Goal: Task Accomplishment & Management: Complete application form

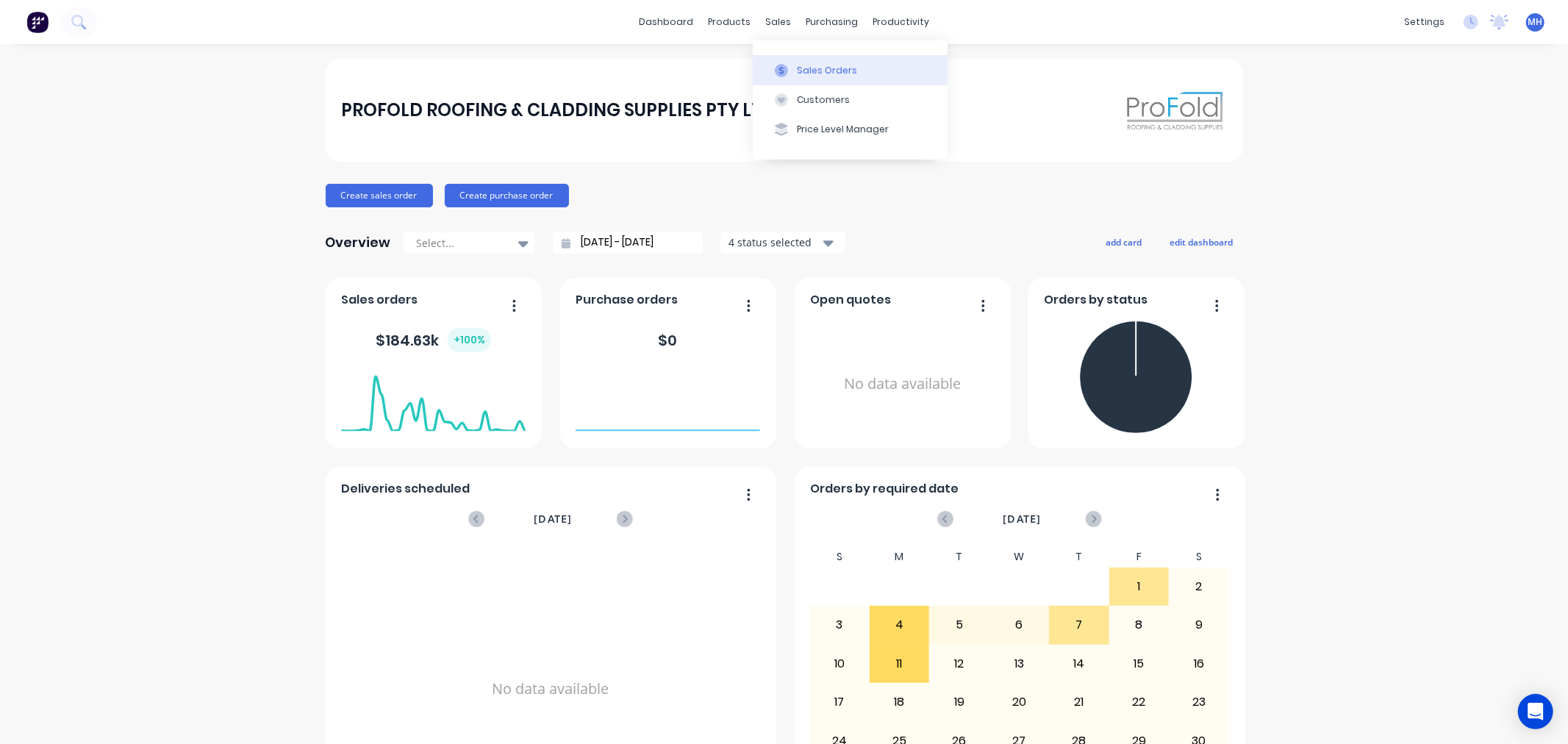
click at [807, 69] on div "Sales Orders" at bounding box center [826, 70] width 61 height 13
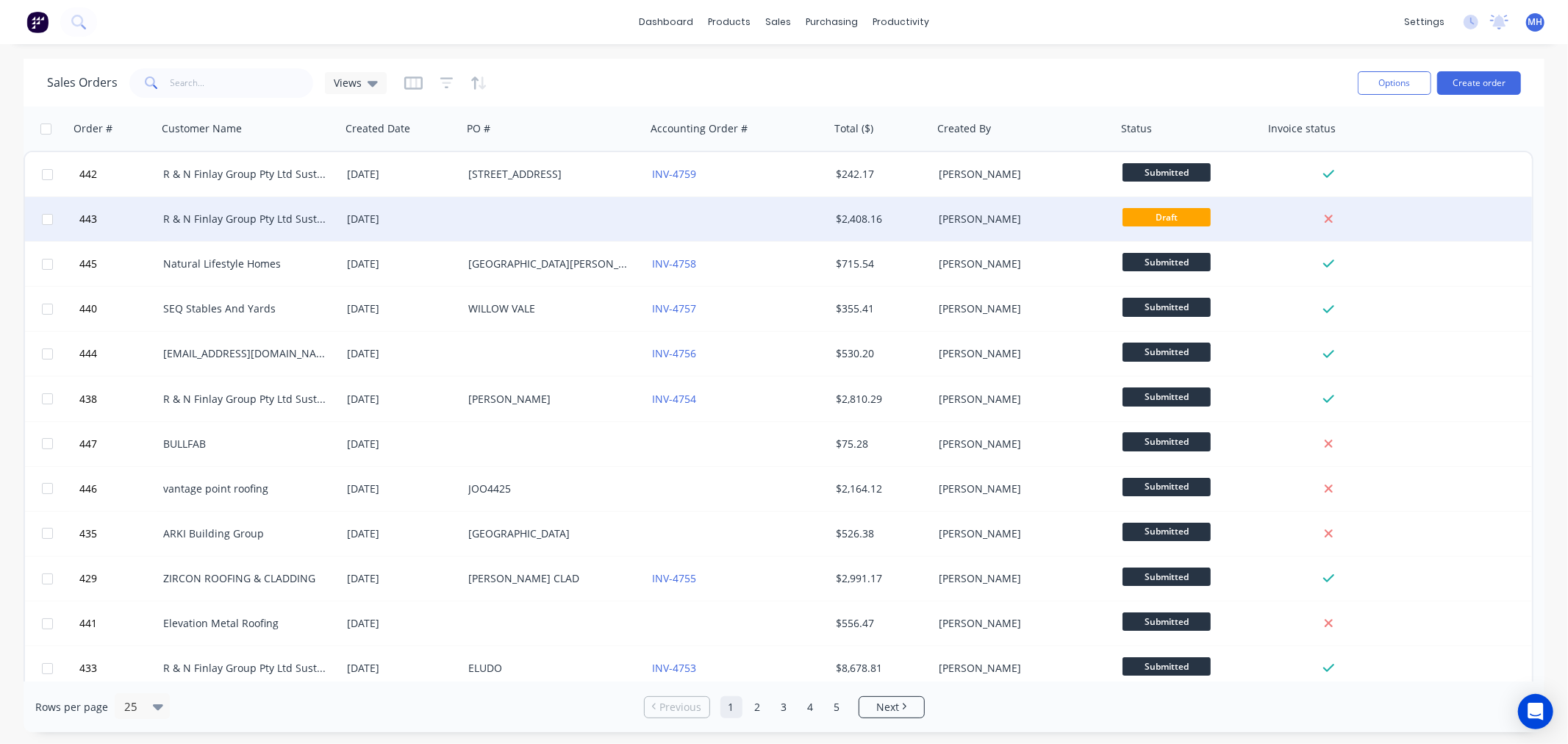
click at [637, 212] on div at bounding box center [553, 219] width 183 height 44
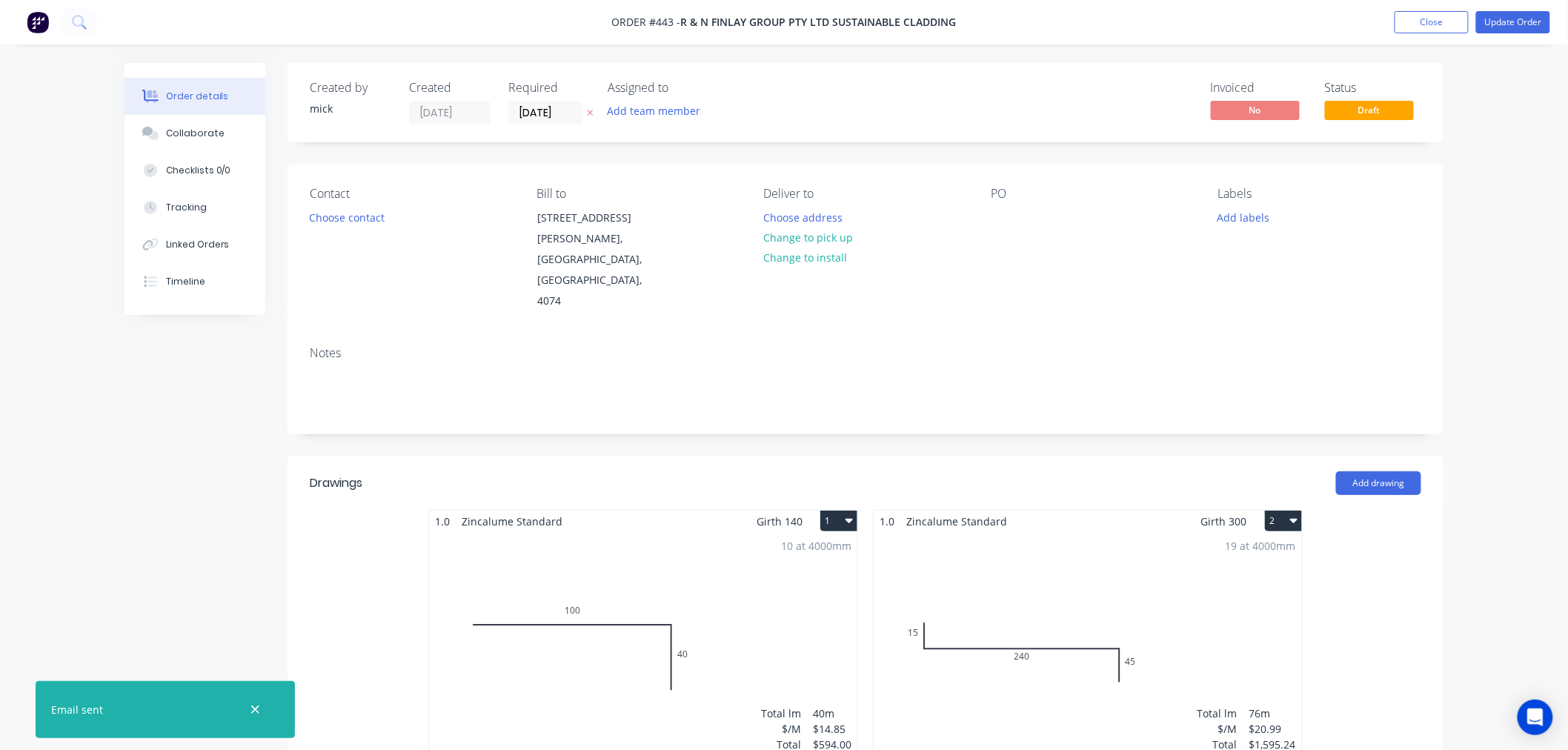
click at [40, 18] on img at bounding box center [37, 22] width 22 height 22
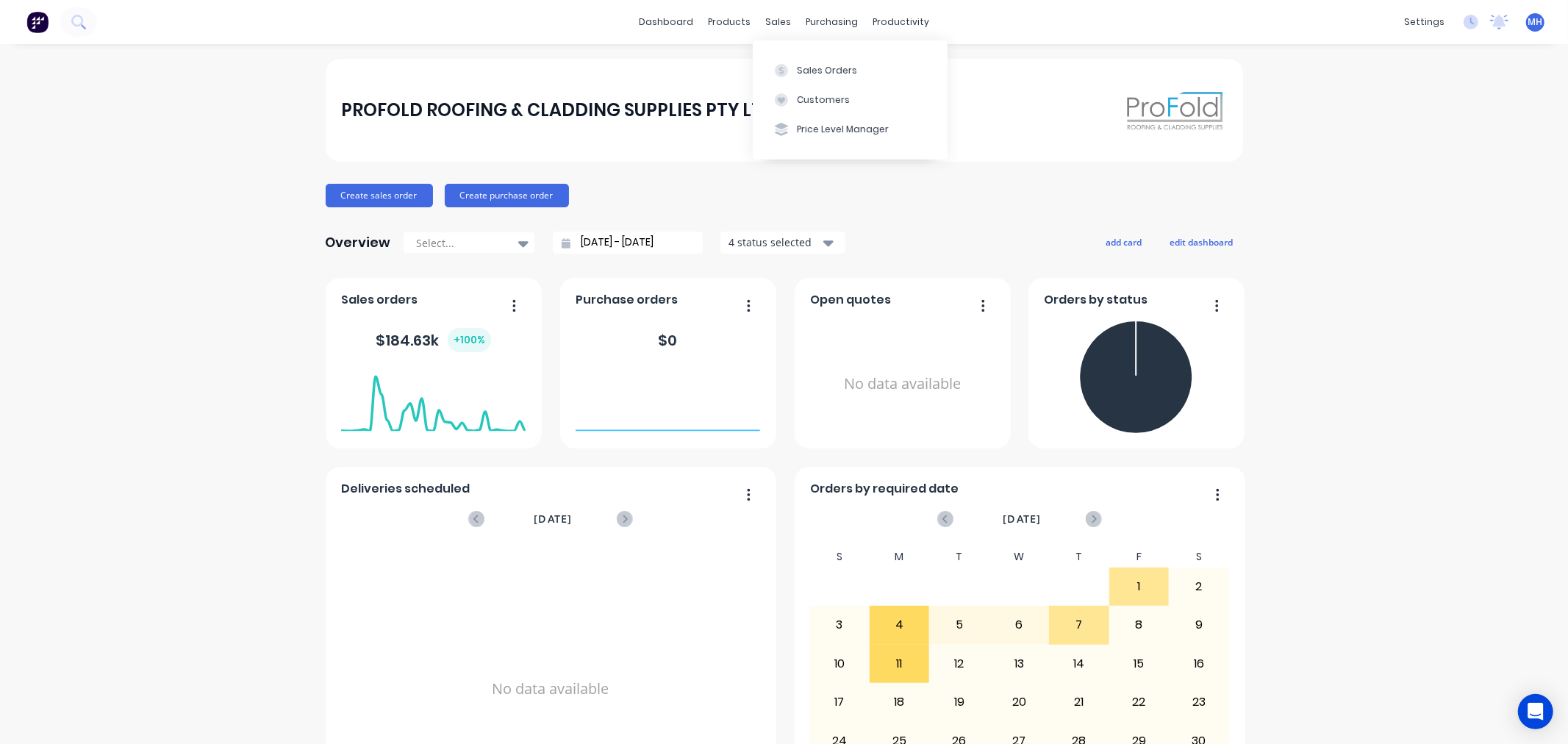
click at [771, 9] on div "dashboard products sales purchasing productivity dashboard products Product Cat…" at bounding box center [784, 22] width 1568 height 44
click at [817, 52] on div "Sales Orders Customers Price Level Manager" at bounding box center [850, 99] width 195 height 119
click at [820, 61] on button "Sales Orders" at bounding box center [850, 69] width 195 height 29
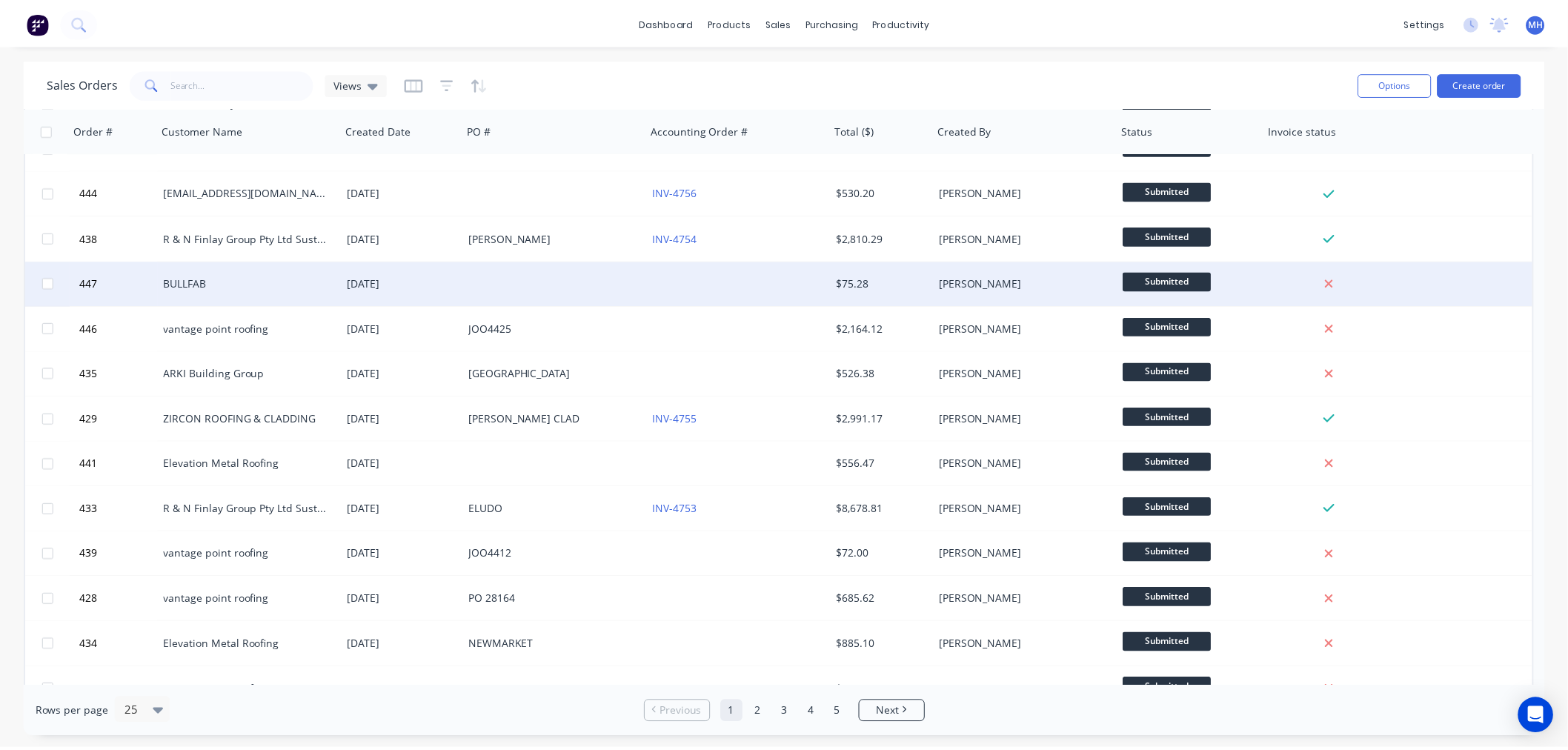
scroll to position [247, 0]
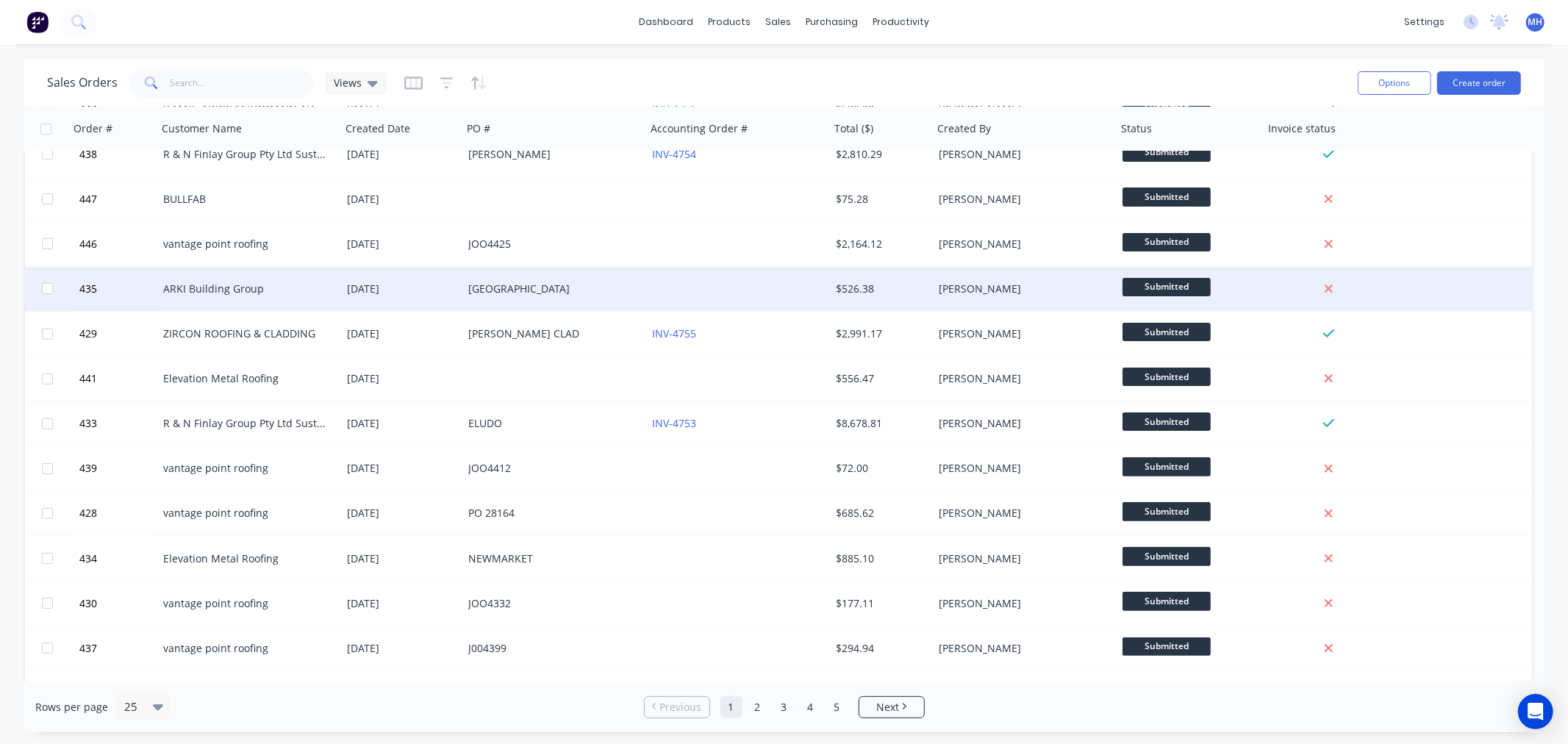
click at [914, 290] on div "$526.38" at bounding box center [879, 289] width 86 height 15
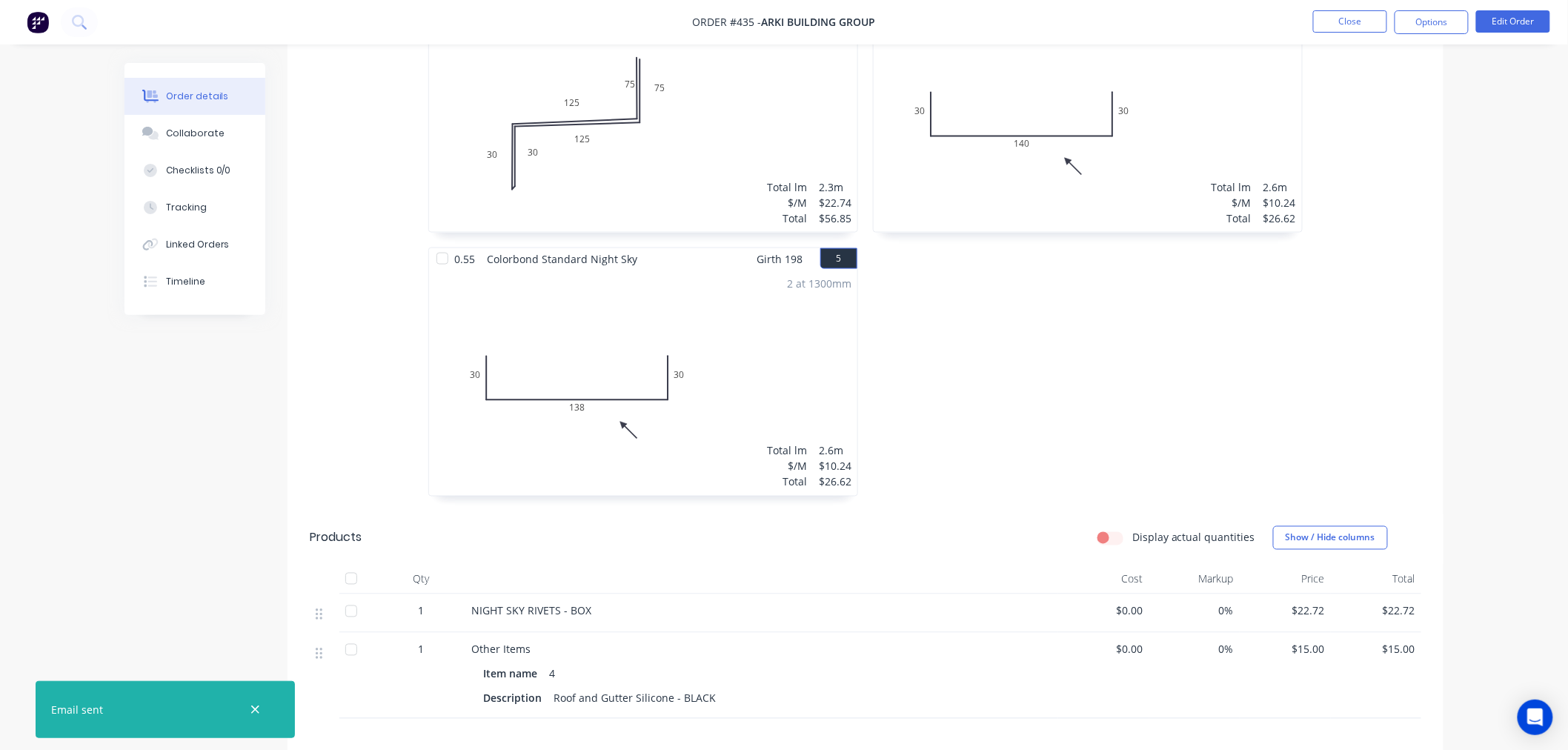
scroll to position [959, 0]
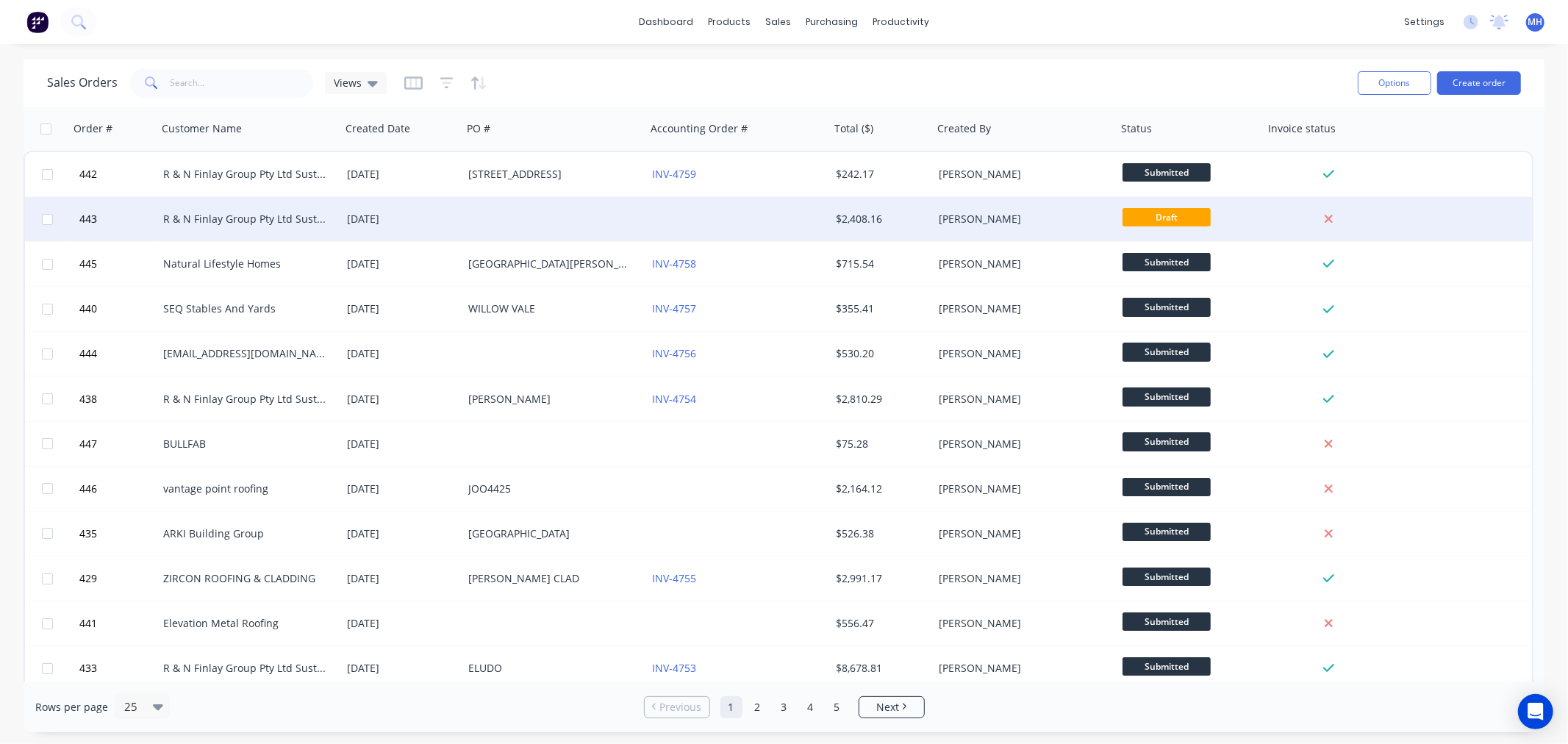
click at [834, 213] on div "$2,408.16" at bounding box center [881, 219] width 103 height 44
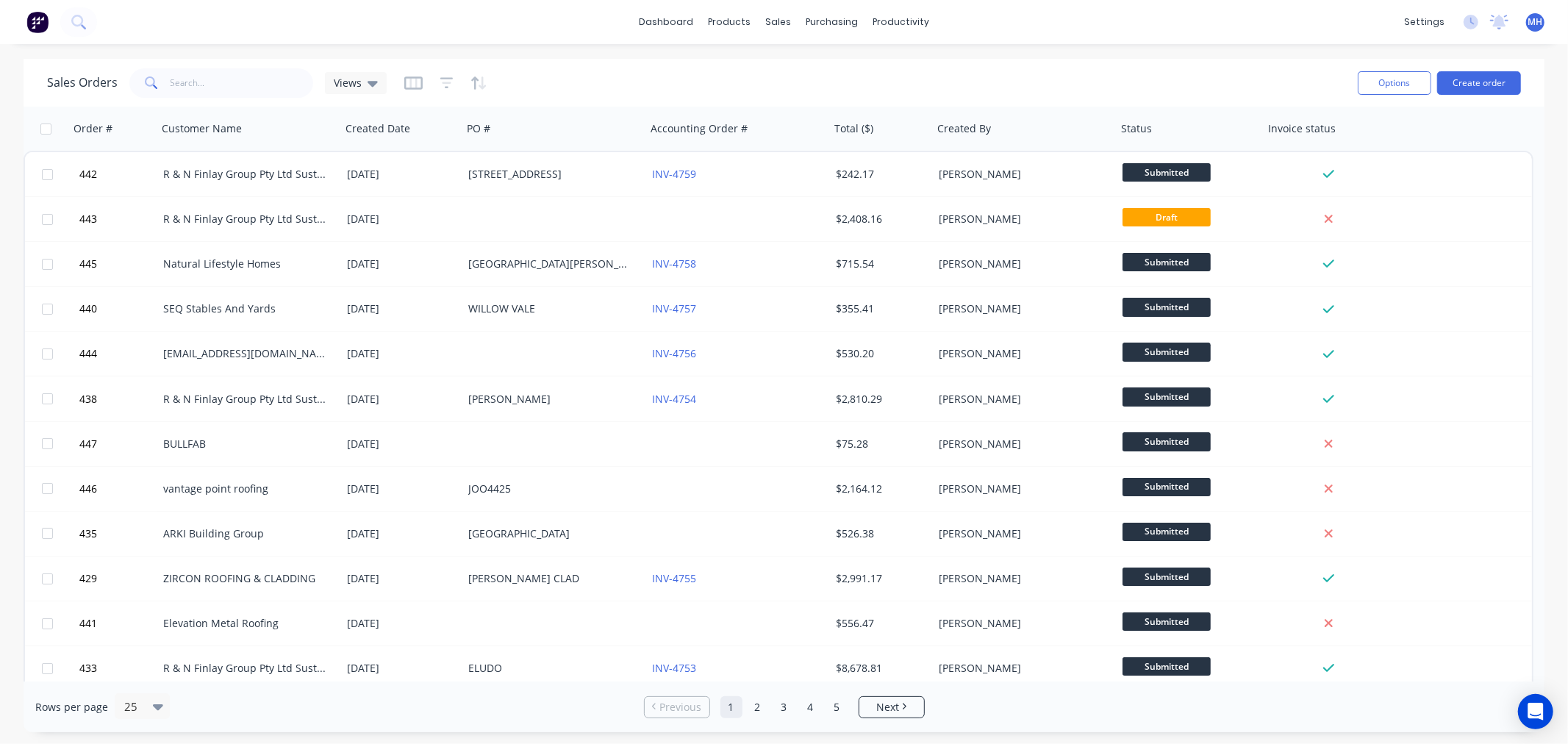
click at [572, 65] on div "Sales Orders Views" at bounding box center [696, 82] width 1299 height 36
click at [511, 13] on div "dashboard products sales purchasing productivity dashboard products Product Cat…" at bounding box center [784, 22] width 1568 height 44
click at [495, 30] on div "dashboard products sales purchasing productivity dashboard products Product Cat…" at bounding box center [784, 22] width 1568 height 44
drag, startPoint x: 495, startPoint y: 30, endPoint x: 458, endPoint y: 29, distance: 37.0
click at [458, 29] on div "dashboard products sales purchasing productivity dashboard products Product Cat…" at bounding box center [784, 22] width 1568 height 44
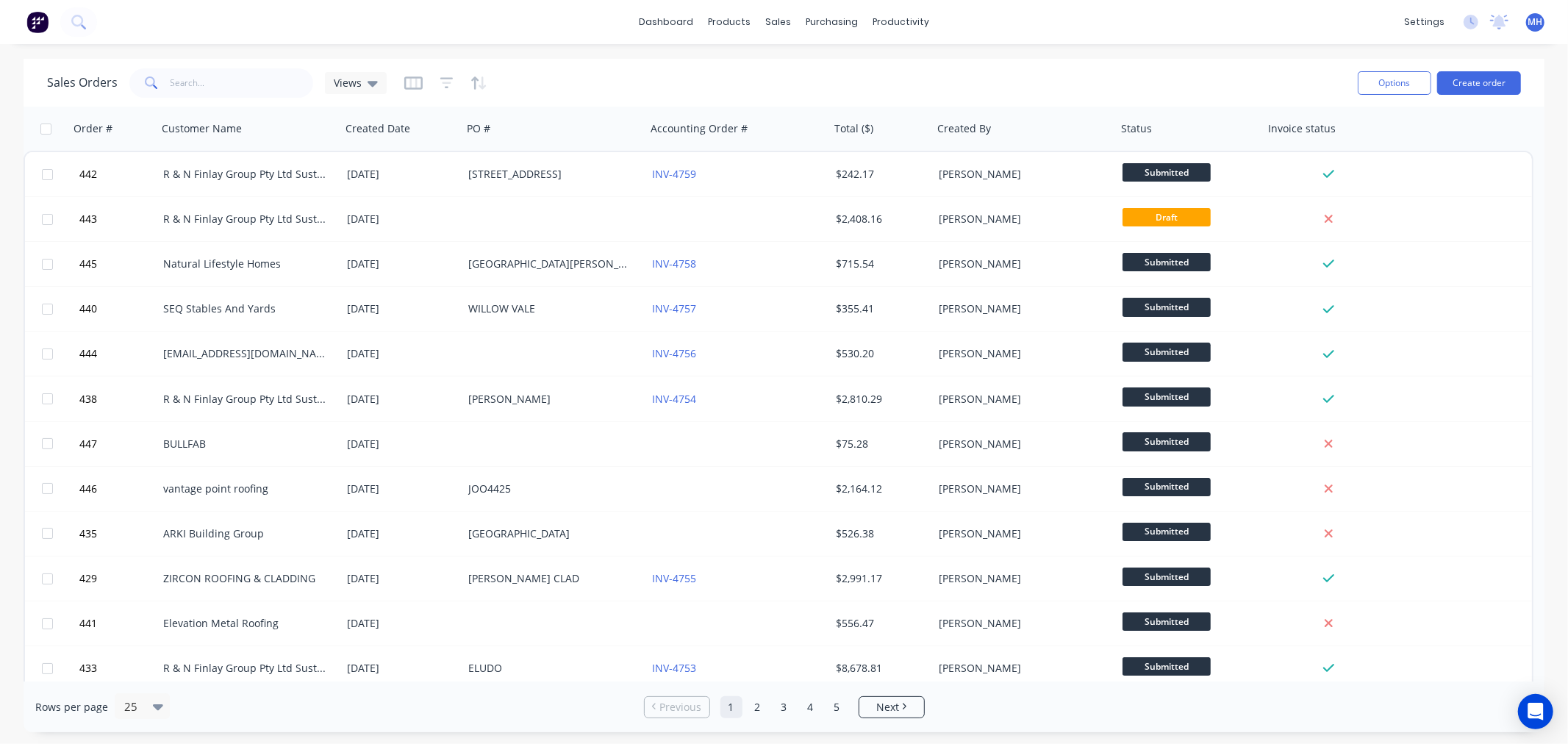
drag, startPoint x: 456, startPoint y: 29, endPoint x: 312, endPoint y: 23, distance: 144.1
drag, startPoint x: 312, startPoint y: 23, endPoint x: 256, endPoint y: 32, distance: 56.7
click at [256, 32] on div "dashboard products sales purchasing productivity dashboard products Product Cat…" at bounding box center [784, 22] width 1568 height 44
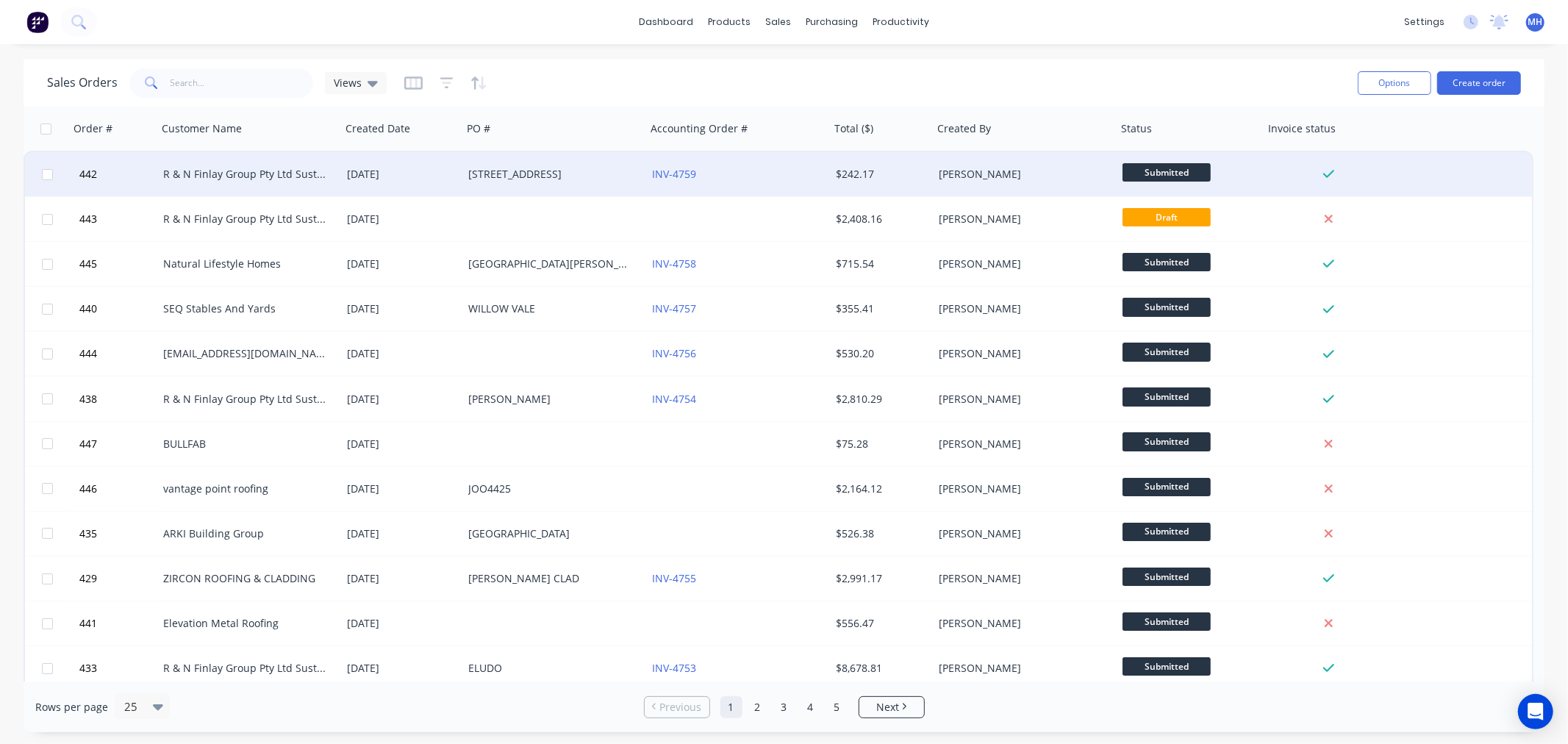
click at [219, 163] on div "R & N Finlay Group Pty Ltd Sustainable Cladding" at bounding box center [249, 174] width 183 height 44
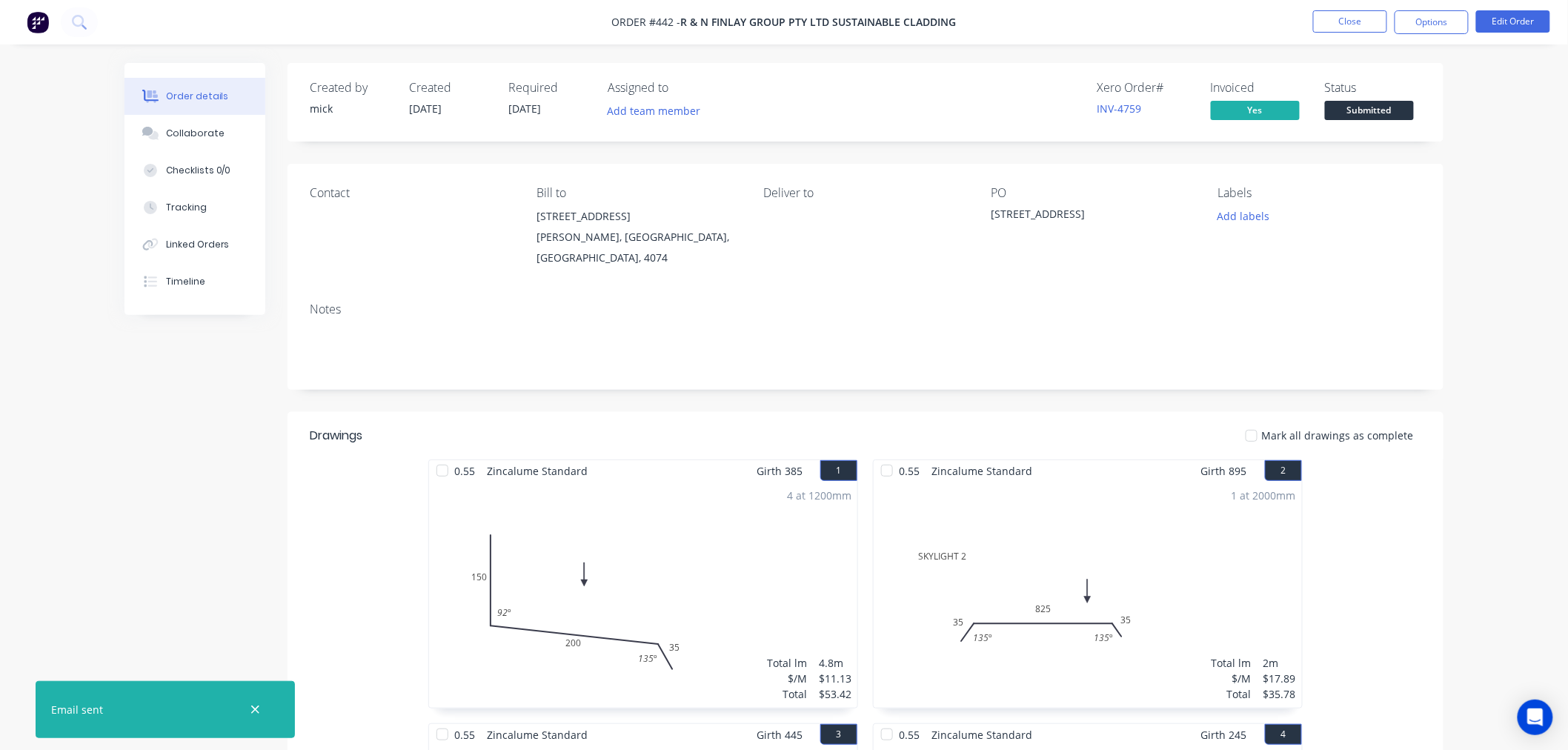
click at [37, 26] on img at bounding box center [37, 22] width 22 height 22
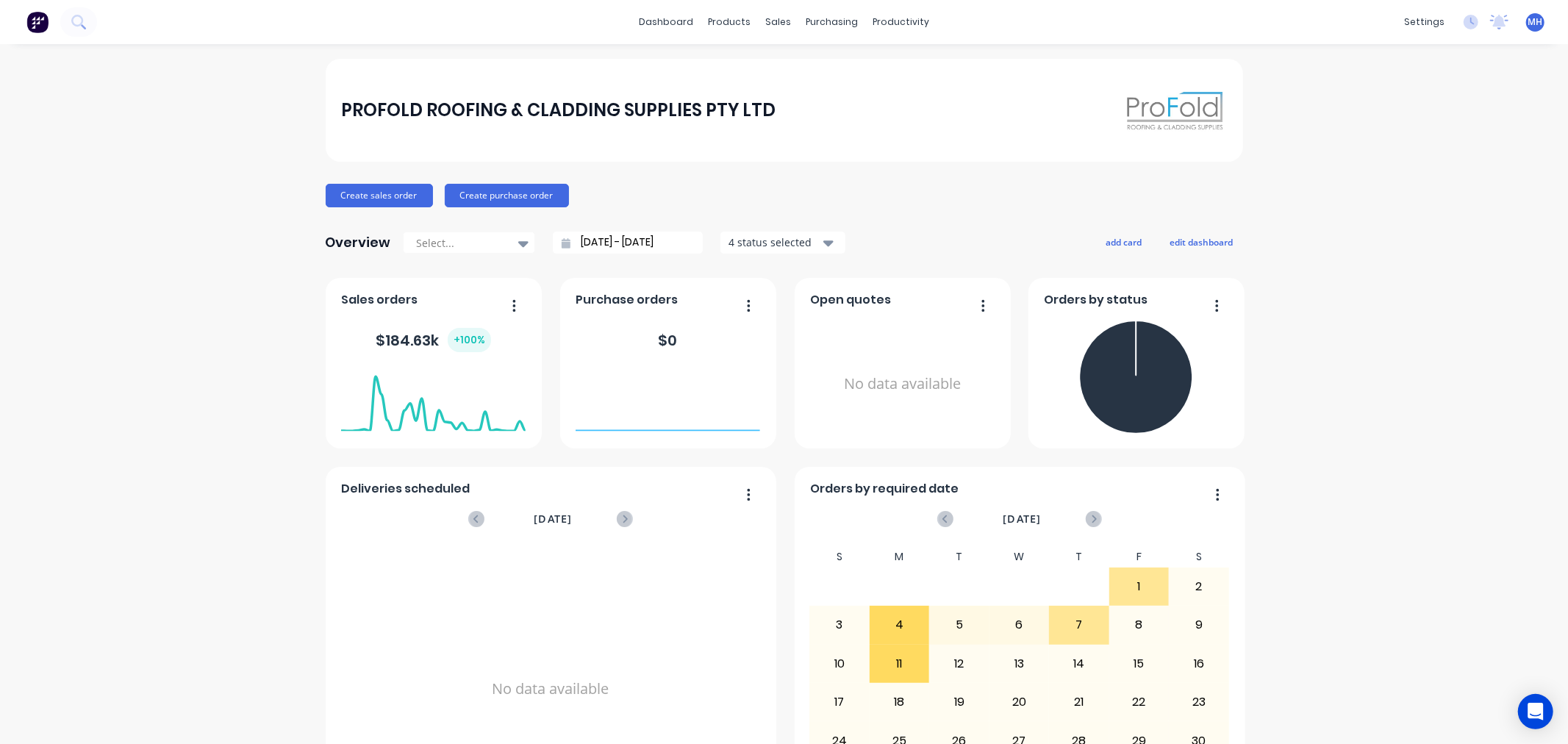
click at [1506, 200] on div "PROFOLD ROOFING & CLADDING SUPPLIES PTY LTD Create sales order Create purchase …" at bounding box center [784, 443] width 1568 height 767
click at [813, 60] on button "Sales Orders" at bounding box center [850, 69] width 195 height 29
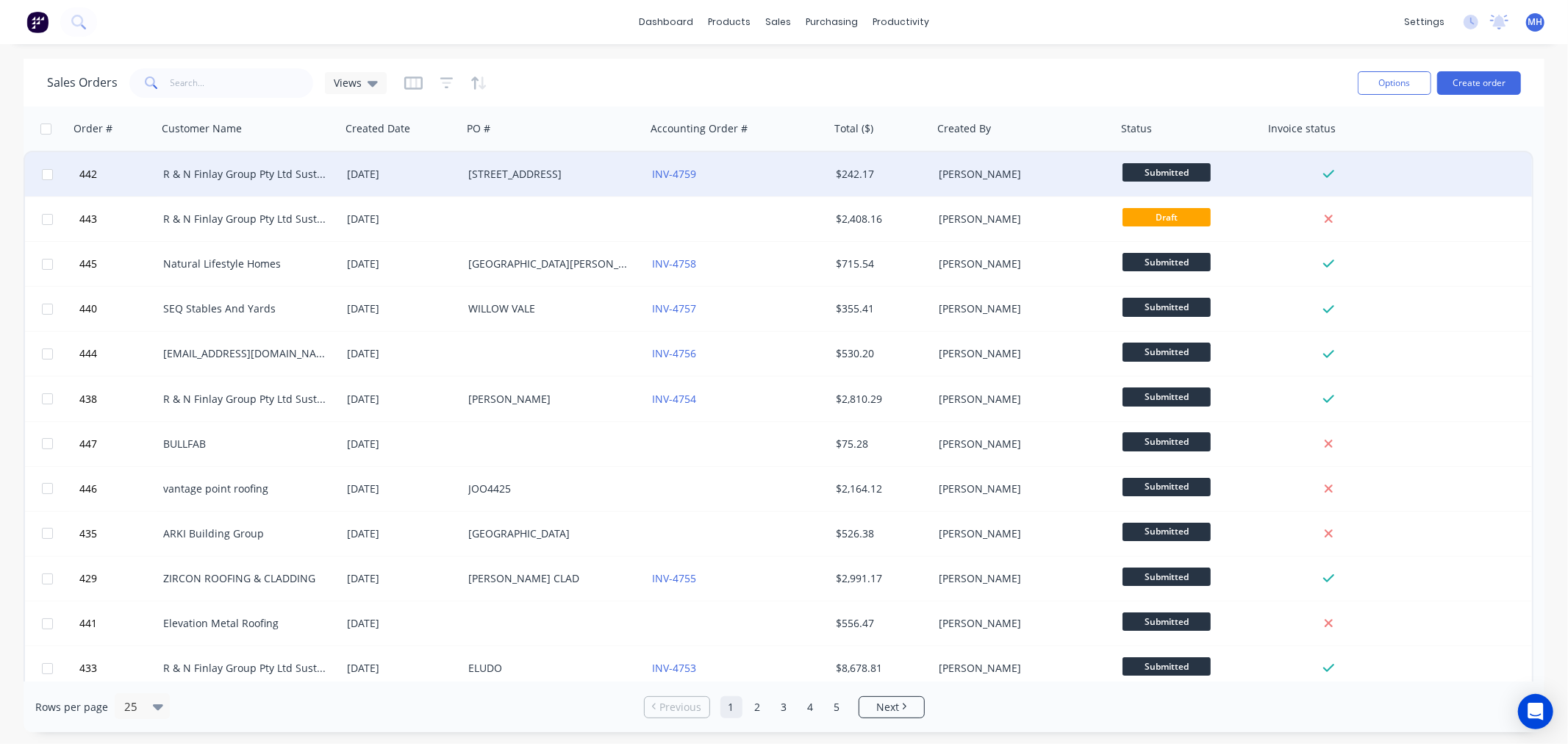
click at [482, 179] on div "[STREET_ADDRESS]" at bounding box center [550, 174] width 163 height 15
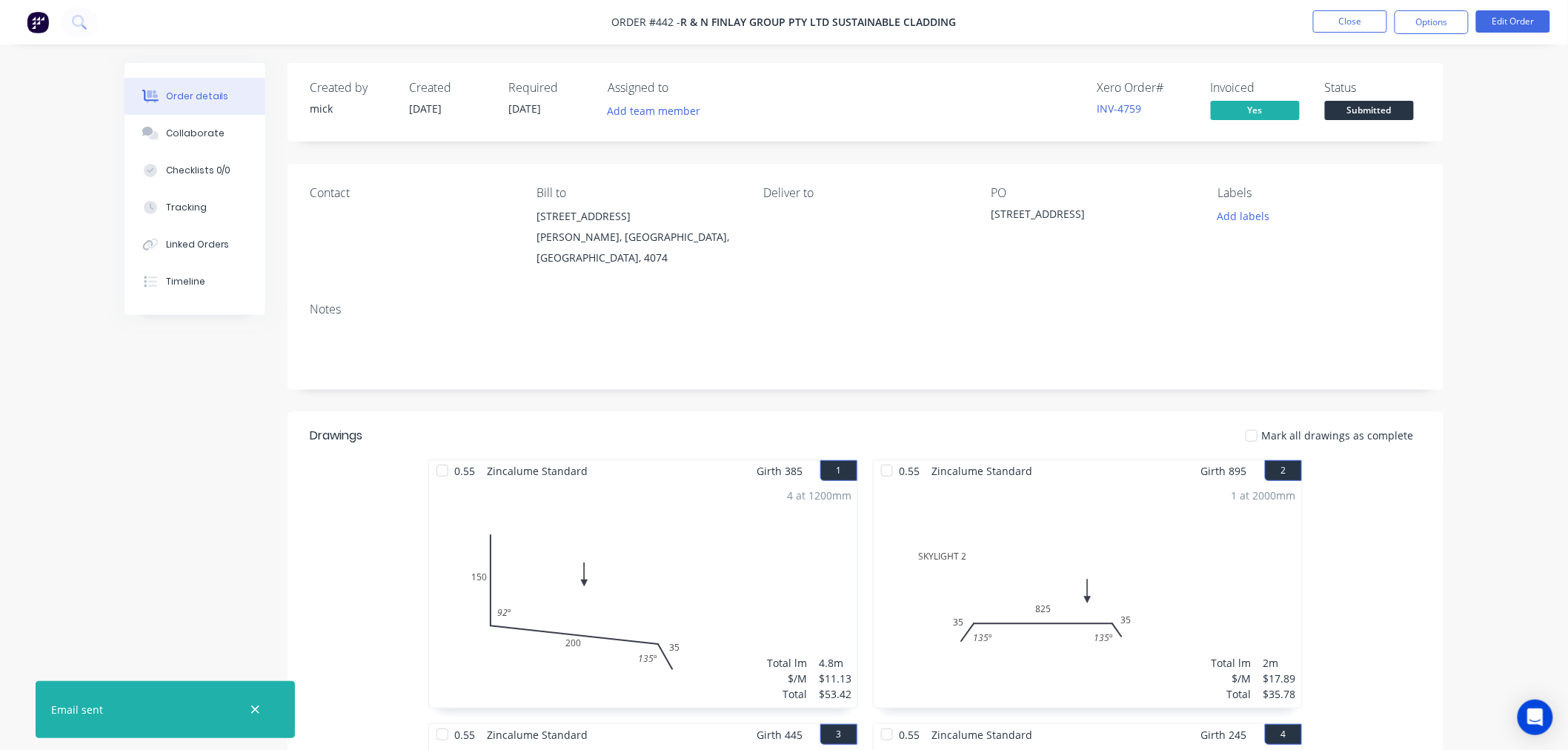
click at [46, 19] on img at bounding box center [37, 22] width 22 height 22
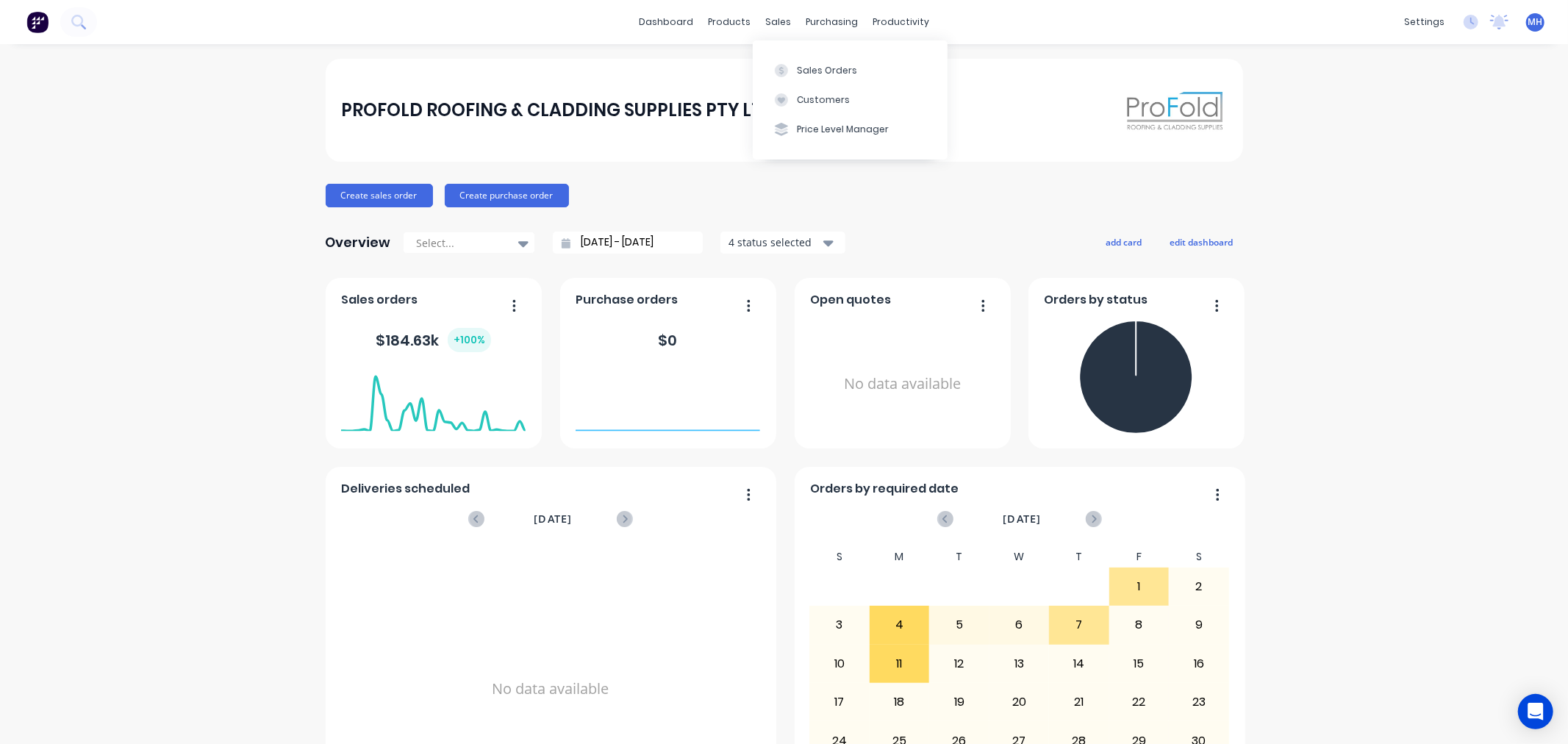
click at [835, 53] on div "Sales Orders Customers Price Level Manager" at bounding box center [850, 99] width 195 height 119
click at [829, 70] on div "Sales Orders" at bounding box center [826, 70] width 61 height 13
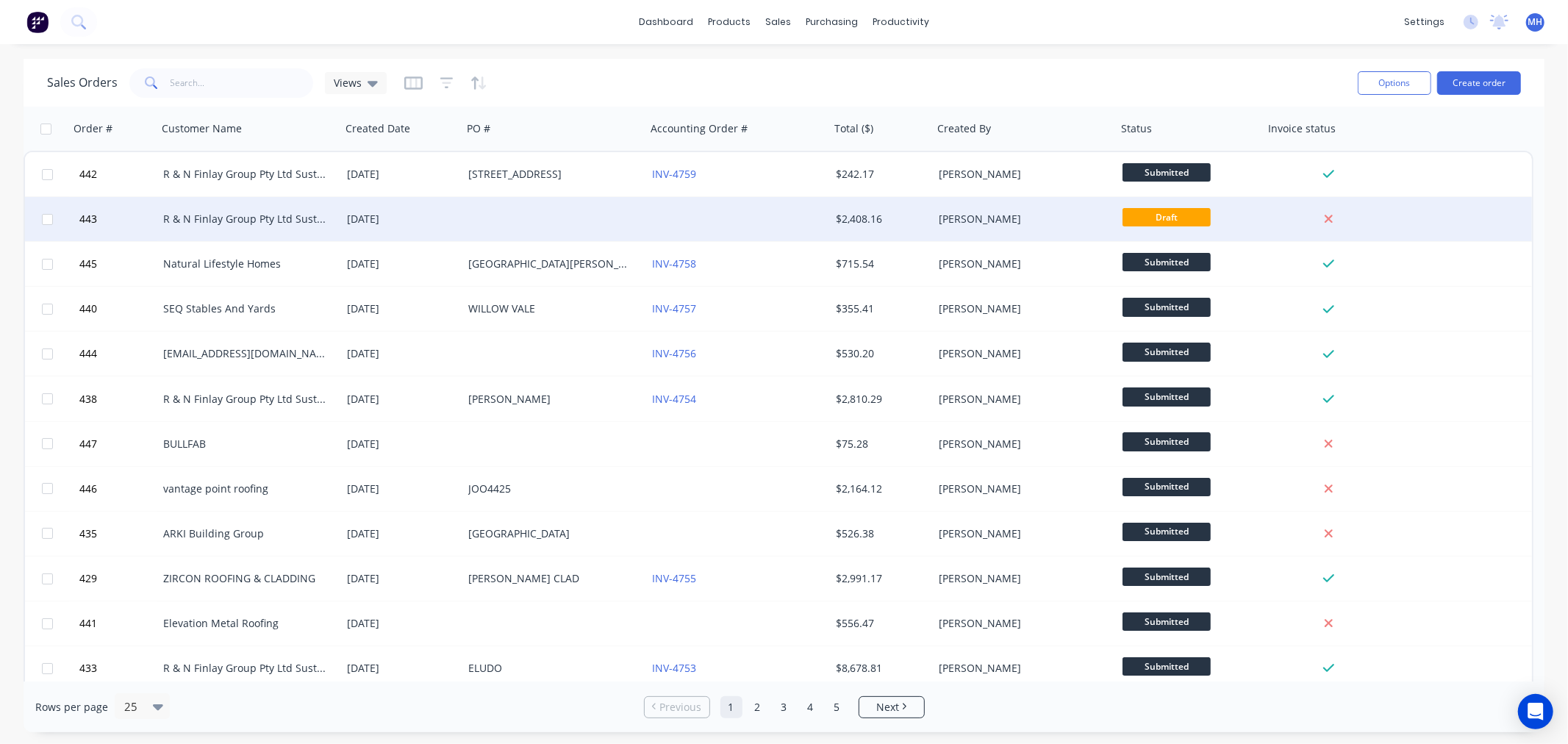
click at [449, 210] on div "[DATE]" at bounding box center [401, 219] width 121 height 44
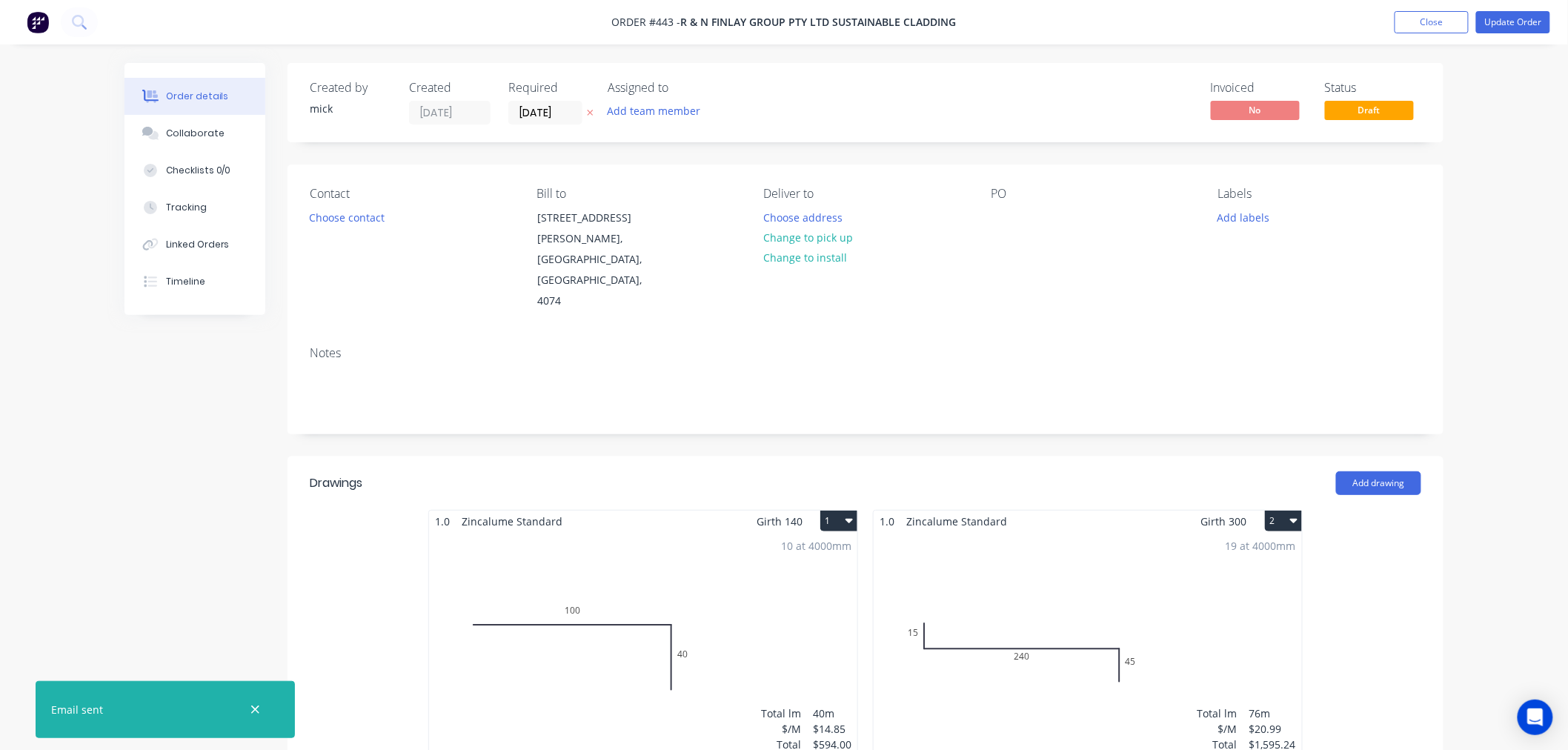
click at [33, 27] on img at bounding box center [37, 22] width 22 height 22
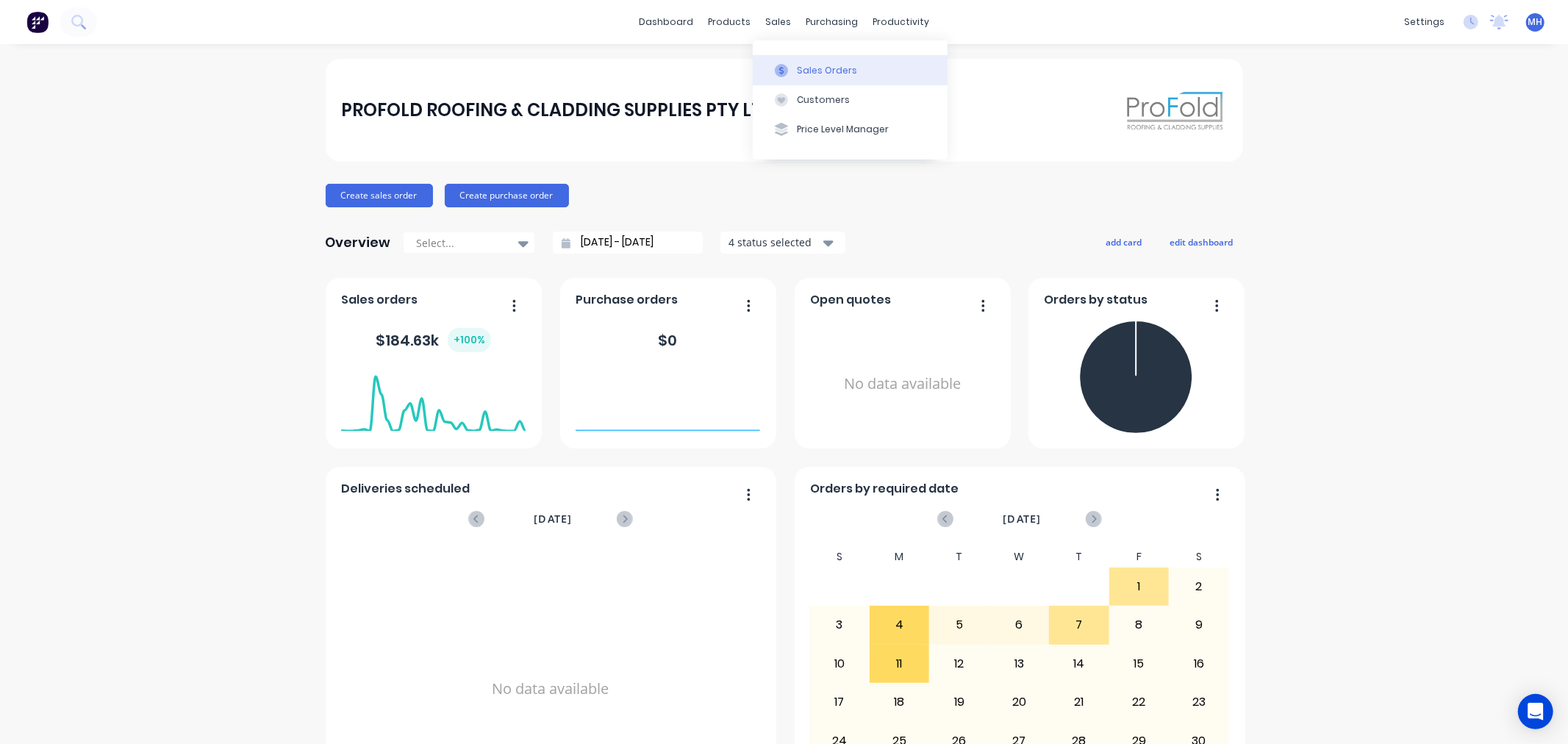
click at [788, 66] on div at bounding box center [781, 70] width 22 height 13
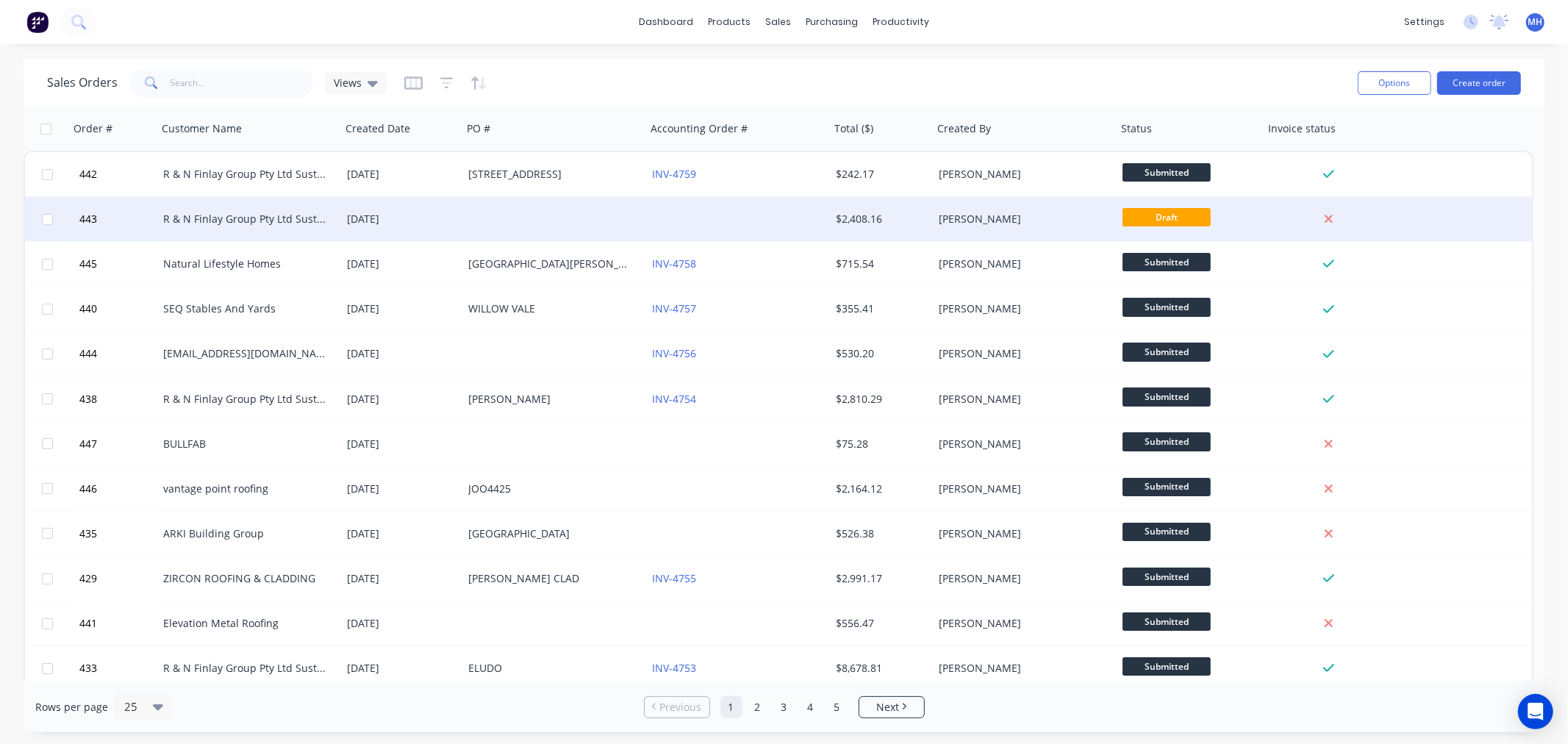
click at [675, 208] on div at bounding box center [738, 219] width 183 height 44
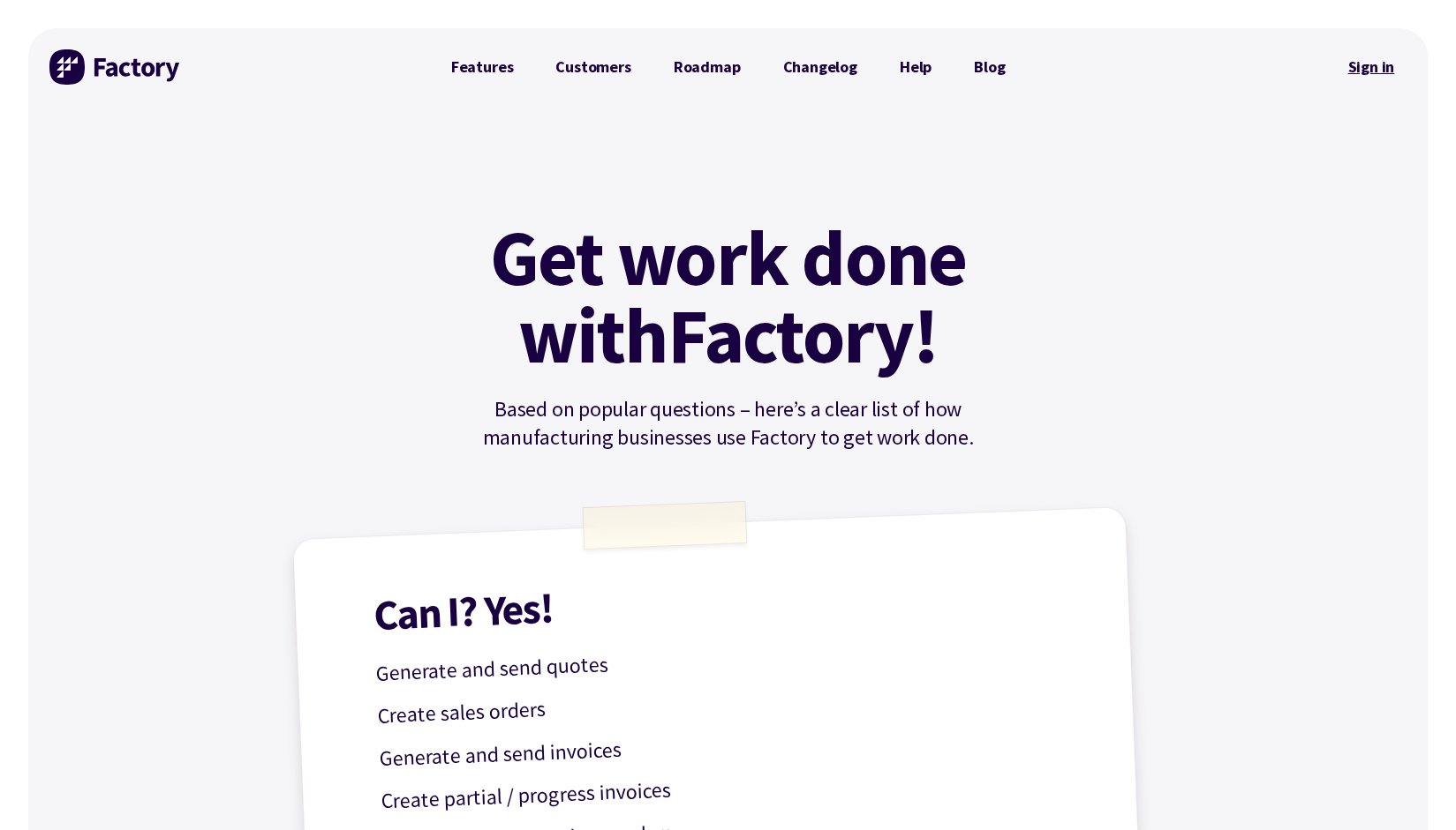
click at [1364, 55] on link "Sign in" at bounding box center [1371, 67] width 72 height 41
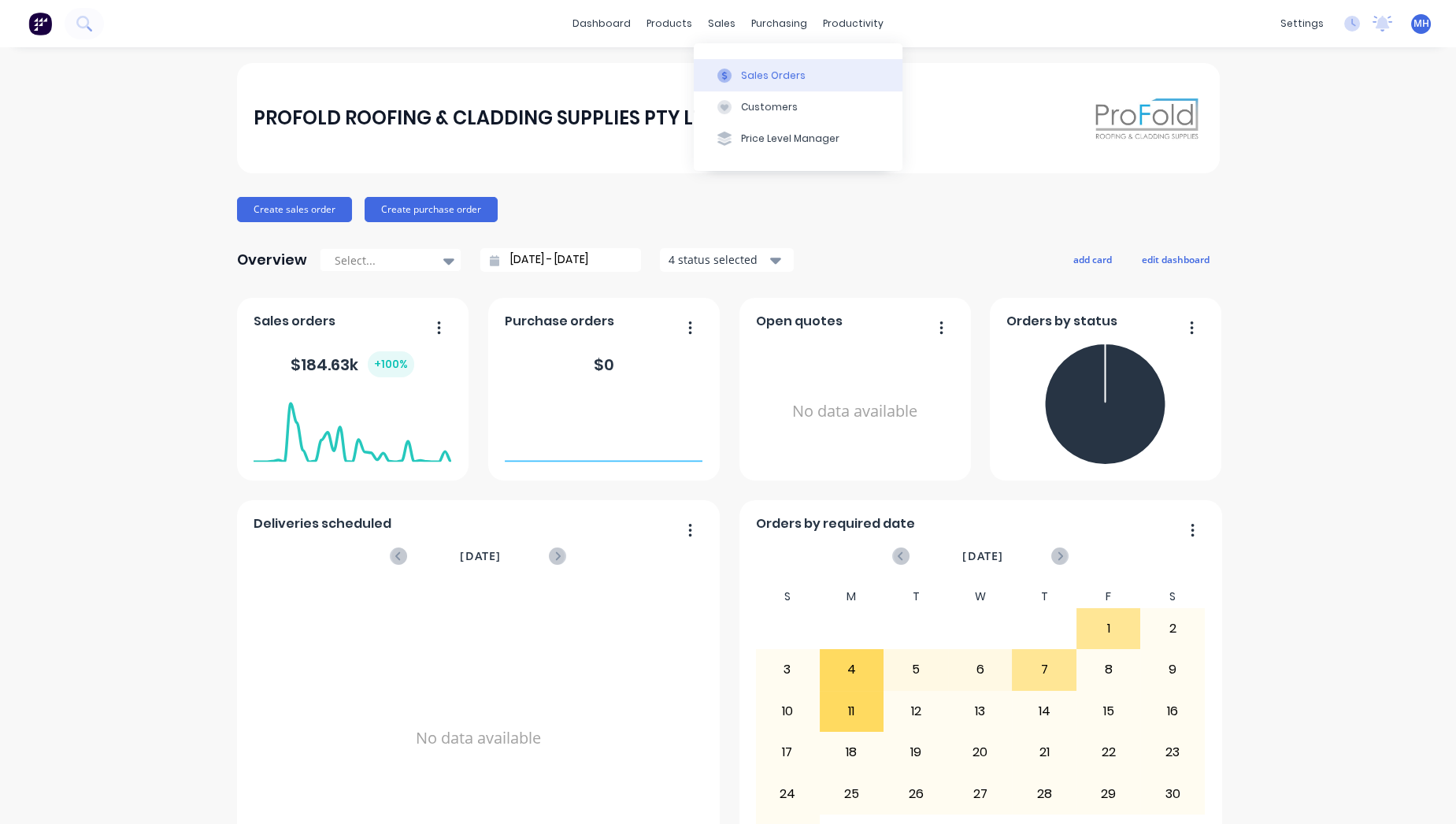
click at [747, 74] on div "Sales Orders" at bounding box center [773, 75] width 65 height 14
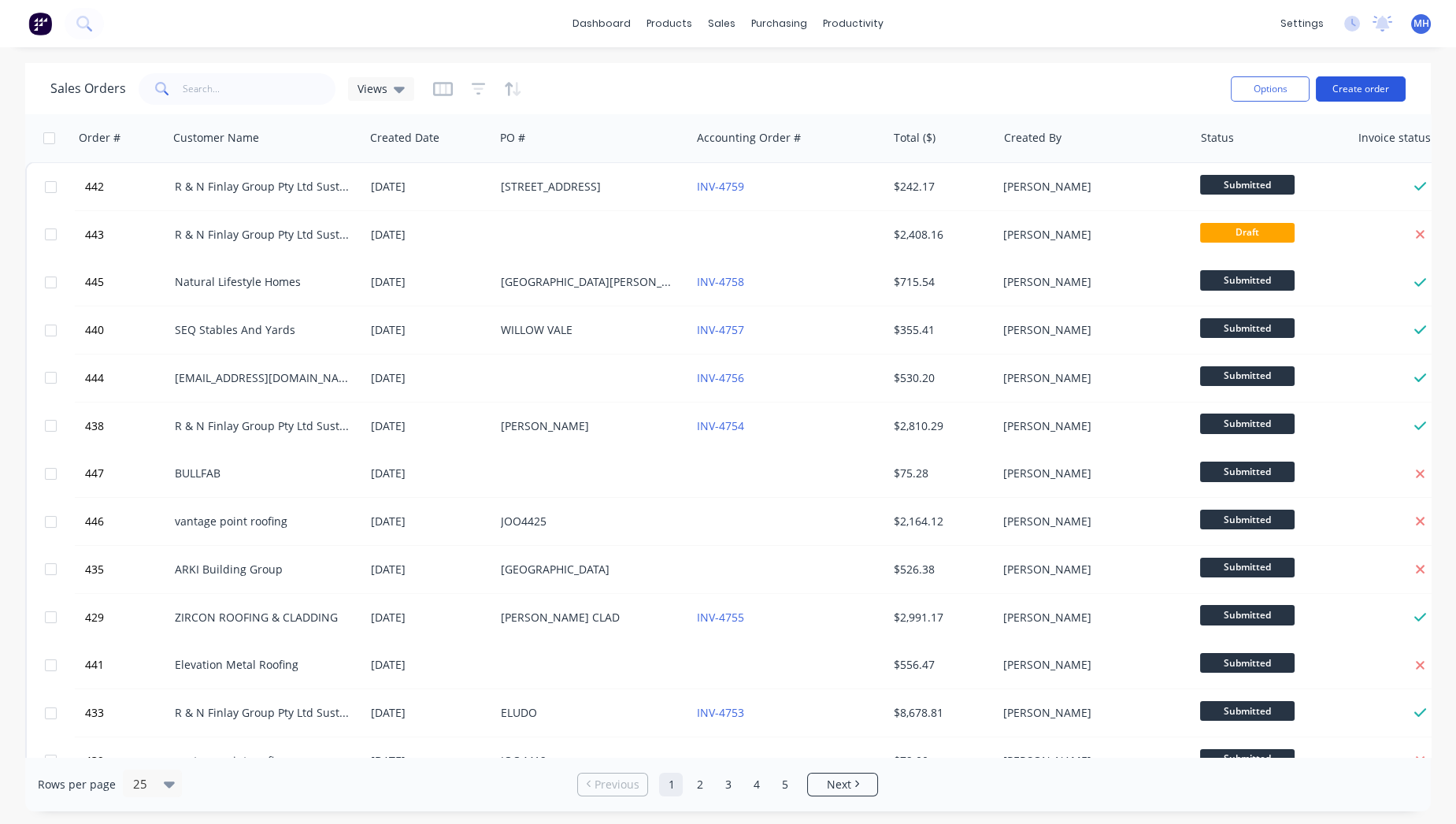
click at [1364, 93] on button "Create order" at bounding box center [1361, 88] width 90 height 25
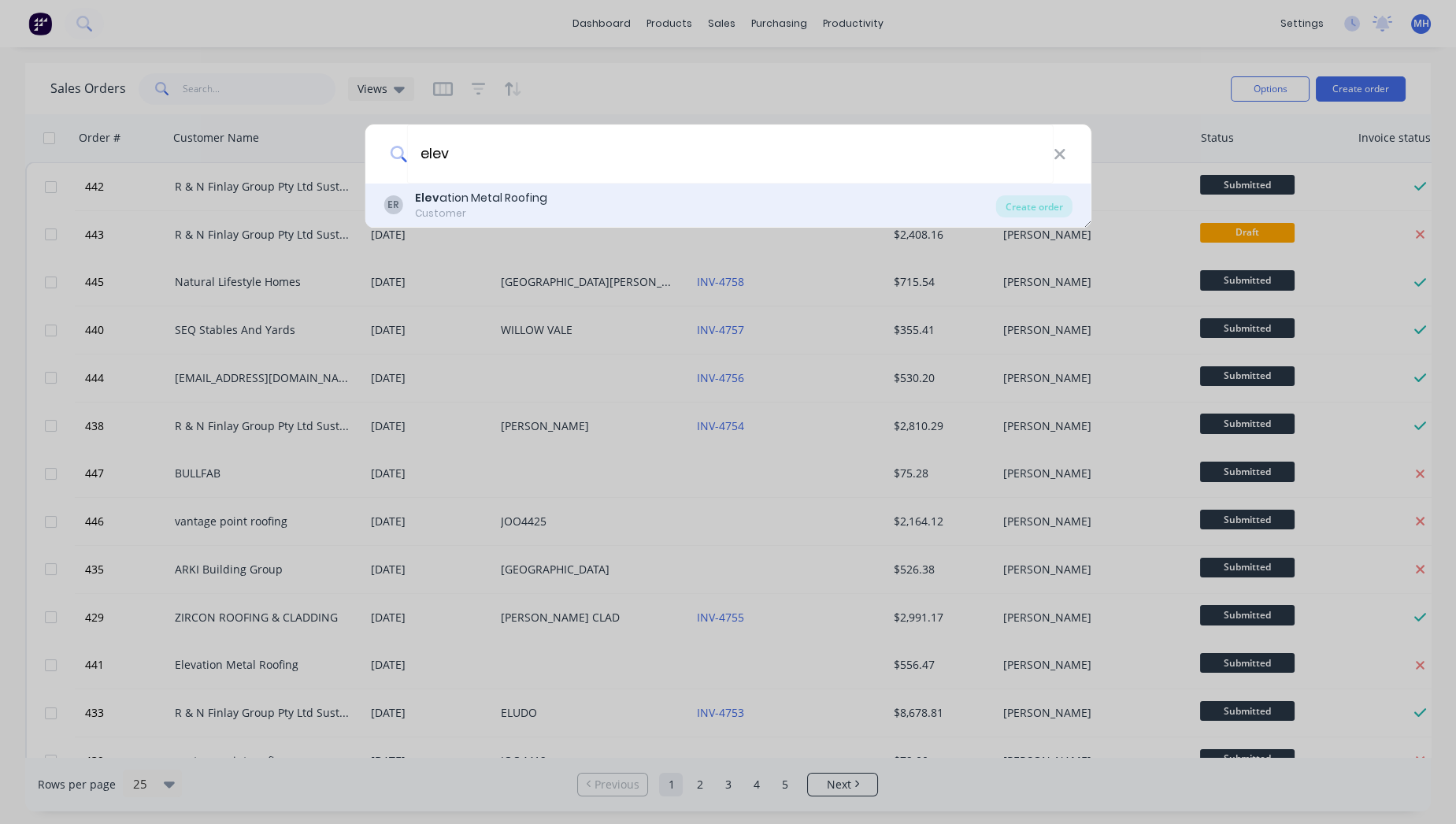
type input "elev"
click at [509, 200] on div "Elev ation Metal Roofing" at bounding box center [481, 197] width 132 height 16
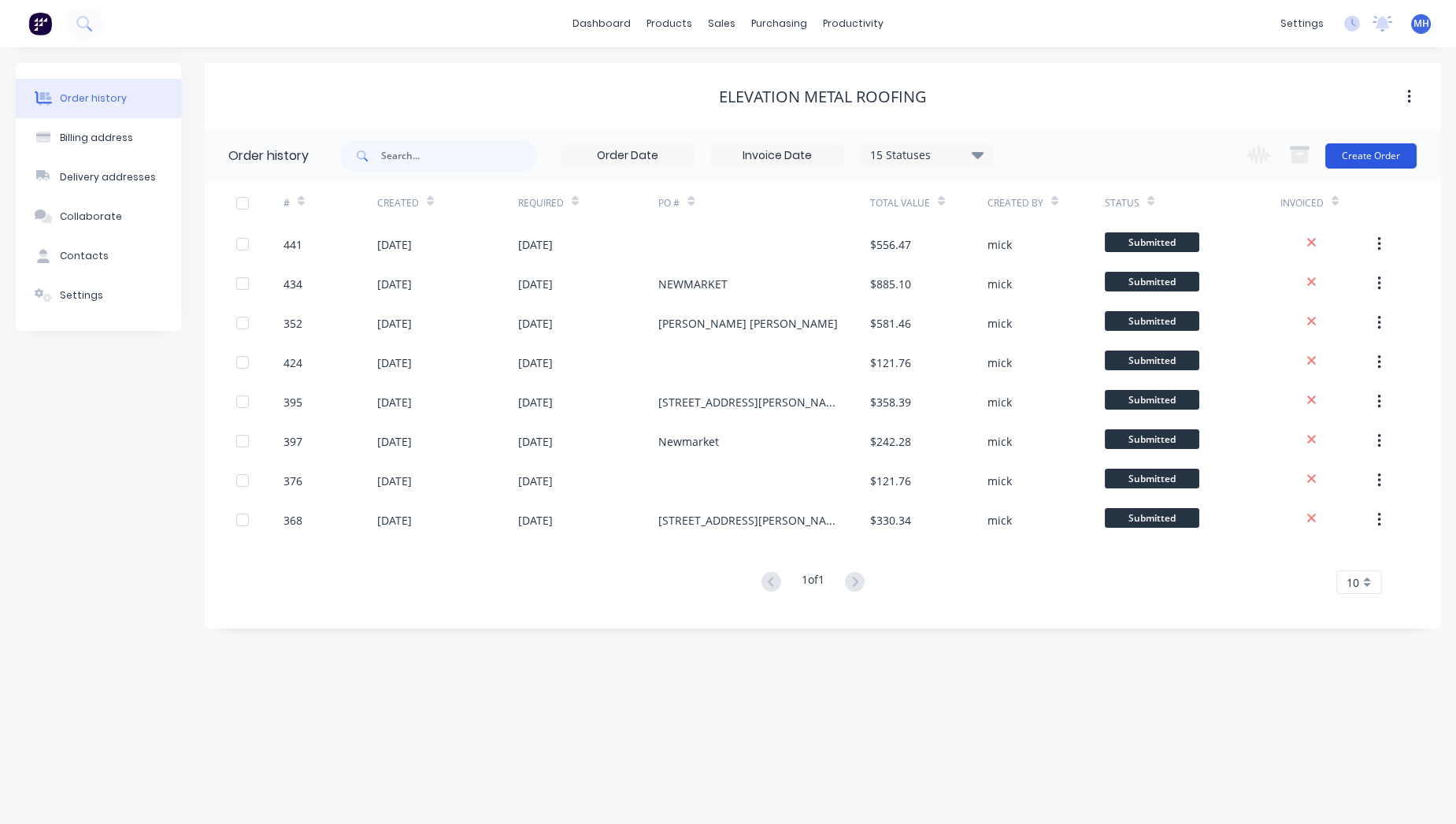
click at [1366, 158] on button "Create Order" at bounding box center [1371, 156] width 92 height 25
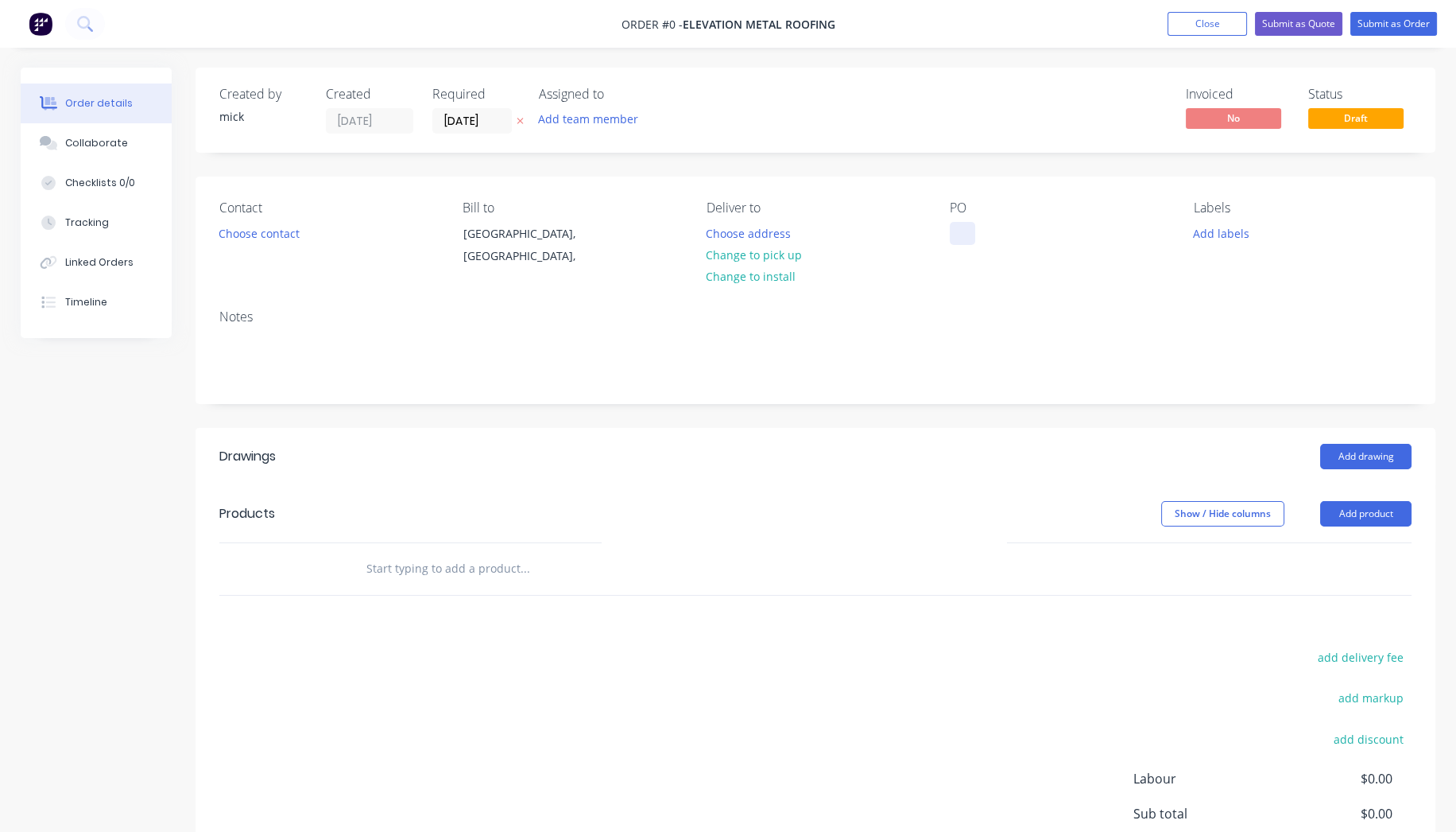
click at [960, 233] on div at bounding box center [962, 233] width 25 height 23
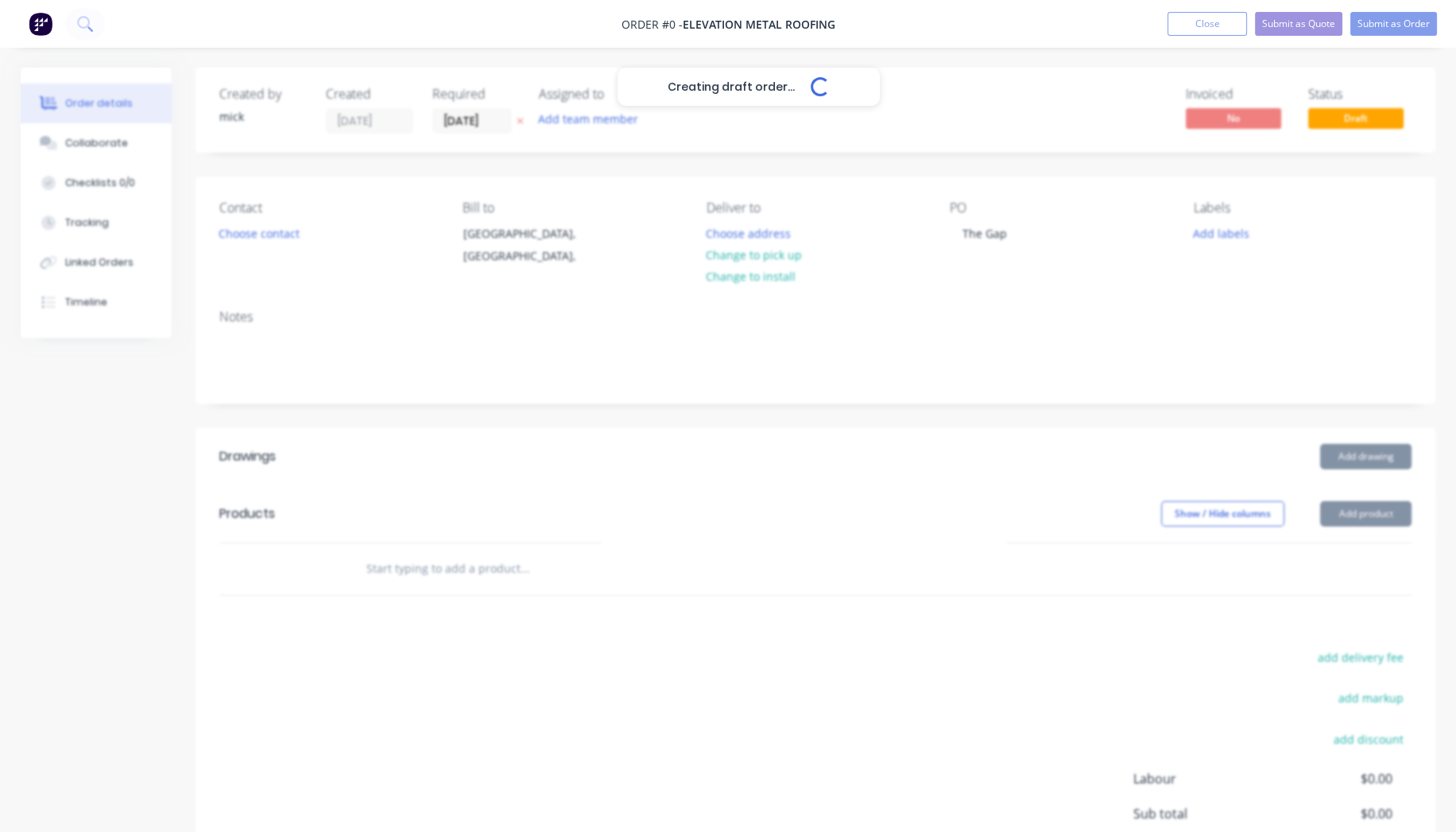
click at [1366, 457] on div "Creating draft order... Loading... Order details Collaborate Checklists 0/0 Tra…" at bounding box center [728, 534] width 1446 height 933
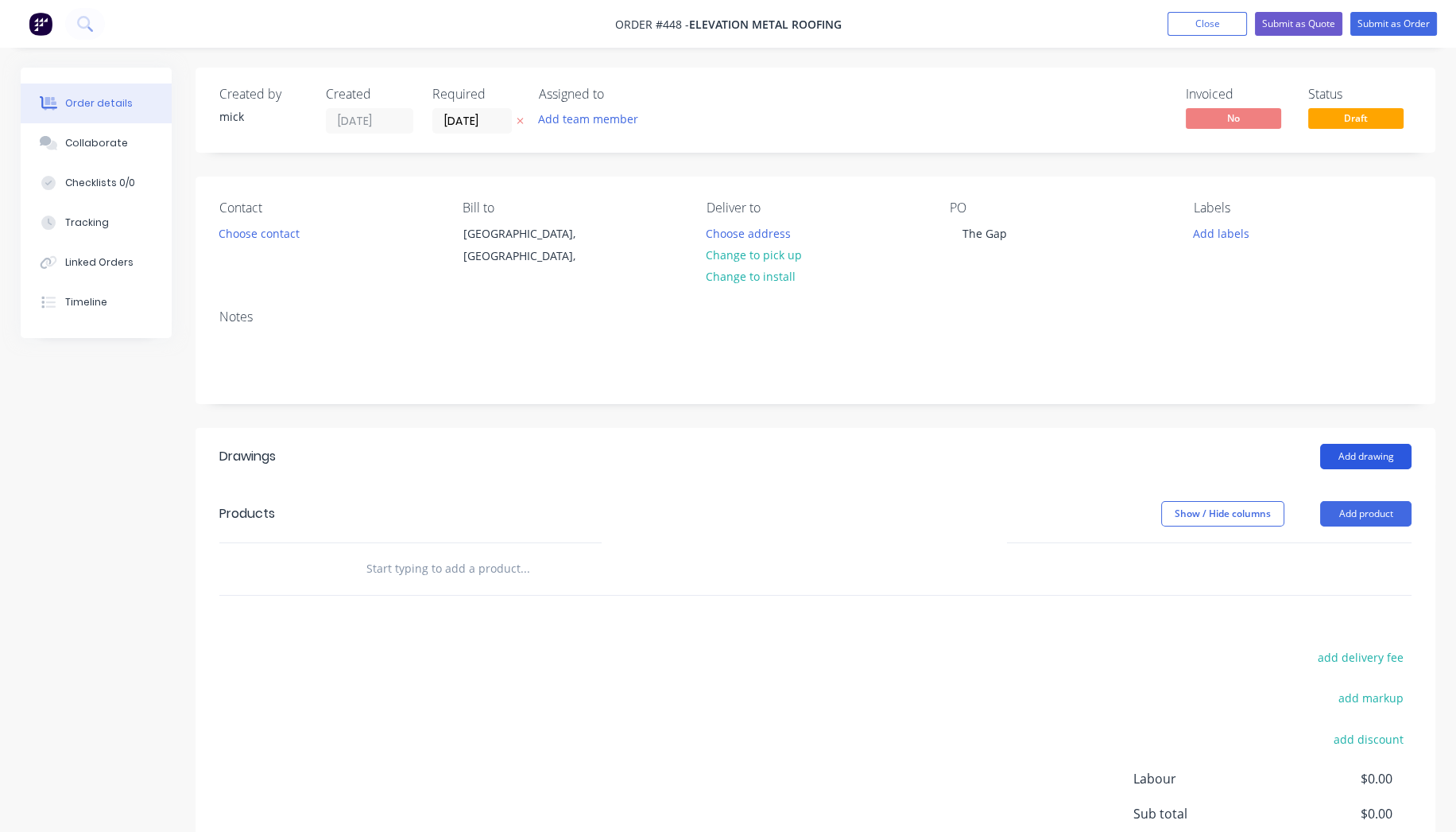
click at [1360, 452] on button "Add drawing" at bounding box center [1366, 456] width 92 height 25
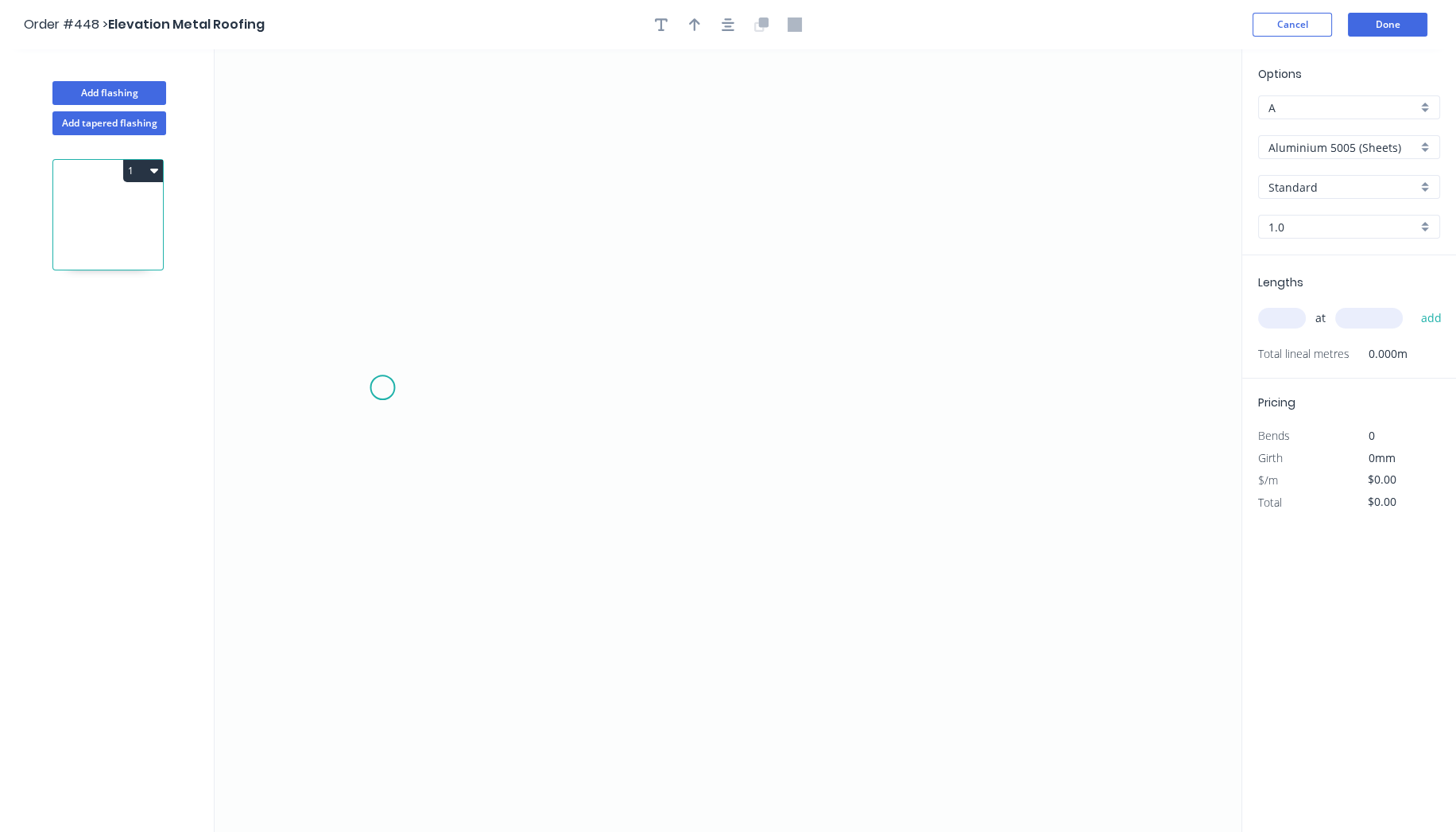
click at [383, 387] on icon "0" at bounding box center [728, 440] width 1027 height 782
click at [669, 207] on icon "0" at bounding box center [728, 440] width 1027 height 782
click at [989, 378] on icon "0 ?" at bounding box center [728, 440] width 1027 height 782
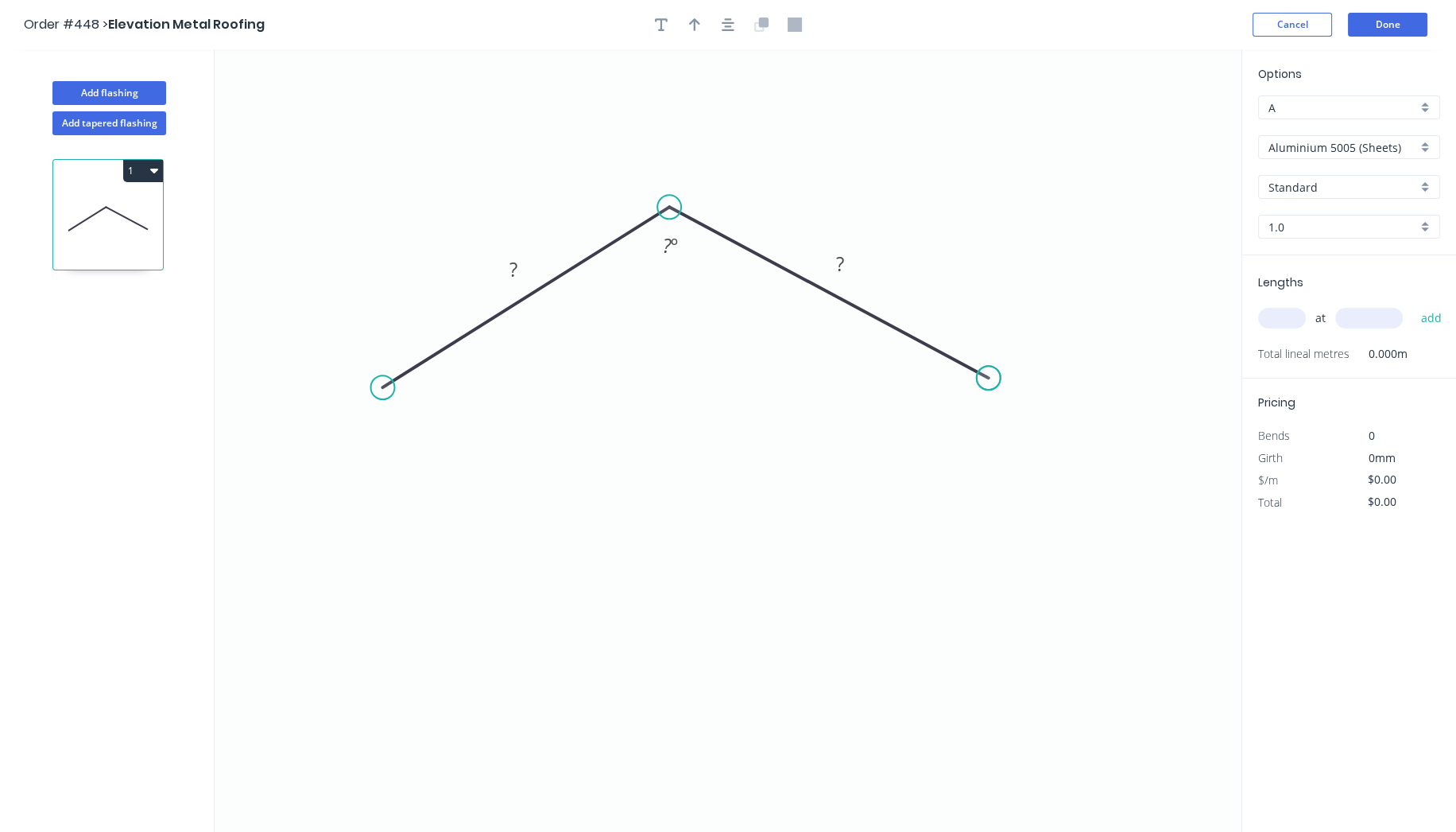
click at [989, 378] on circle at bounding box center [988, 378] width 24 height 24
click at [379, 385] on circle at bounding box center [382, 387] width 24 height 24
click at [376, 389] on circle at bounding box center [378, 385] width 24 height 24
click at [338, 457] on icon "0 ? ? ? º" at bounding box center [728, 440] width 1027 height 782
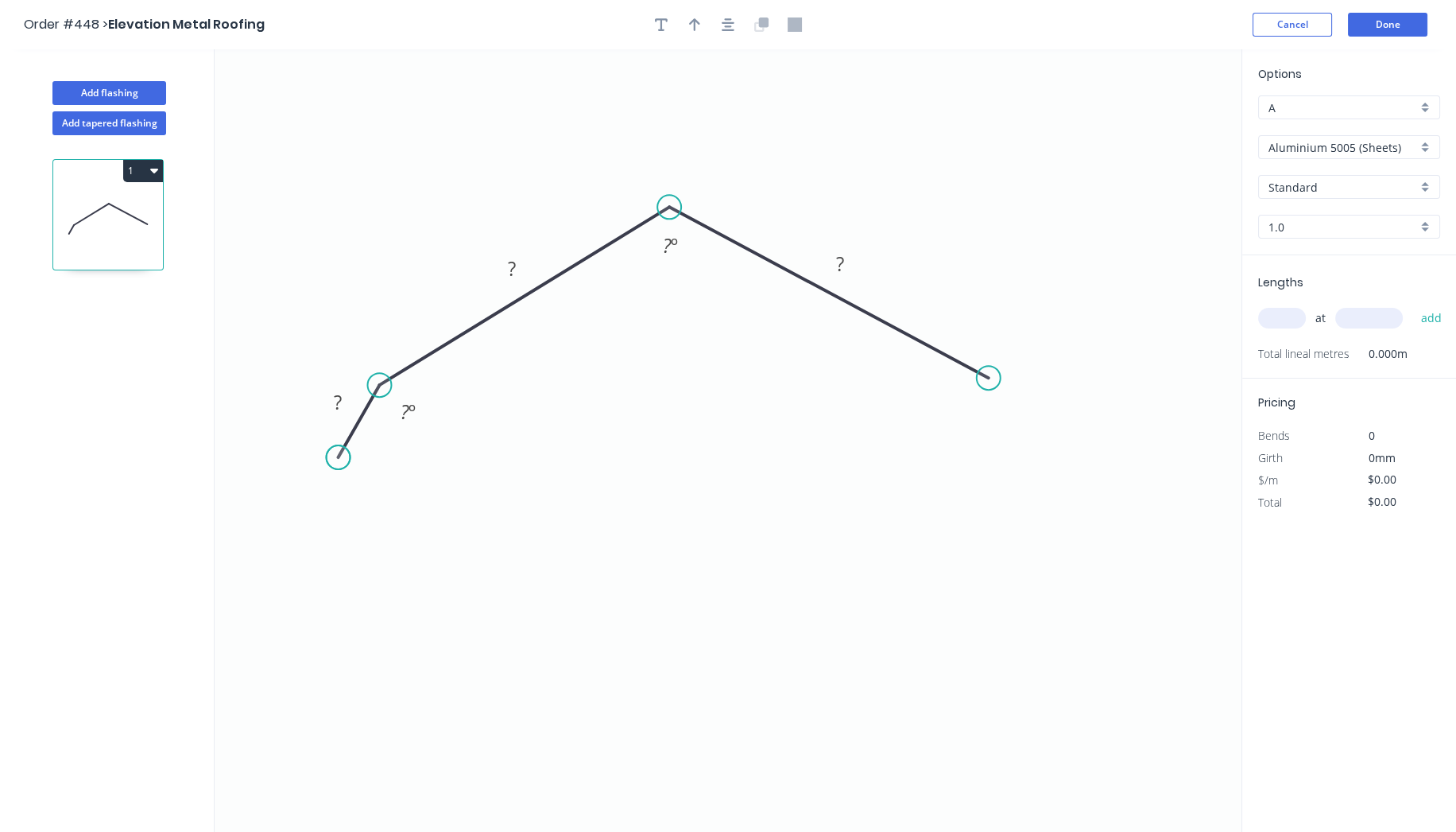
click at [338, 456] on circle at bounding box center [338, 457] width 24 height 24
click at [338, 455] on circle at bounding box center [338, 457] width 24 height 24
click at [338, 454] on circle at bounding box center [338, 457] width 24 height 24
click at [337, 455] on circle at bounding box center [338, 457] width 24 height 24
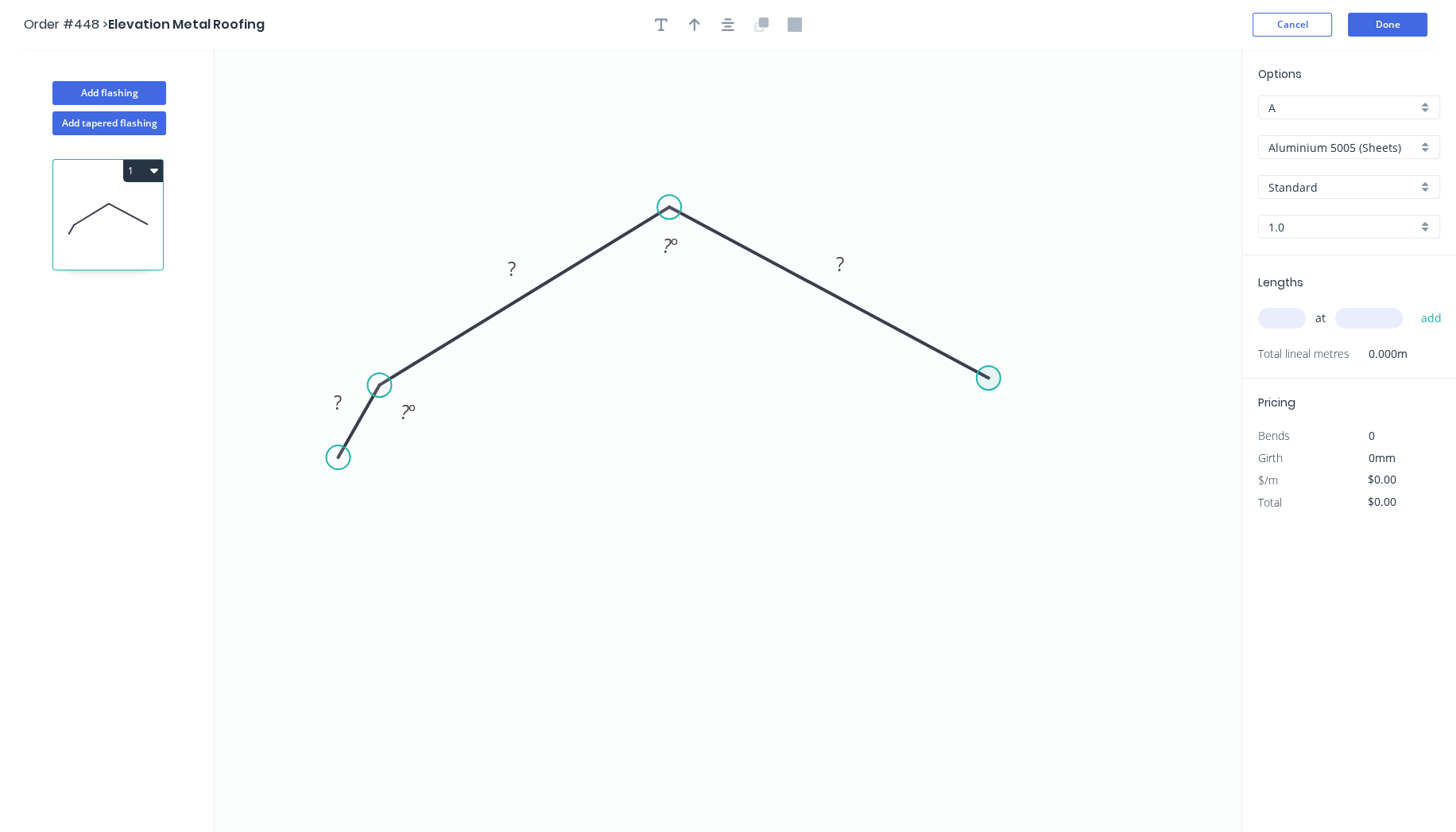
click at [989, 374] on circle at bounding box center [988, 378] width 24 height 24
click at [1047, 464] on icon "0 ? ? ? ? º ? º" at bounding box center [728, 440] width 1027 height 782
click at [340, 399] on tspan "?" at bounding box center [337, 402] width 8 height 26
click at [516, 276] on rect at bounding box center [512, 269] width 31 height 22
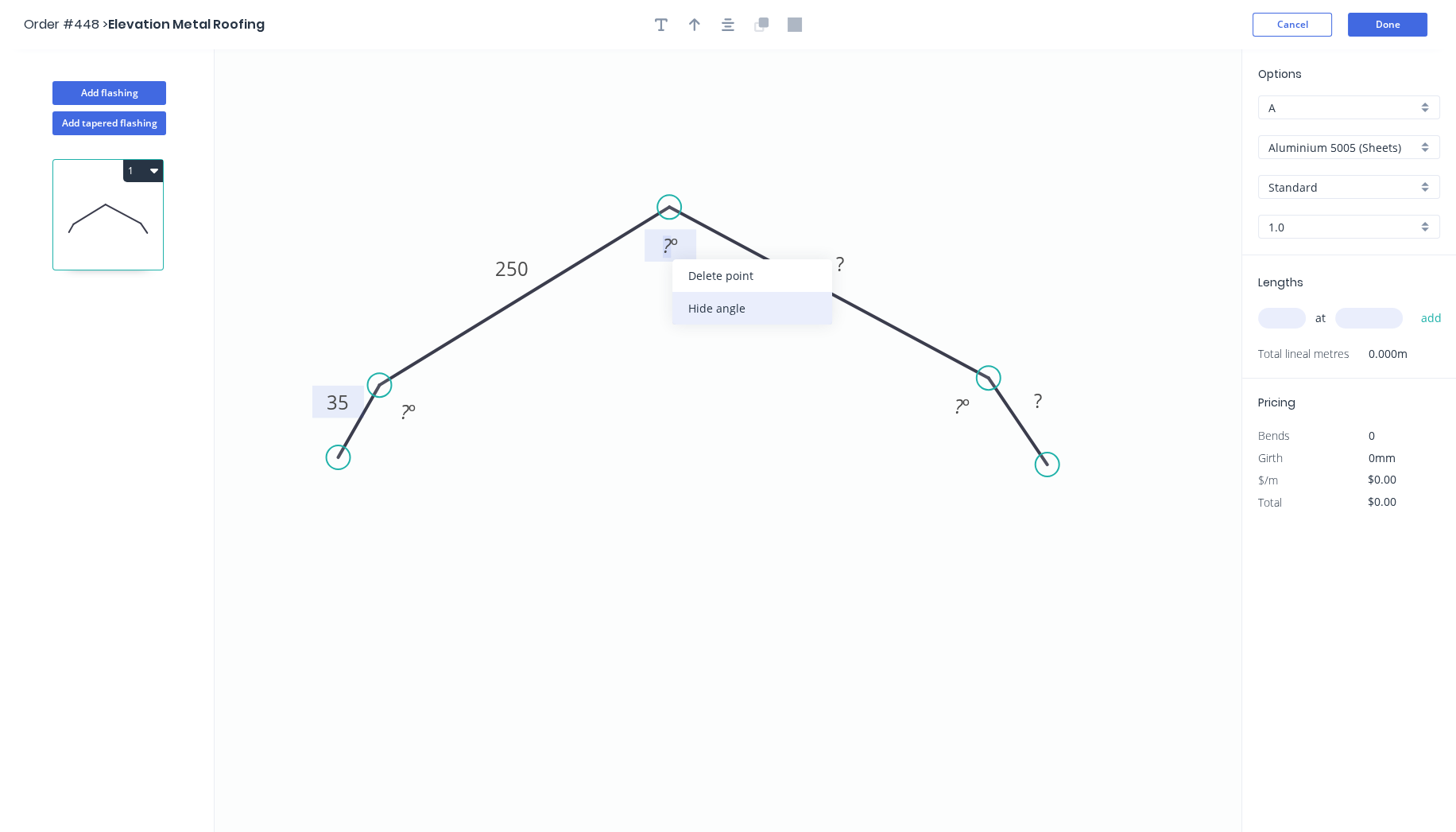
click at [742, 316] on div "Hide angle" at bounding box center [752, 308] width 160 height 32
click at [848, 271] on rect at bounding box center [840, 264] width 31 height 22
click at [1041, 401] on tspan "?" at bounding box center [1037, 400] width 8 height 26
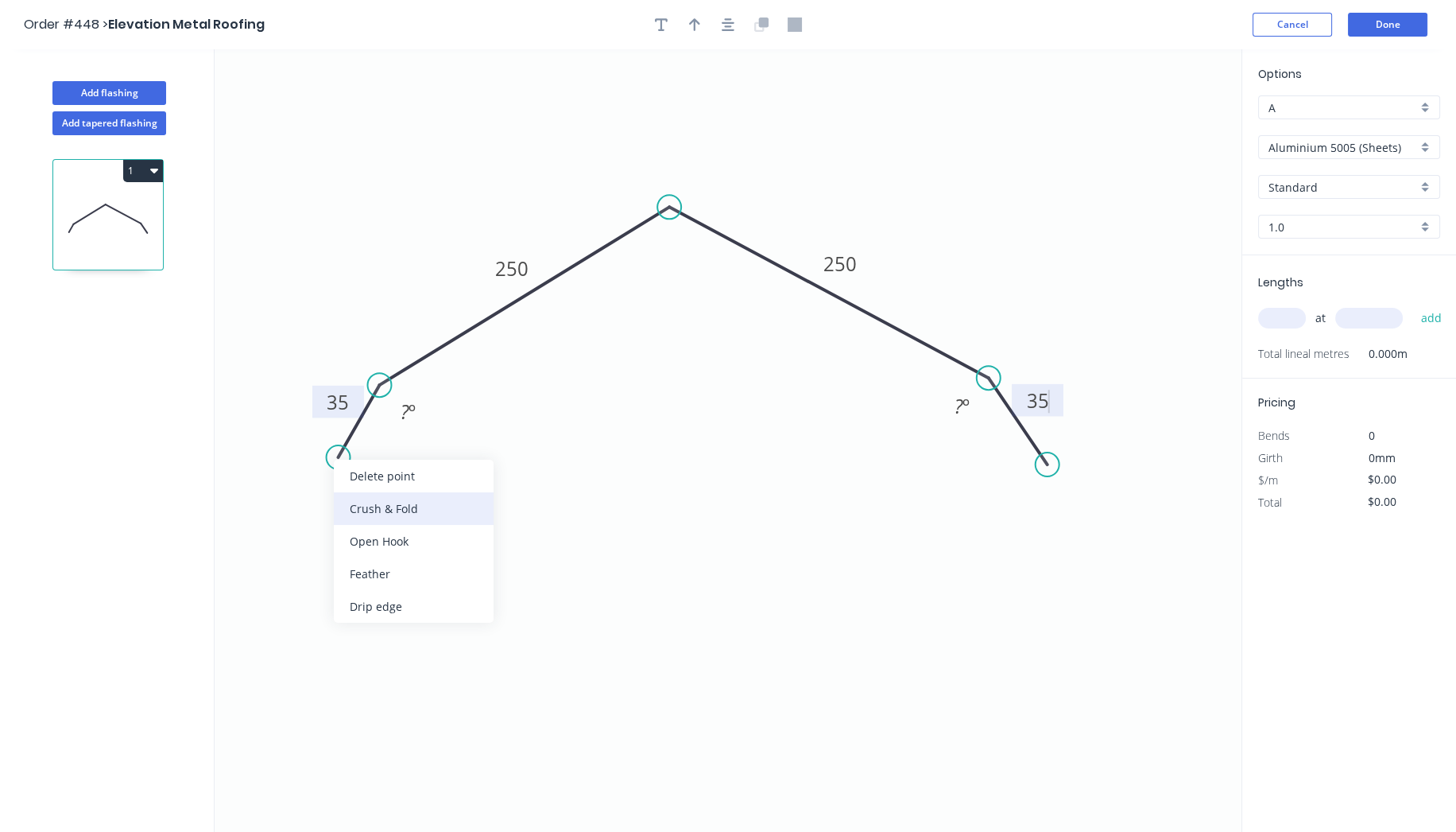
click at [372, 496] on div "Crush & Fold" at bounding box center [413, 508] width 160 height 32
drag, startPoint x: 293, startPoint y: 423, endPoint x: 252, endPoint y: 476, distance: 67.0
click at [252, 476] on rect at bounding box center [279, 468] width 64 height 32
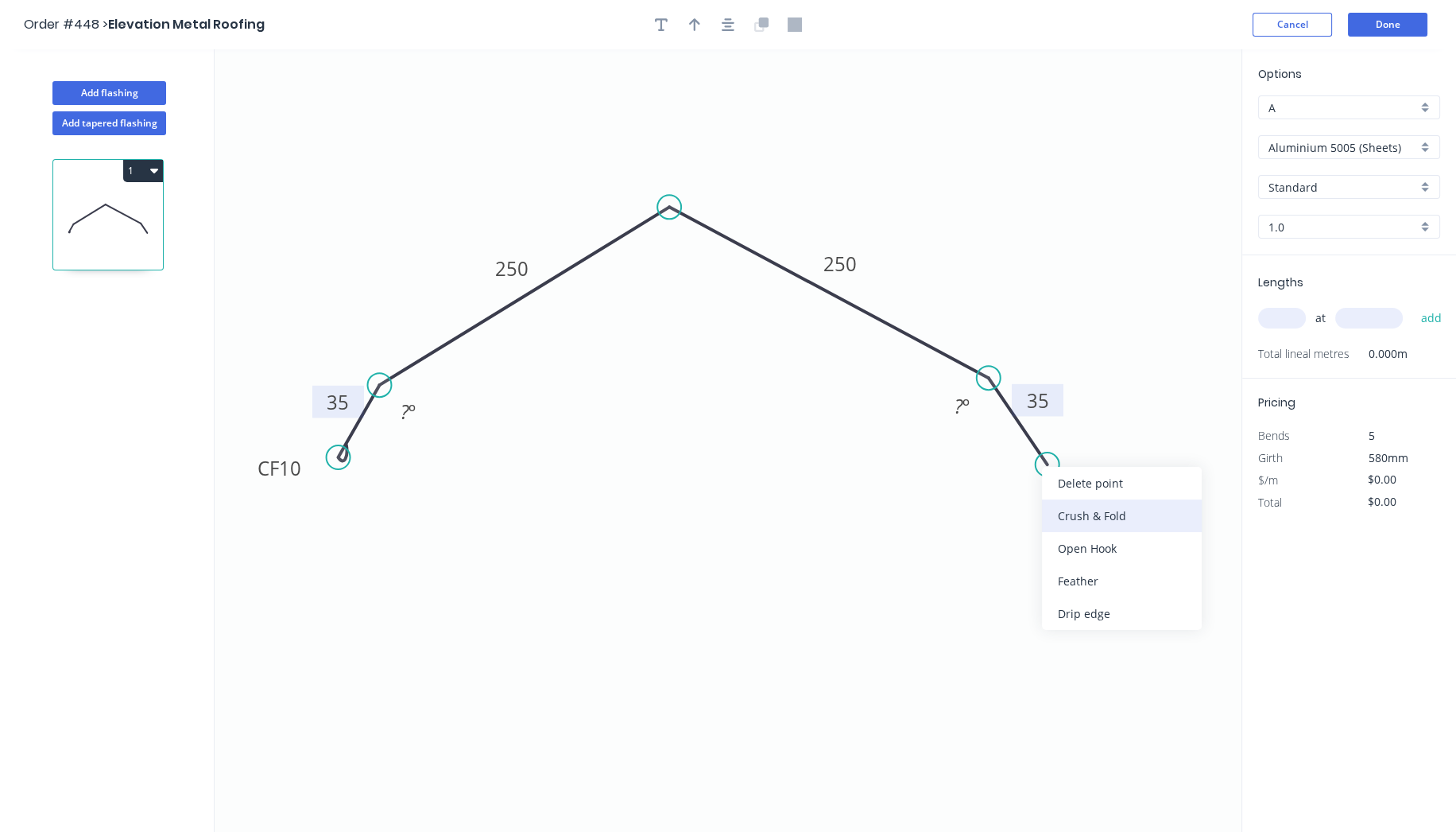
click at [1092, 518] on div "Crush & Fold" at bounding box center [1121, 515] width 160 height 32
click at [1082, 510] on div "Flip bend" at bounding box center [1134, 517] width 160 height 32
drag, startPoint x: 1090, startPoint y: 429, endPoint x: 1140, endPoint y: 505, distance: 91.0
click at [1140, 505] on rect at bounding box center [1114, 497] width 64 height 32
click at [409, 414] on tspan "º" at bounding box center [412, 412] width 7 height 26
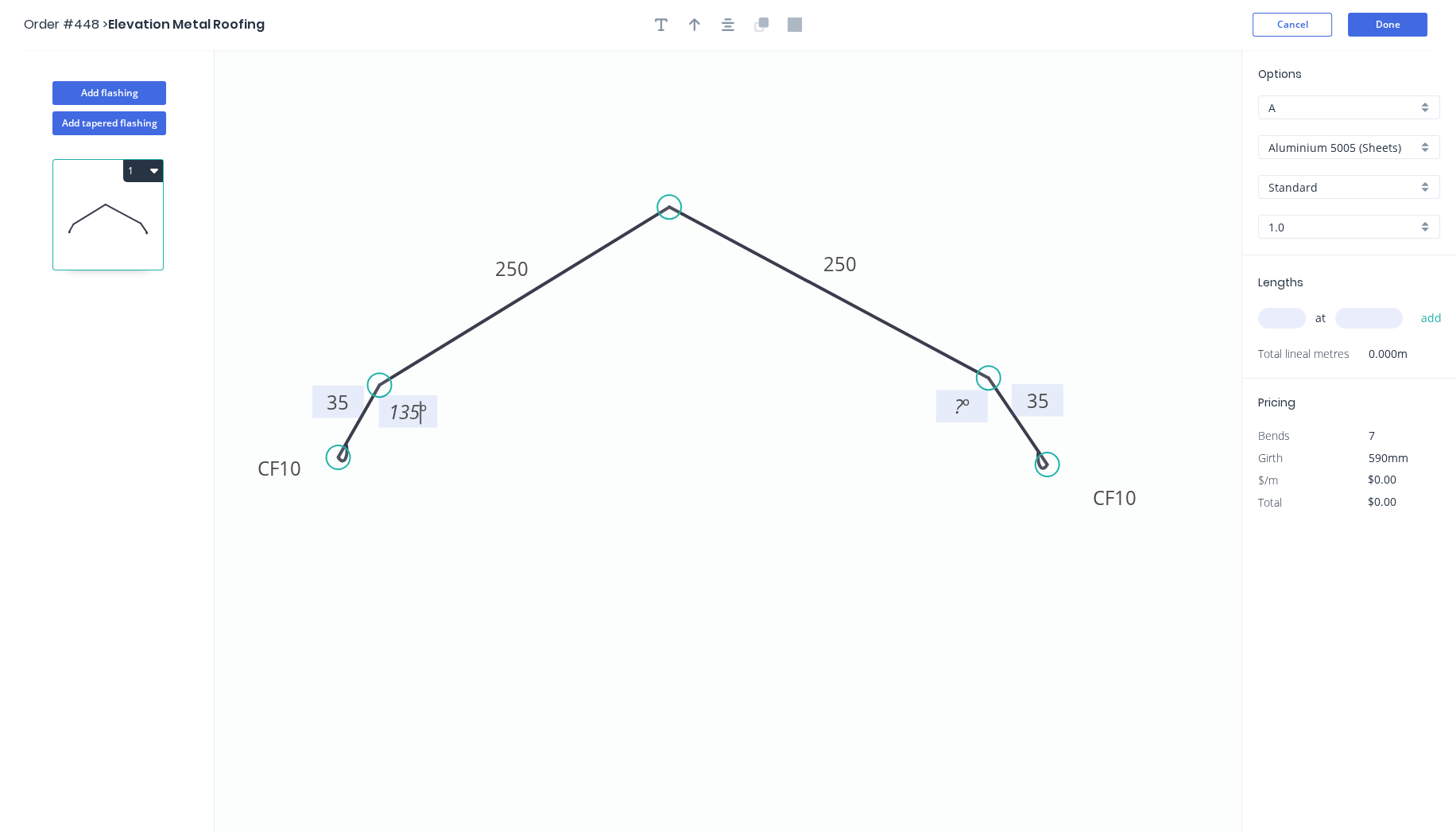
click at [960, 406] on tspan "?" at bounding box center [959, 406] width 9 height 26
click at [706, 490] on icon "0 CF 10 35 250 250 CF 10 35 135 º 135 º" at bounding box center [728, 440] width 1027 height 782
click at [723, 22] on icon "button" at bounding box center [728, 24] width 13 height 14
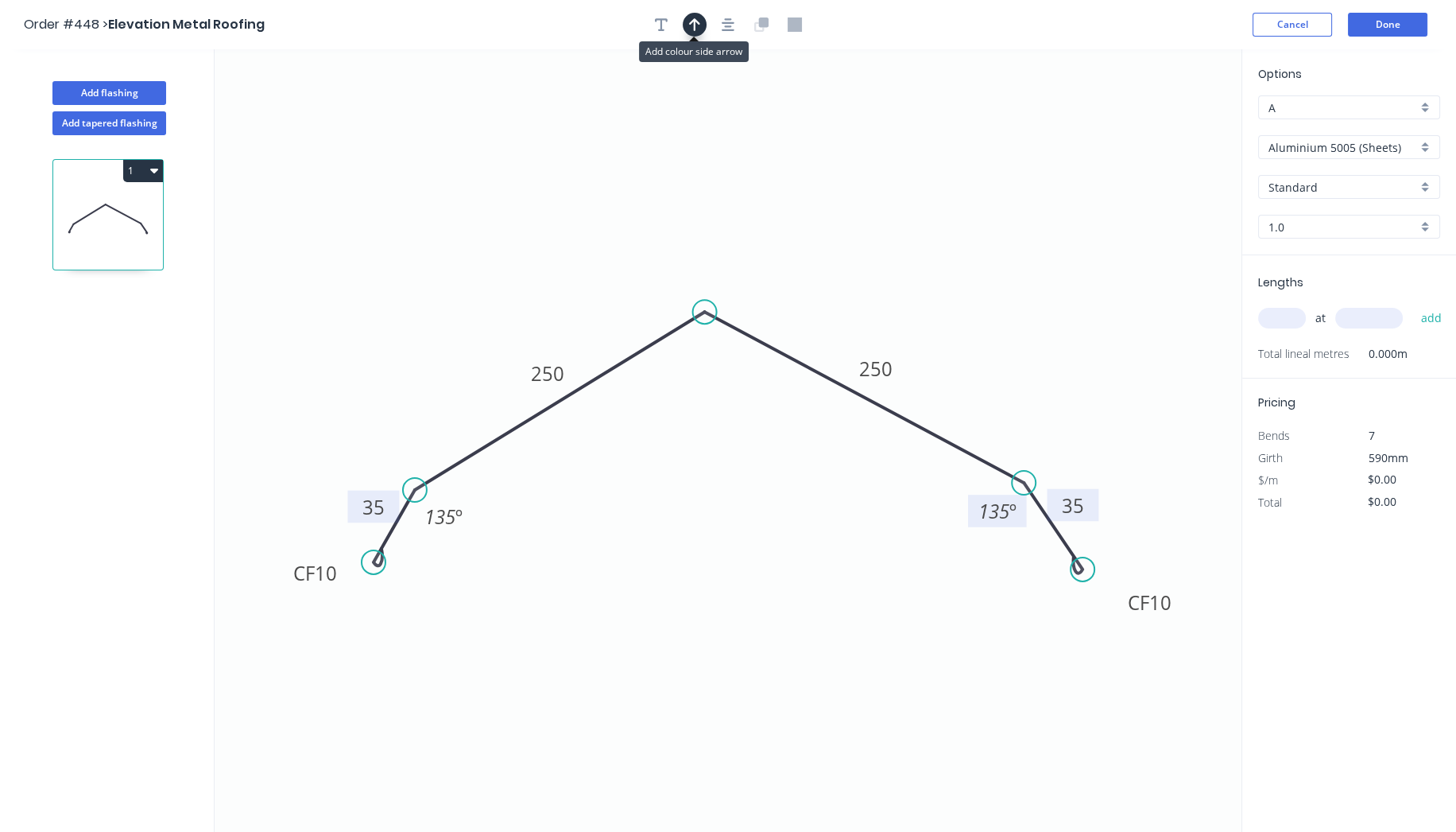
click at [687, 20] on button "button" at bounding box center [694, 24] width 24 height 24
drag, startPoint x: 1162, startPoint y: 121, endPoint x: 408, endPoint y: 340, distance: 785.2
click at [395, 322] on icon at bounding box center [388, 296] width 14 height 51
click at [659, 29] on icon "button" at bounding box center [661, 24] width 13 height 13
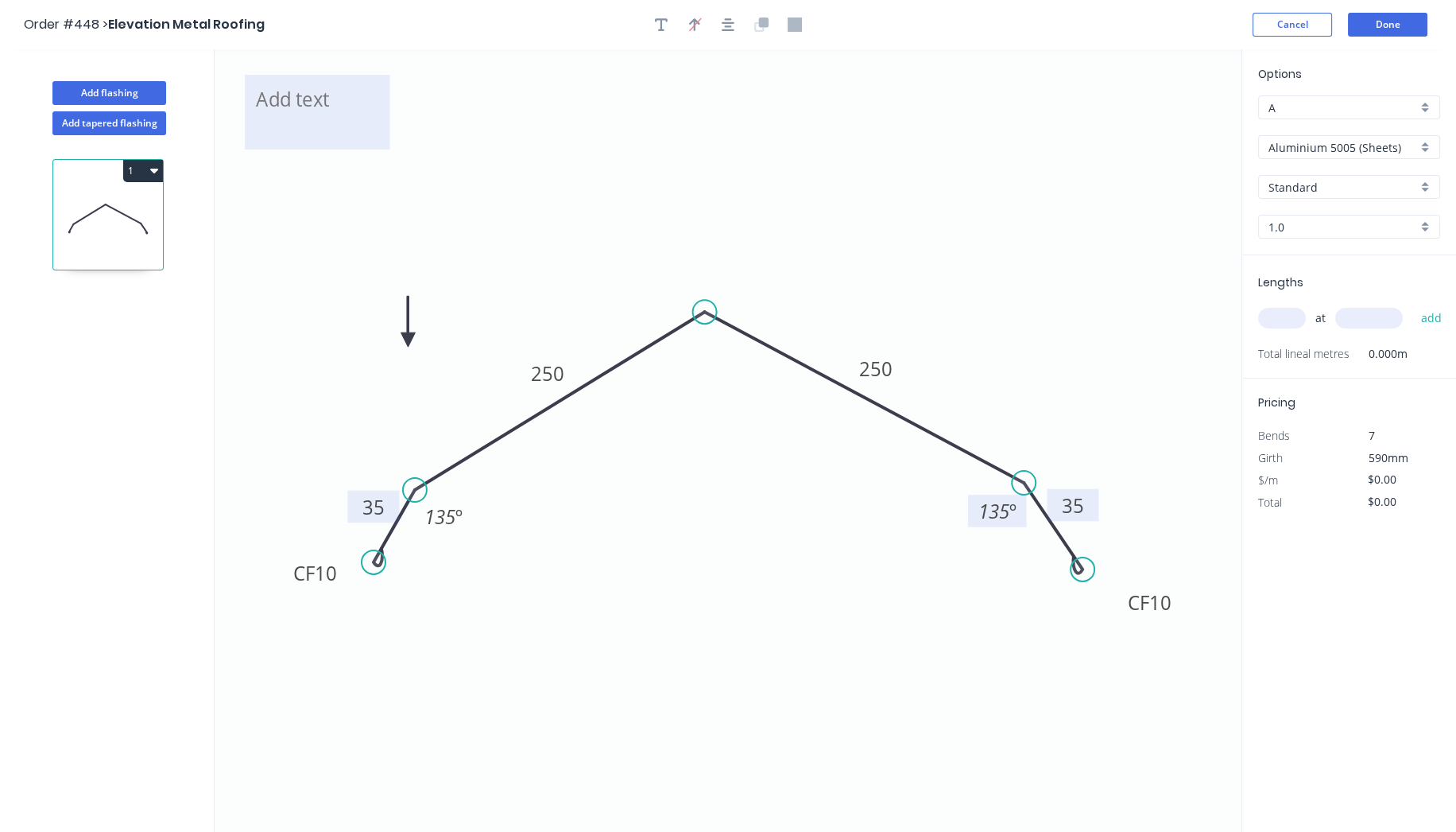
click at [297, 98] on textarea at bounding box center [316, 112] width 128 height 59
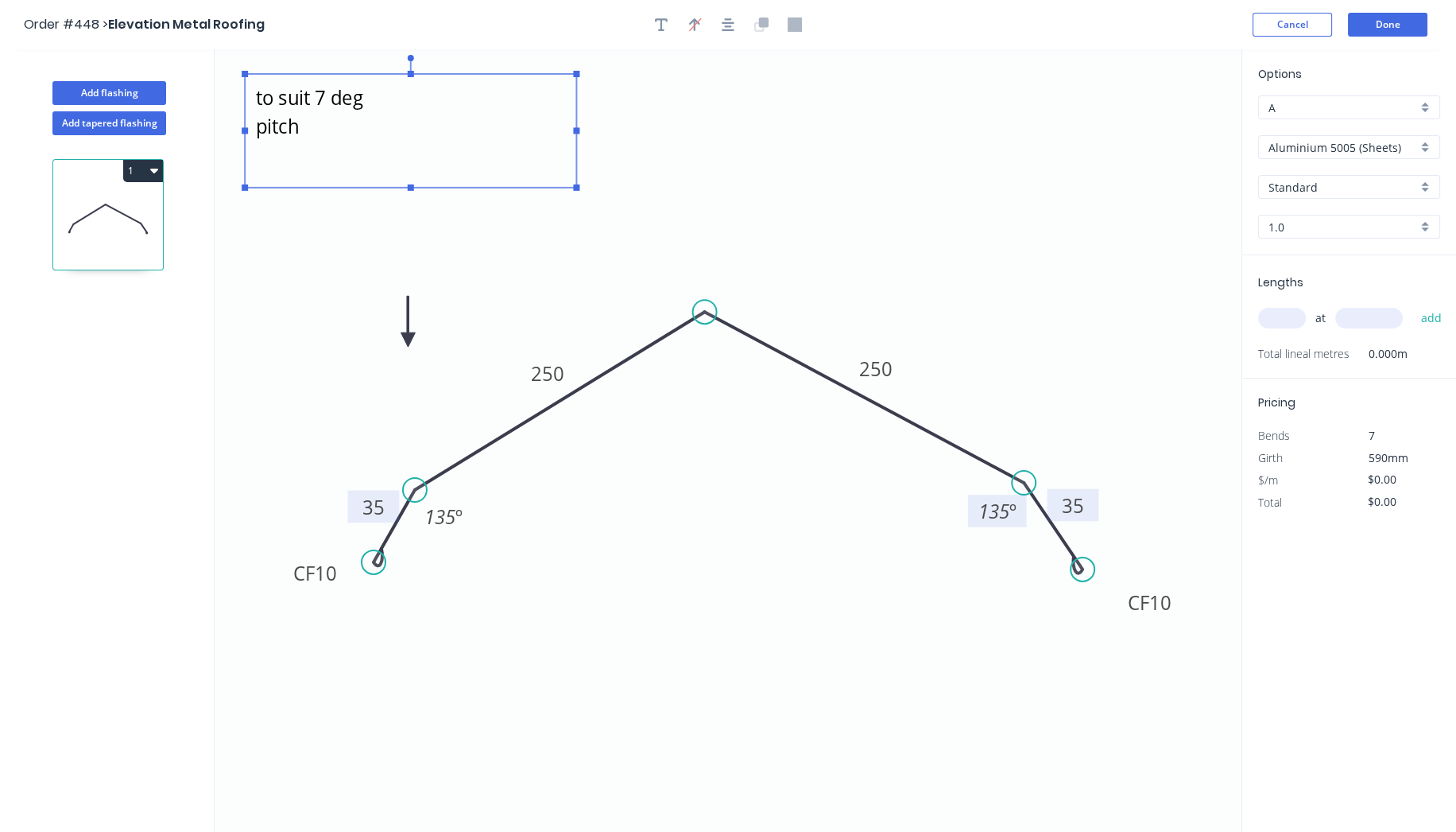
drag, startPoint x: 390, startPoint y: 149, endPoint x: 577, endPoint y: 188, distance: 191.0
click at [577, 188] on rect at bounding box center [576, 187] width 6 height 6
click at [846, 156] on icon "to suit 7 deg pitch CF 10 35 250 250 CF 10 35 135 º 135 º" at bounding box center [728, 440] width 1027 height 782
type textarea "to suit 7 deg pitch"
click at [1328, 147] on input "Aluminium 5005 (Sheets)" at bounding box center [1342, 147] width 148 height 17
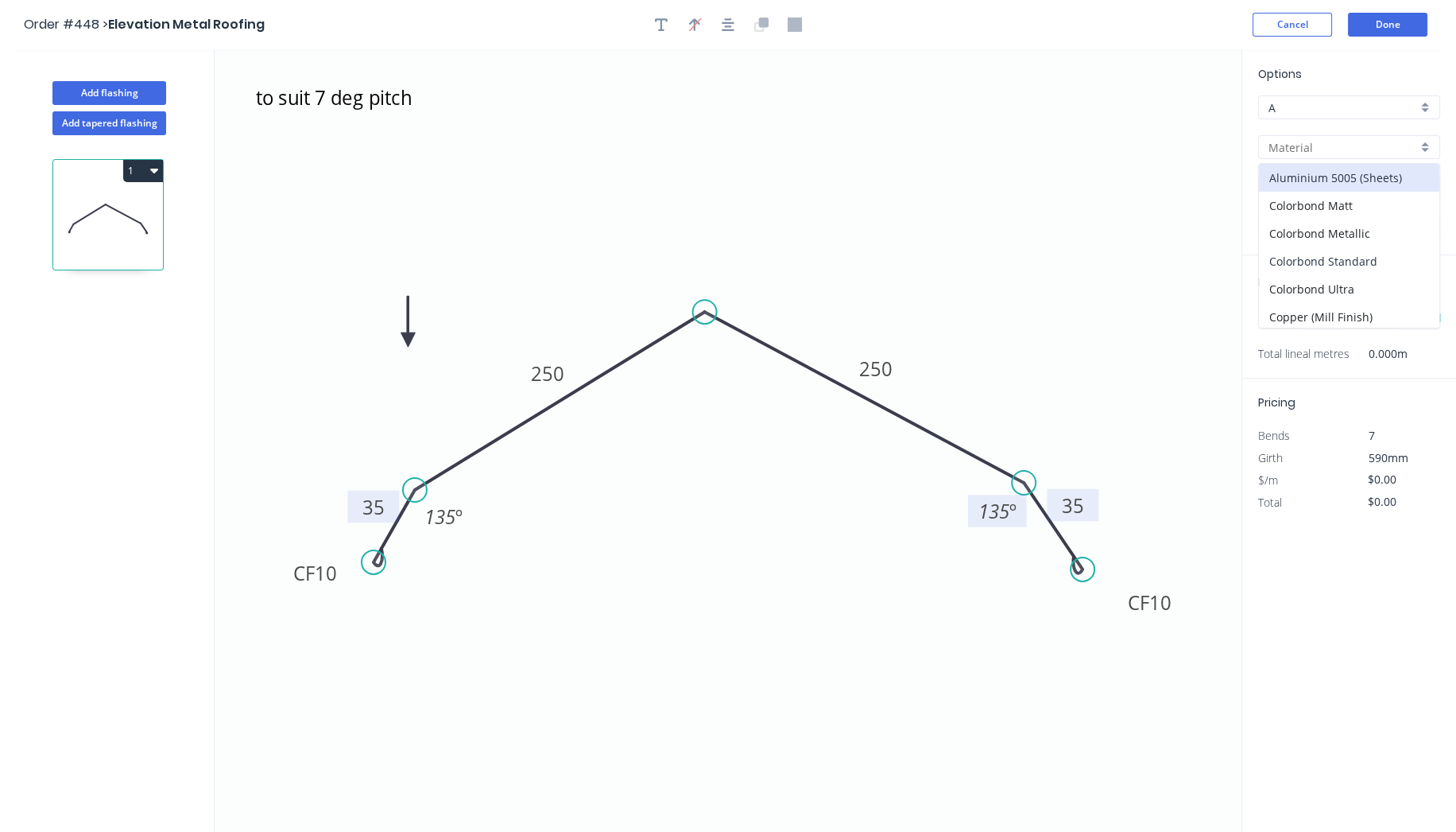
click at [1341, 247] on div "Colorbond Standard" at bounding box center [1349, 261] width 181 height 28
type input "Colorbond Standard"
type input "Basalt"
type input "0.55"
type input "$26.43"
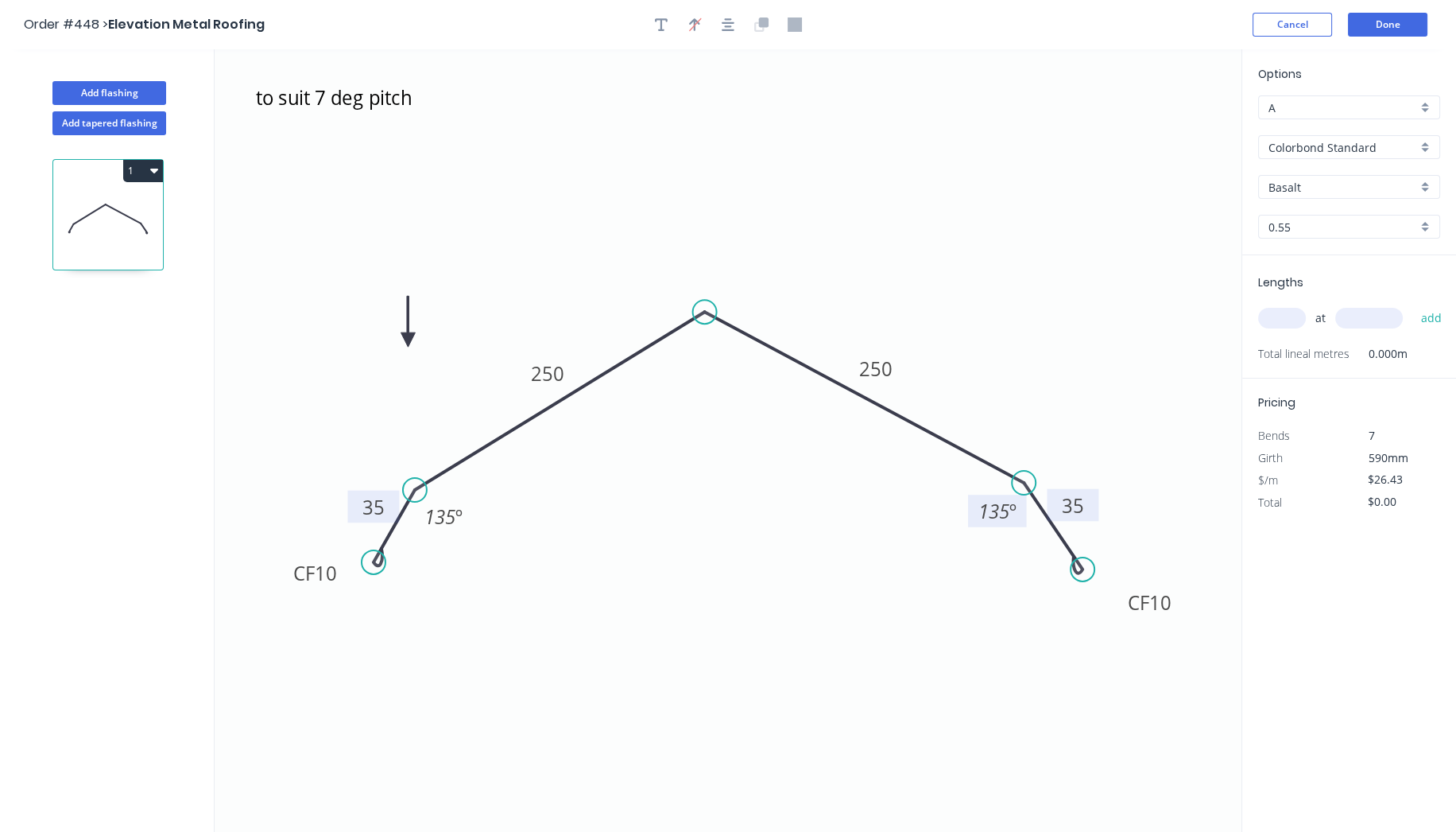
click at [1311, 181] on input "Basalt" at bounding box center [1342, 187] width 148 height 17
click at [1317, 350] on div "Dover White" at bounding box center [1349, 357] width 181 height 28
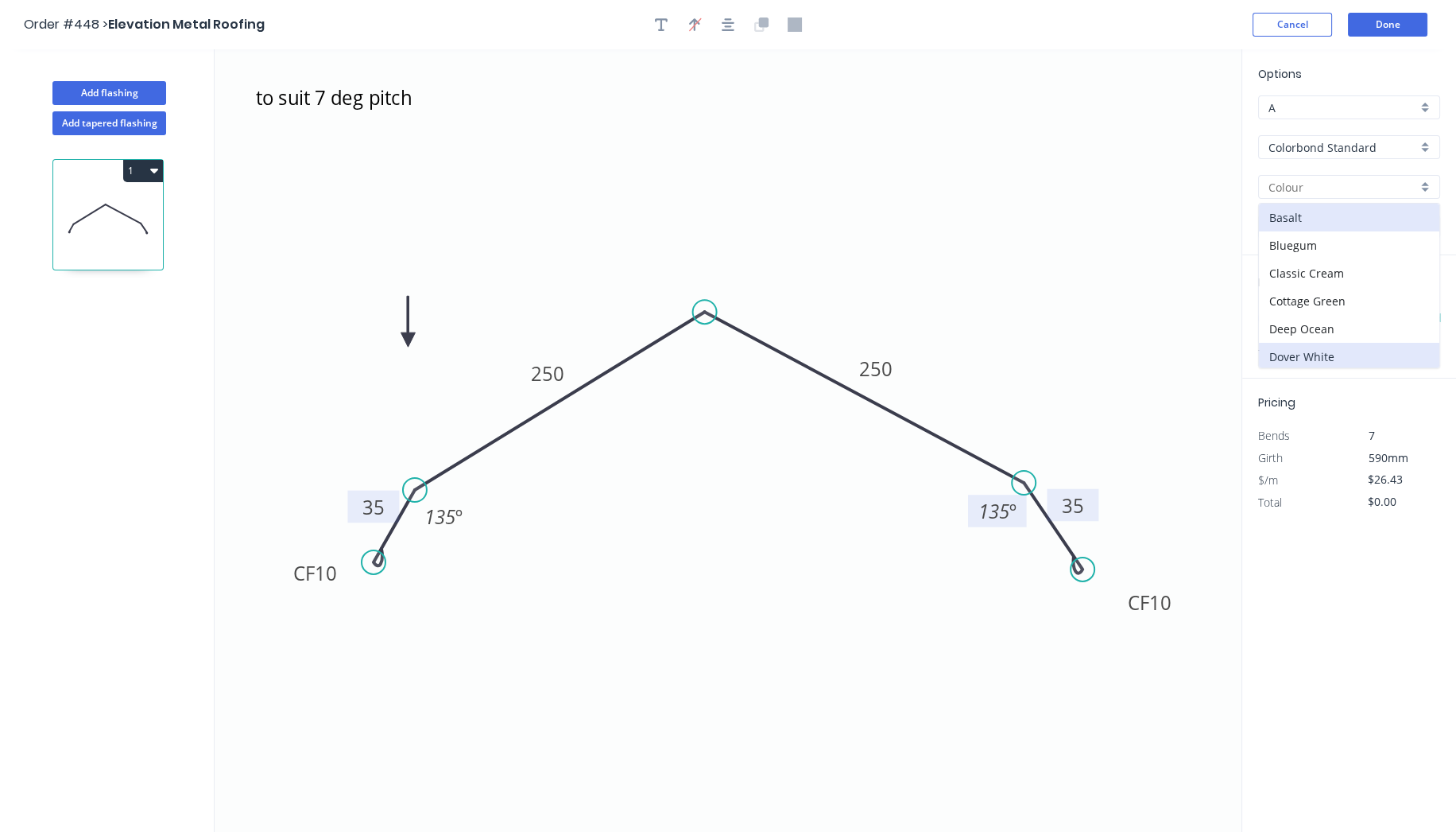
type input "Dover White"
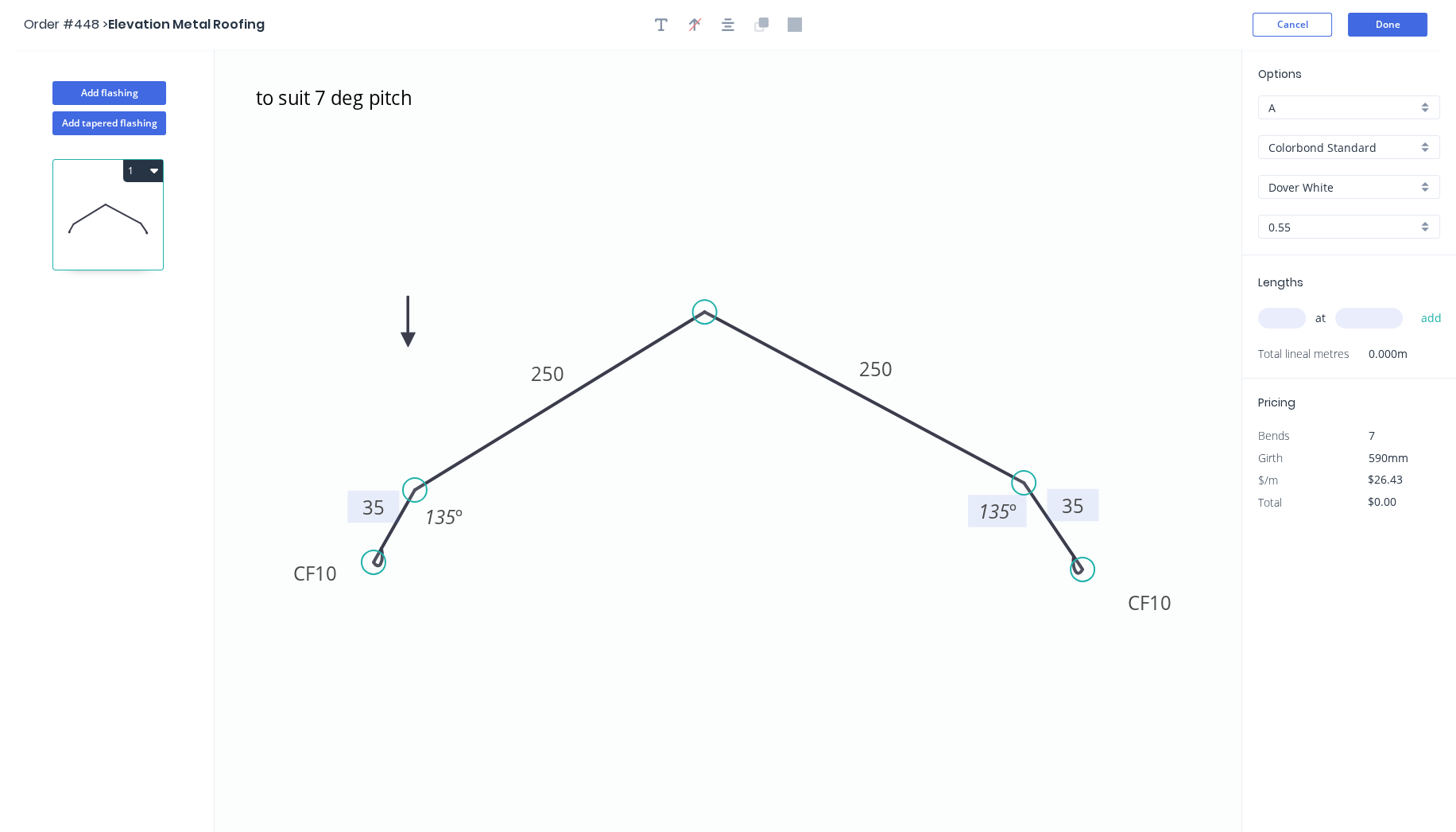
click at [1288, 315] on input "text" at bounding box center [1282, 318] width 48 height 21
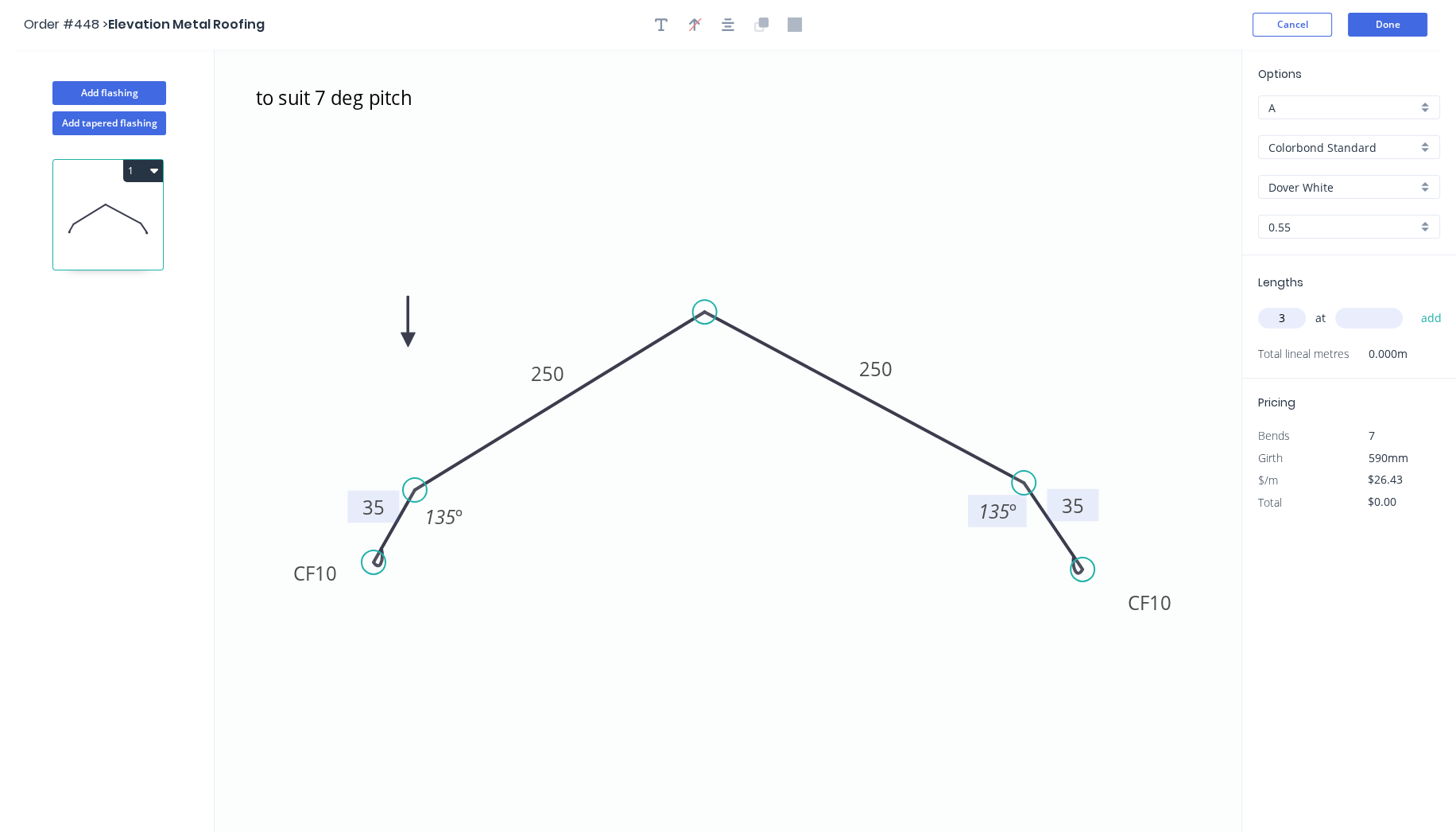
type input "3"
type input "5500"
click at [1412, 305] on button "add" at bounding box center [1431, 318] width 38 height 27
type input "$436.10"
click at [1408, 30] on button "Done" at bounding box center [1387, 24] width 79 height 24
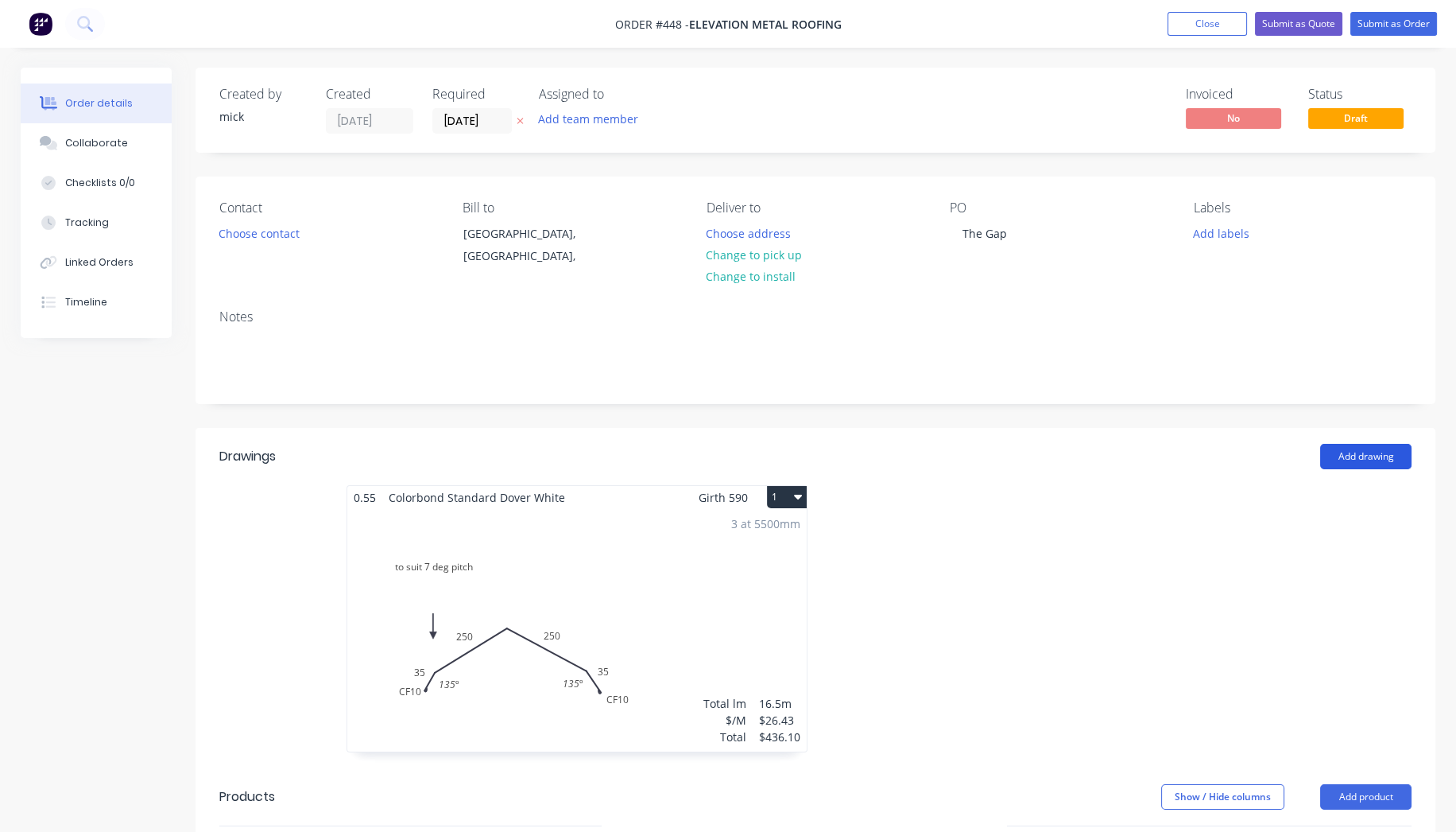
click at [1380, 458] on button "Add drawing" at bounding box center [1366, 456] width 92 height 25
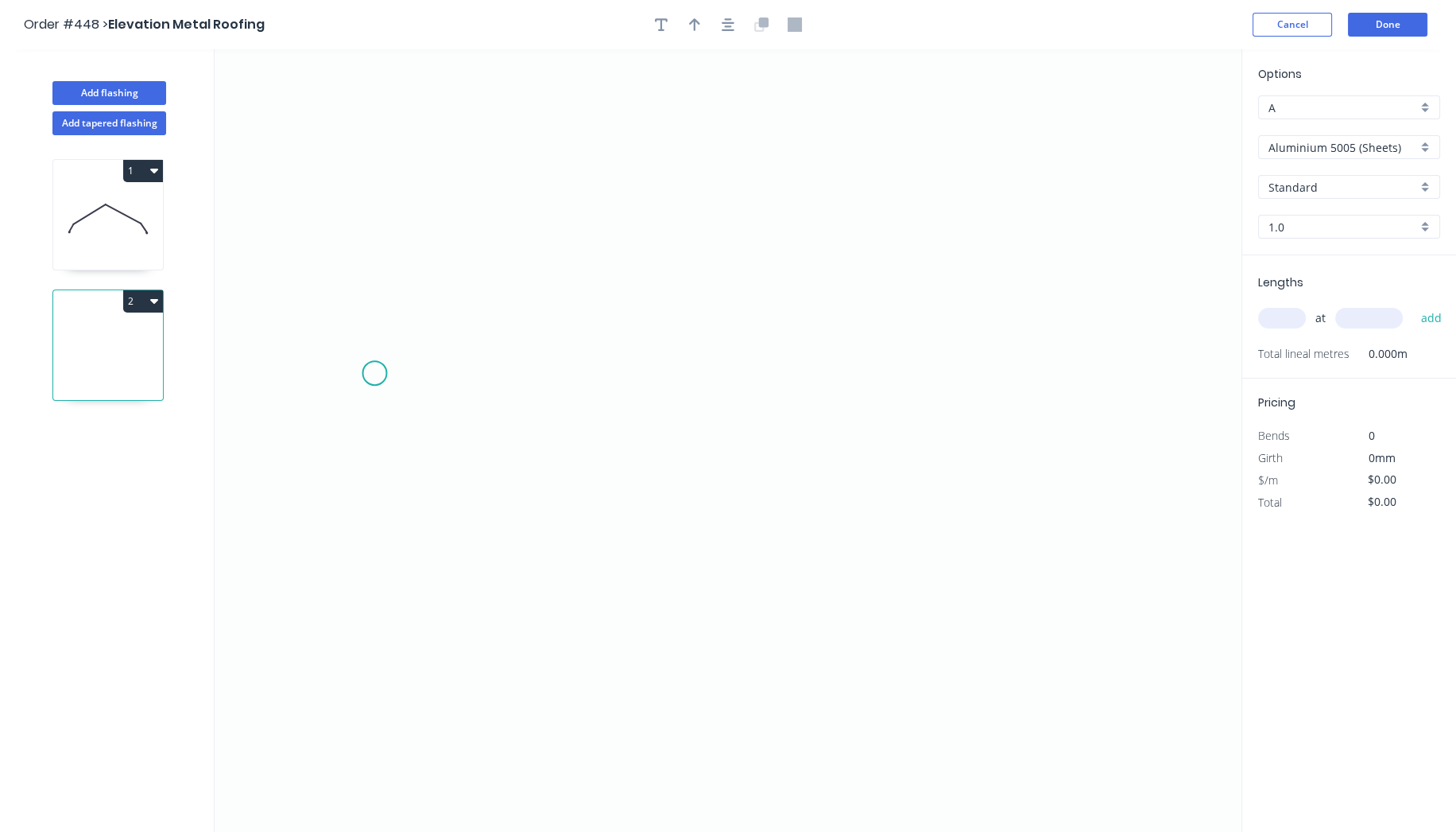
click at [376, 371] on icon "0" at bounding box center [728, 440] width 1027 height 782
click at [483, 256] on icon "0" at bounding box center [728, 440] width 1027 height 782
click at [1039, 278] on icon "0 ?" at bounding box center [728, 440] width 1027 height 782
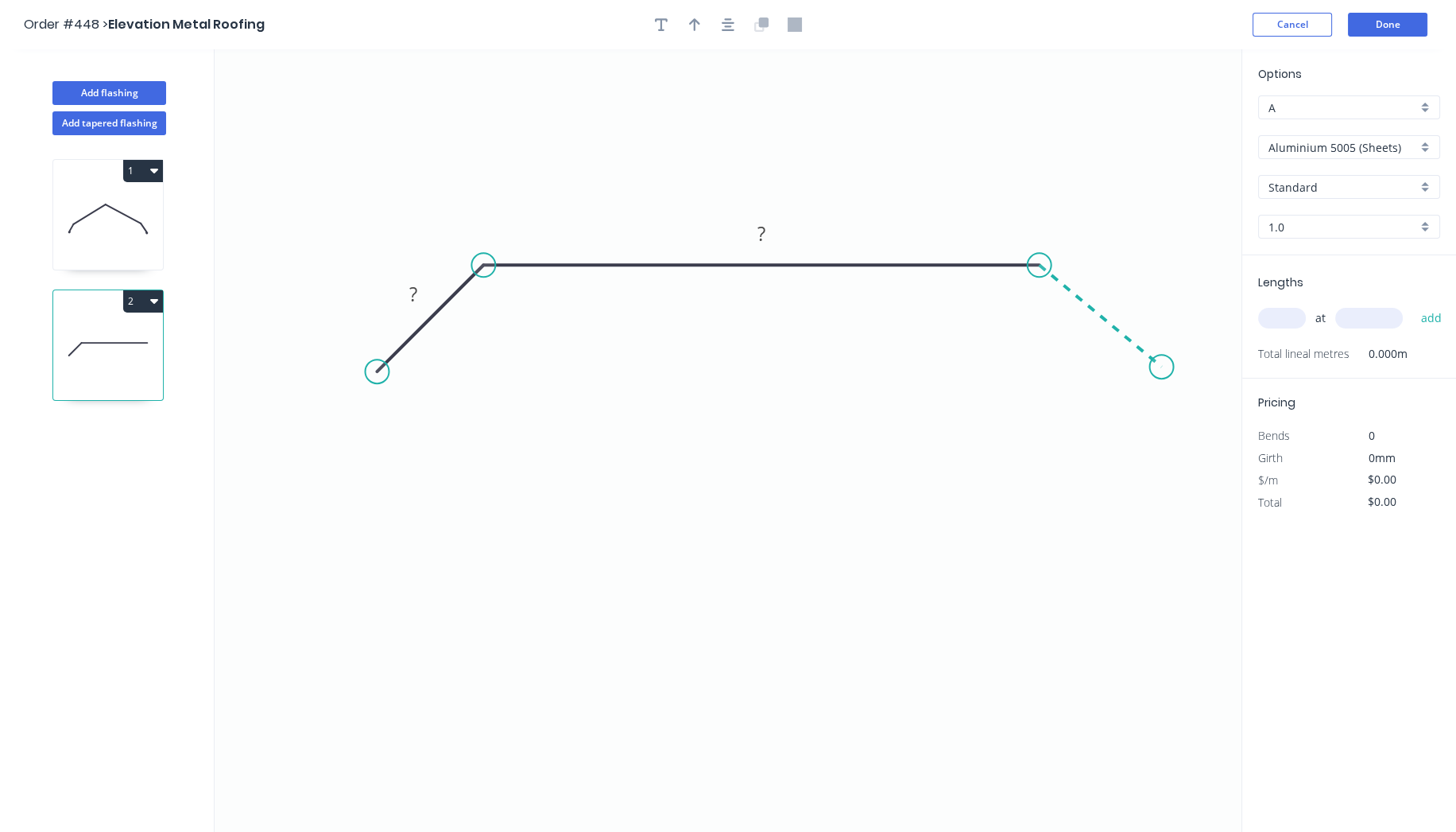
click at [1162, 367] on icon "0 ? ?" at bounding box center [728, 440] width 1027 height 782
click at [1162, 367] on circle at bounding box center [1161, 366] width 24 height 24
click at [526, 310] on div "Show angle" at bounding box center [561, 315] width 160 height 32
click at [417, 291] on rect at bounding box center [413, 295] width 31 height 22
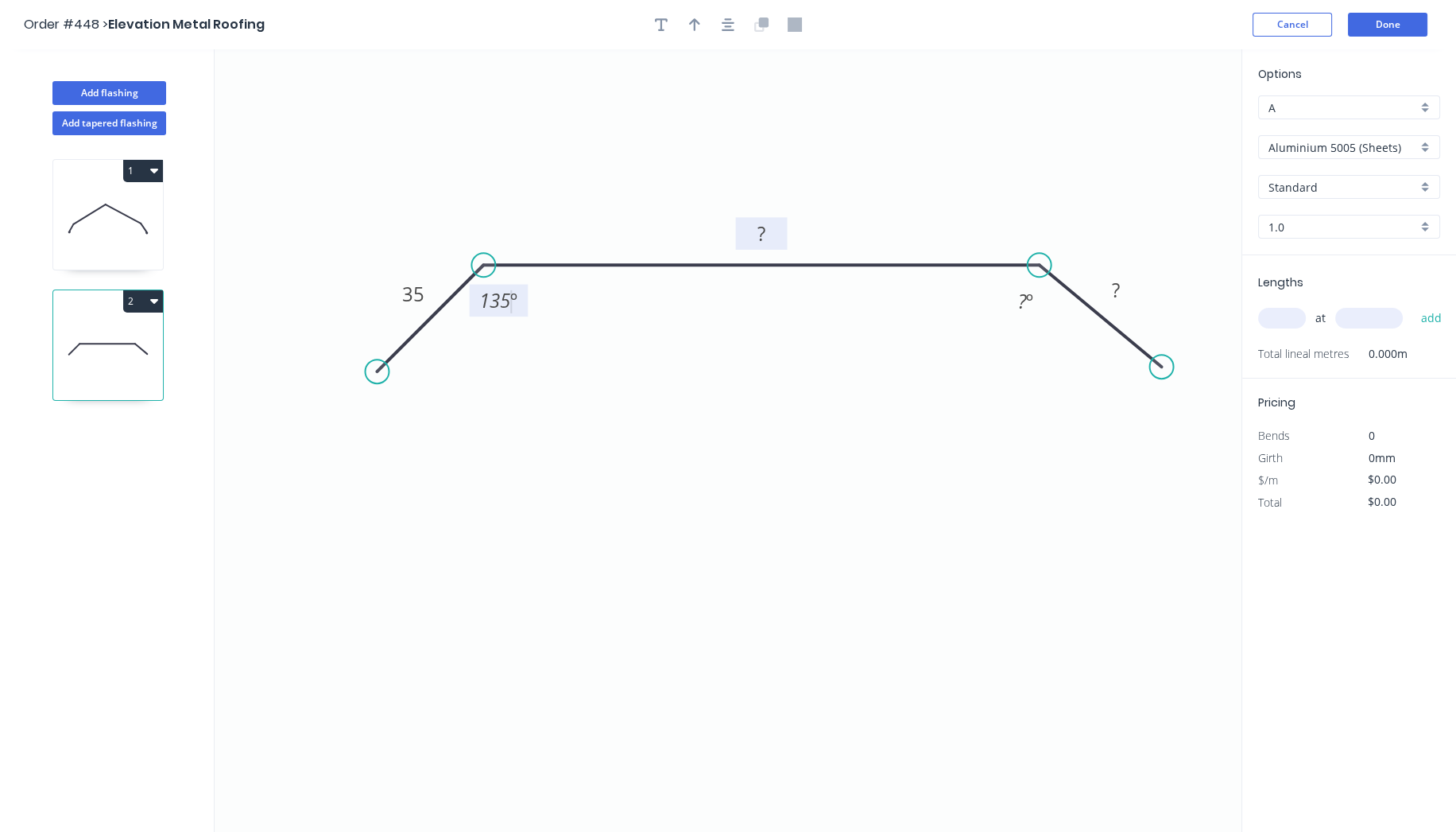
click at [767, 235] on rect at bounding box center [762, 234] width 31 height 22
click at [1024, 299] on tspan "?" at bounding box center [1023, 301] width 9 height 26
click at [1122, 280] on rect at bounding box center [1115, 290] width 31 height 22
click at [595, 598] on icon "0 35 410 35 135 º 135 º" at bounding box center [728, 440] width 1027 height 782
click at [728, 27] on icon "button" at bounding box center [728, 24] width 13 height 14
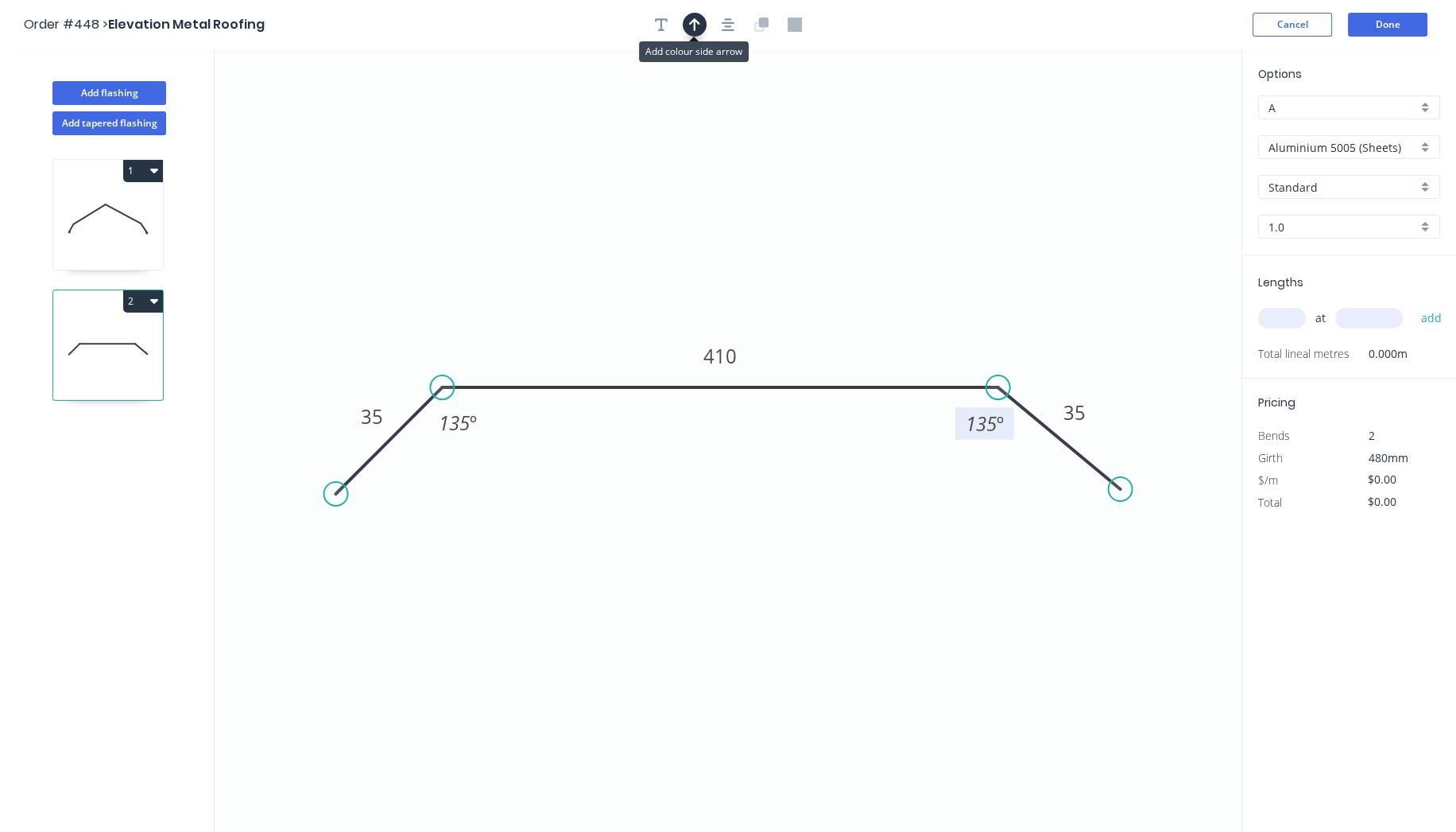
click at [696, 21] on icon "button" at bounding box center [694, 24] width 11 height 13
drag, startPoint x: 1162, startPoint y: 123, endPoint x: 514, endPoint y: 326, distance: 679.1
click at [514, 326] on icon at bounding box center [514, 308] width 14 height 51
click at [1401, 149] on input "Aluminium 5005 (Sheets)" at bounding box center [1342, 147] width 148 height 17
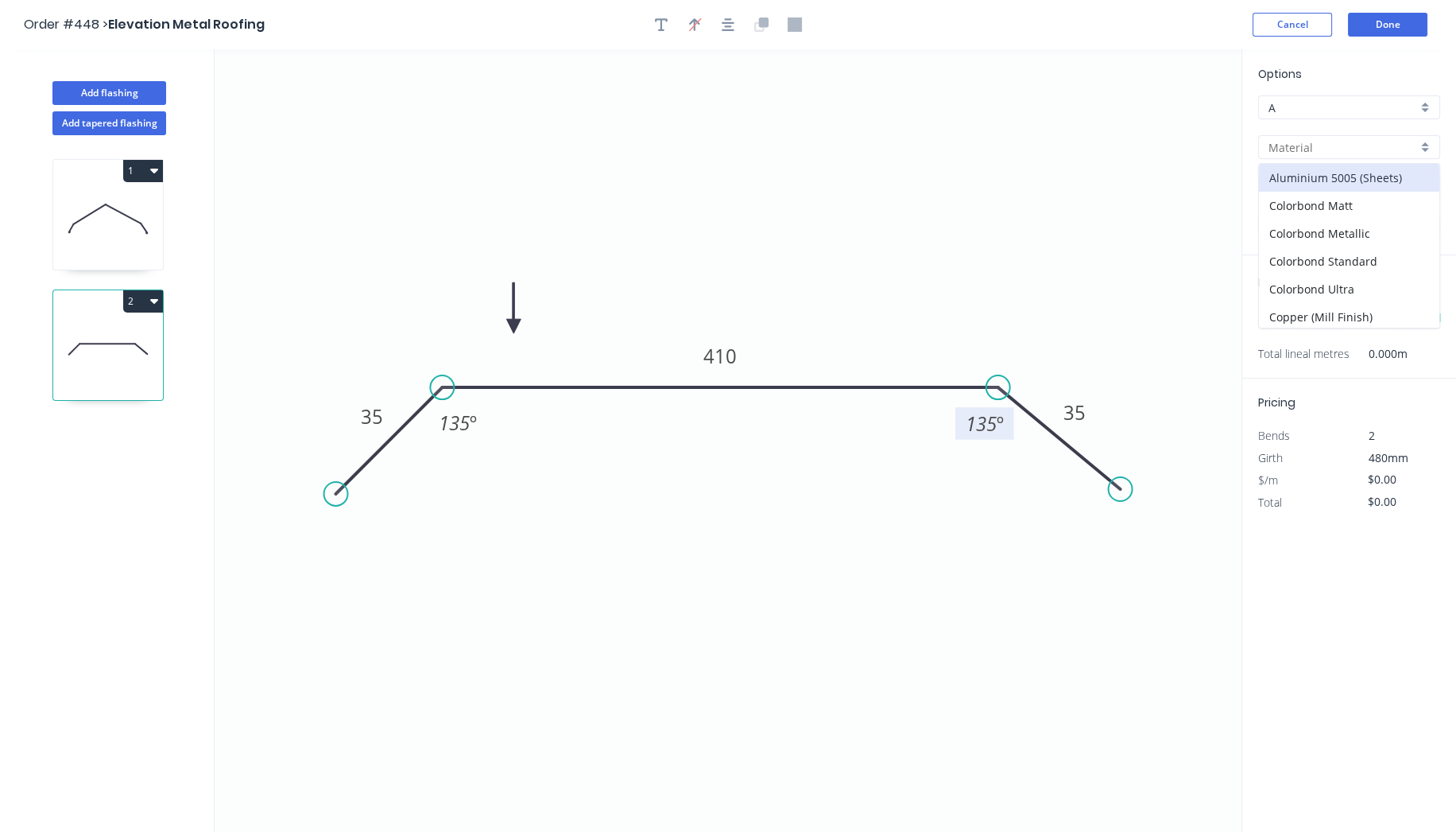
click at [1401, 149] on input "text" at bounding box center [1342, 147] width 148 height 17
click at [1388, 260] on div "Colorbond Standard" at bounding box center [1349, 261] width 181 height 28
type input "Colorbond Standard"
type input "Basalt"
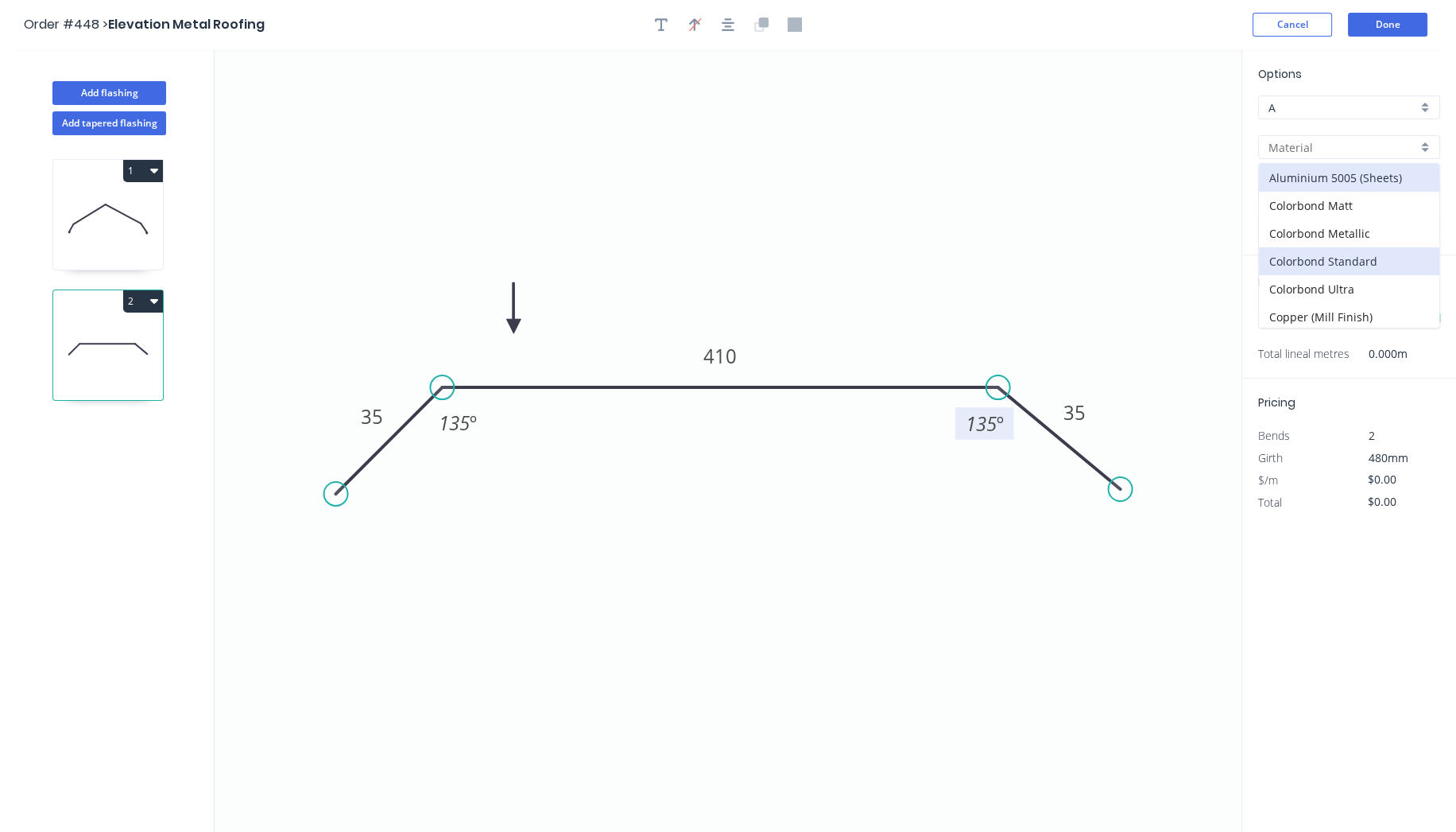
type input "0.55"
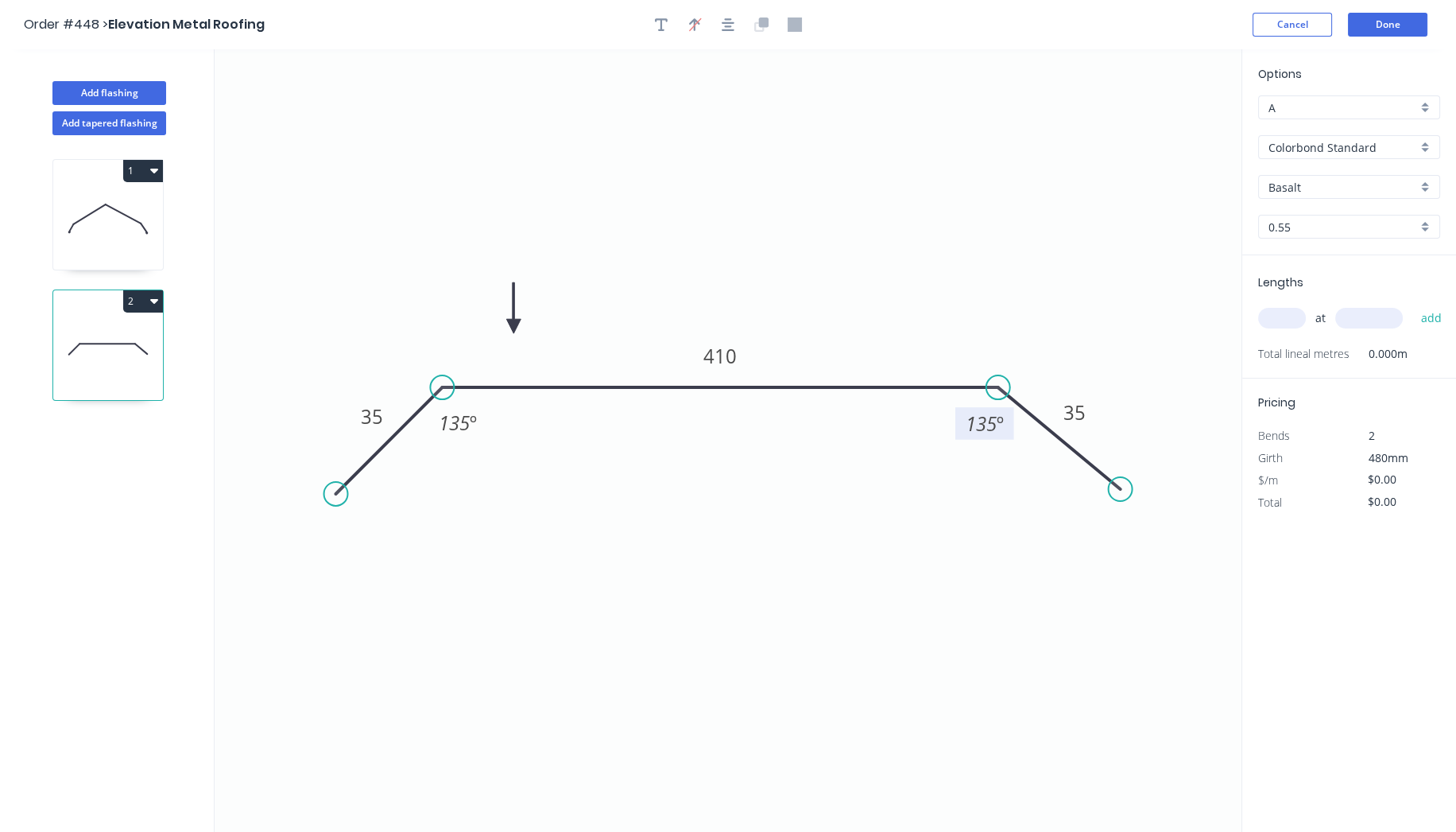
type input "$17.02"
click at [1351, 192] on input "Basalt" at bounding box center [1342, 187] width 148 height 17
click at [1342, 350] on div "Dover White" at bounding box center [1349, 357] width 181 height 28
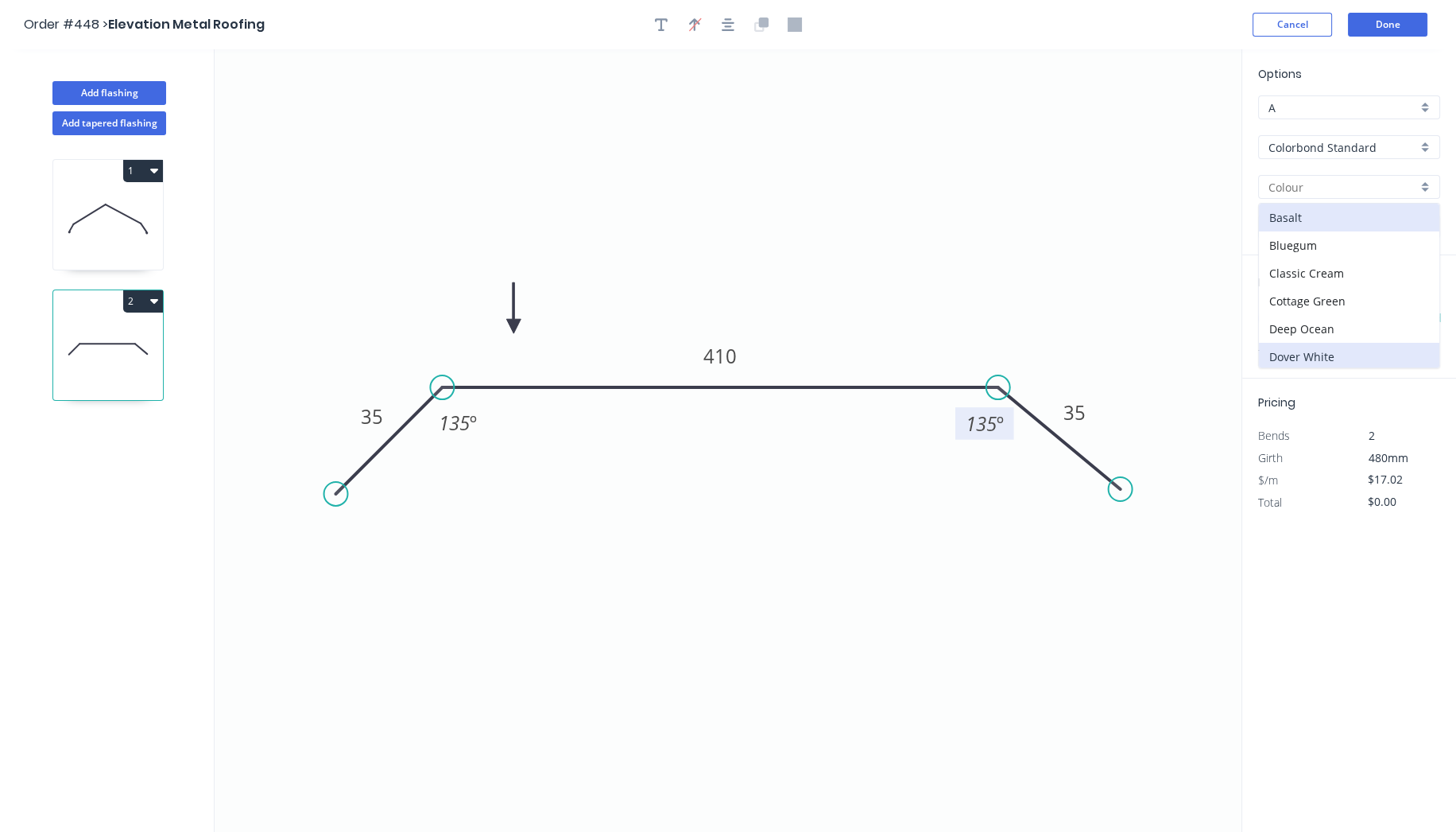
type input "Dover White"
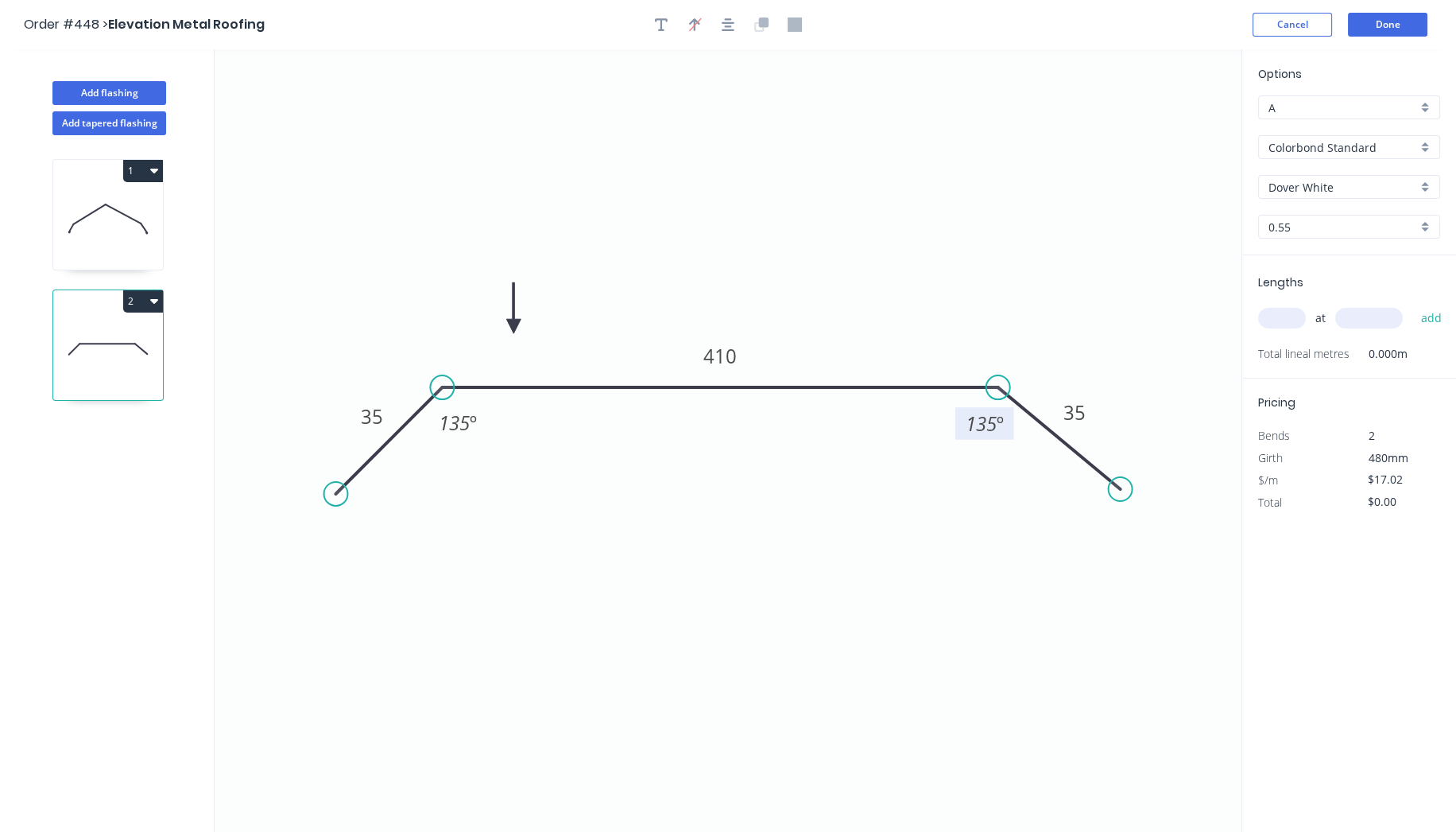
click at [1287, 317] on input "text" at bounding box center [1282, 318] width 48 height 21
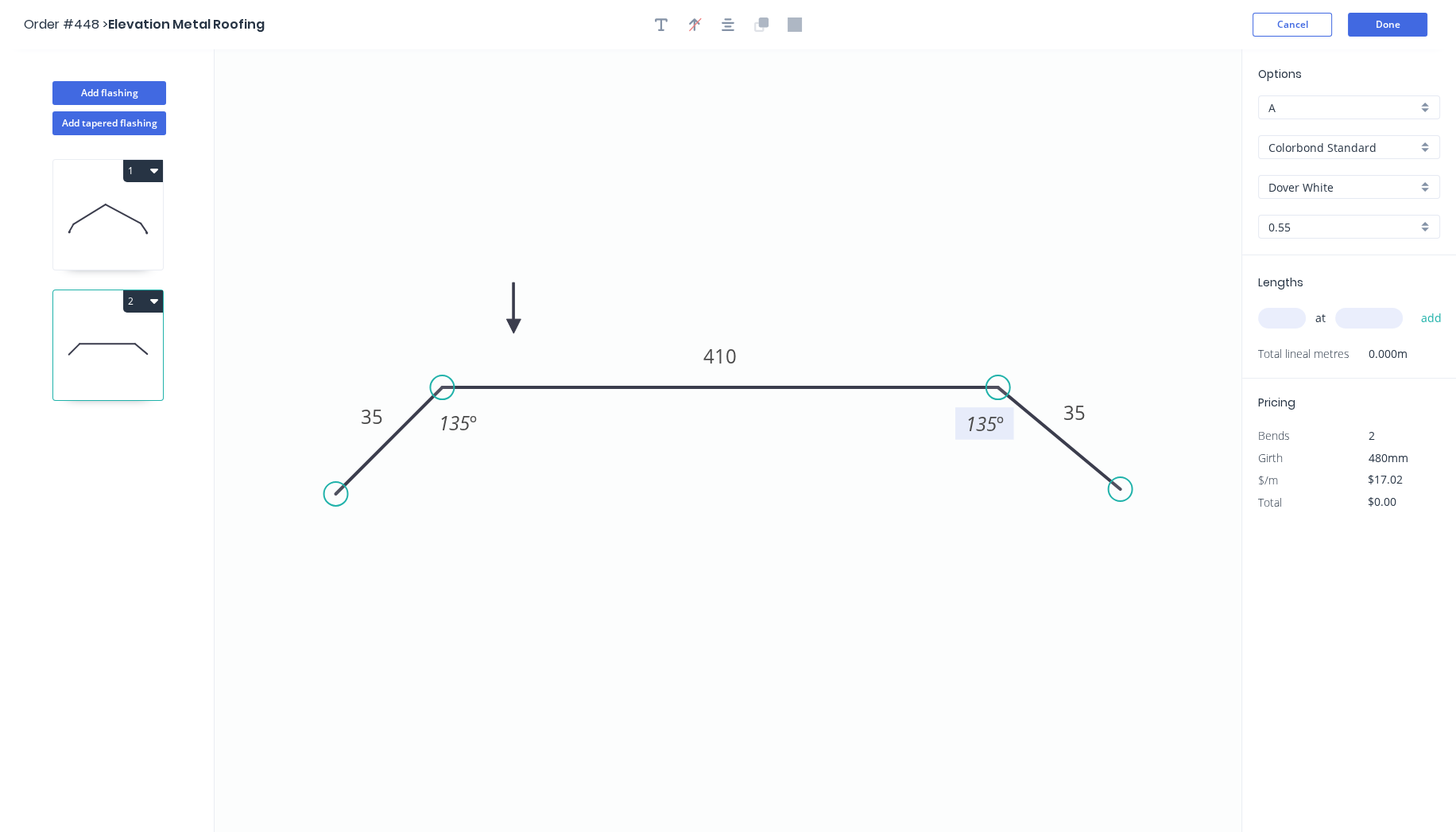
click at [1287, 317] on input "text" at bounding box center [1282, 318] width 48 height 21
type input "3"
type input "5000"
click at [1412, 305] on button "add" at bounding box center [1431, 318] width 38 height 27
type input "$255.30"
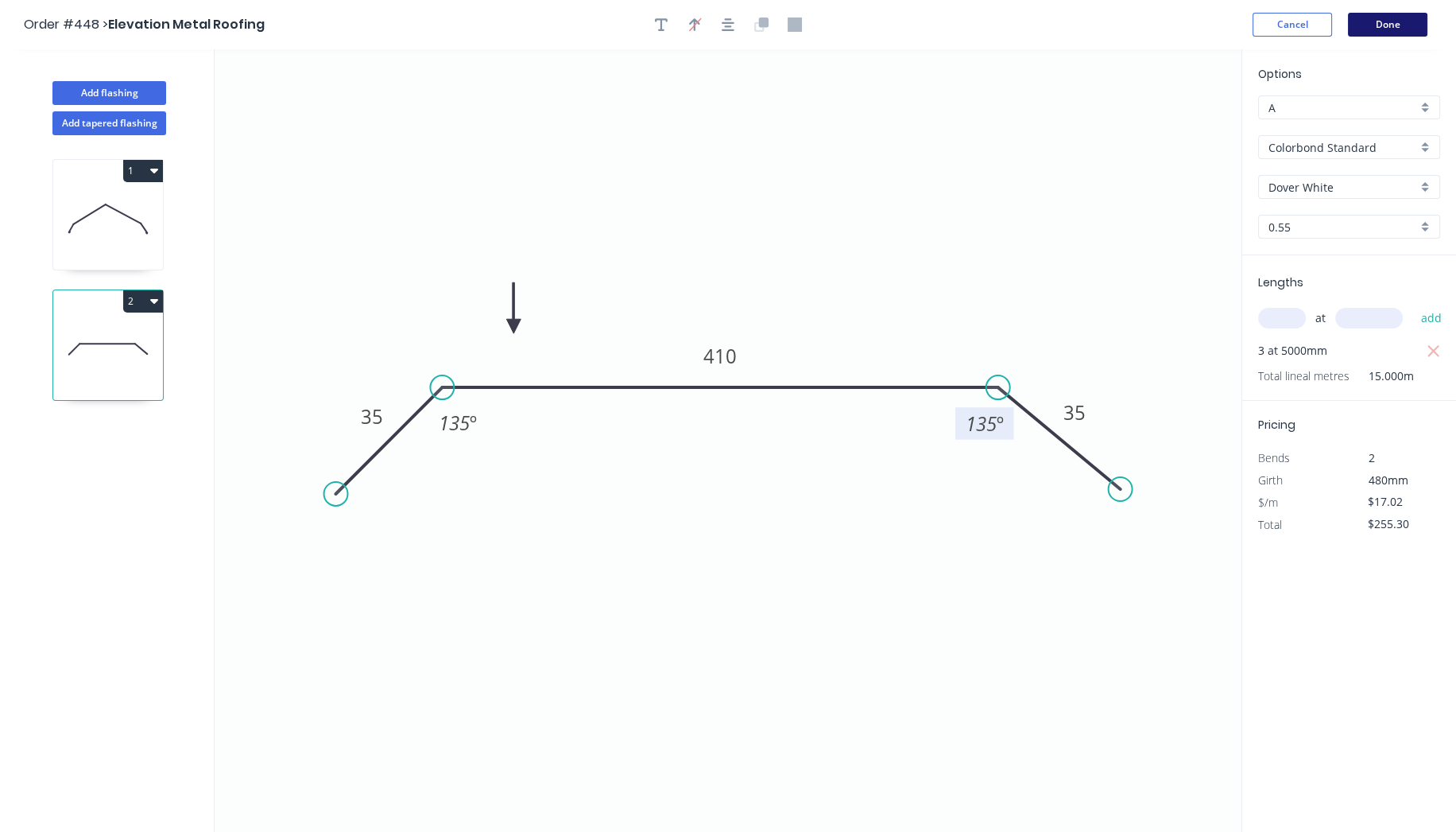
click at [1376, 22] on button "Done" at bounding box center [1387, 24] width 79 height 24
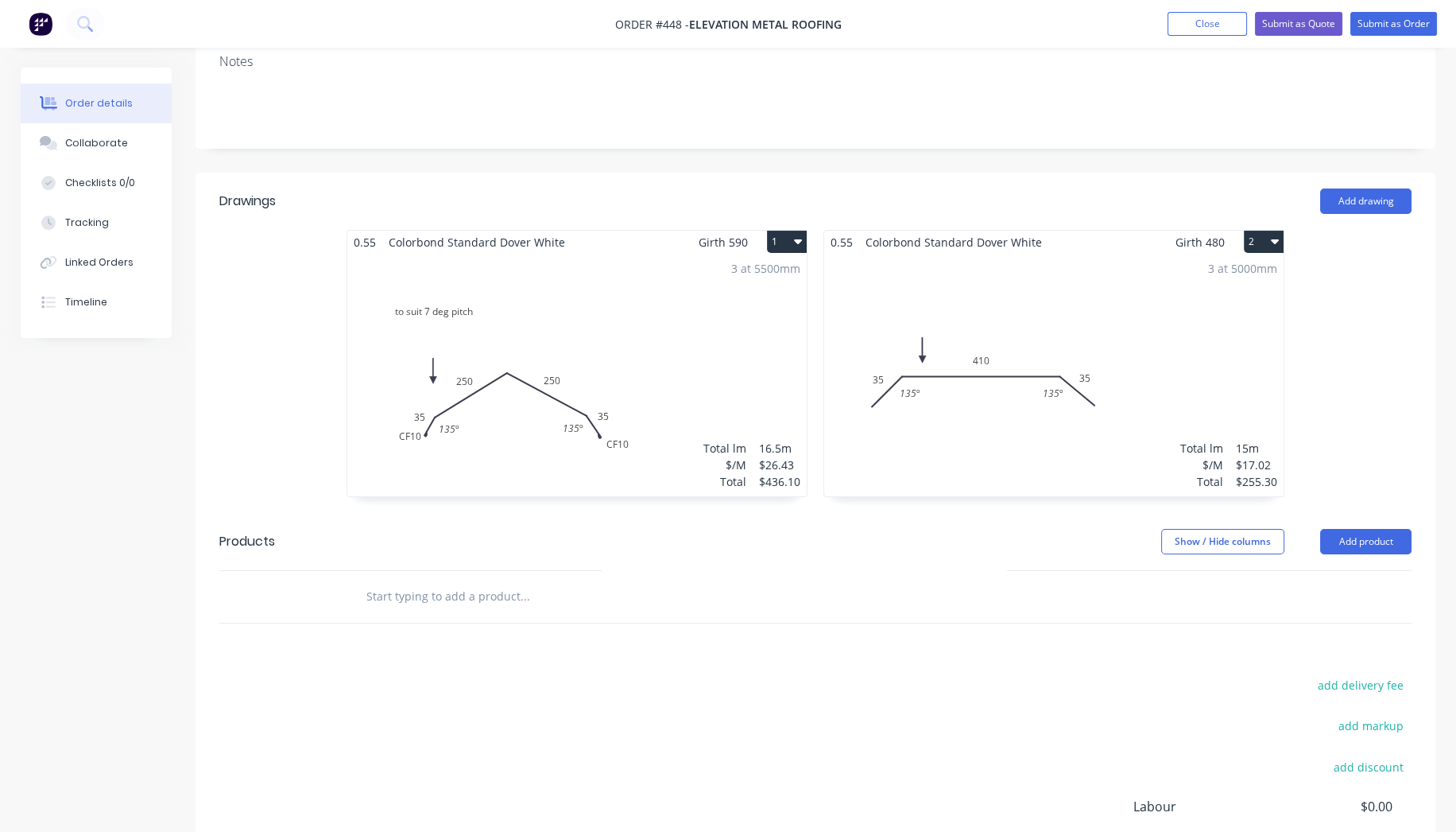
scroll to position [265, 0]
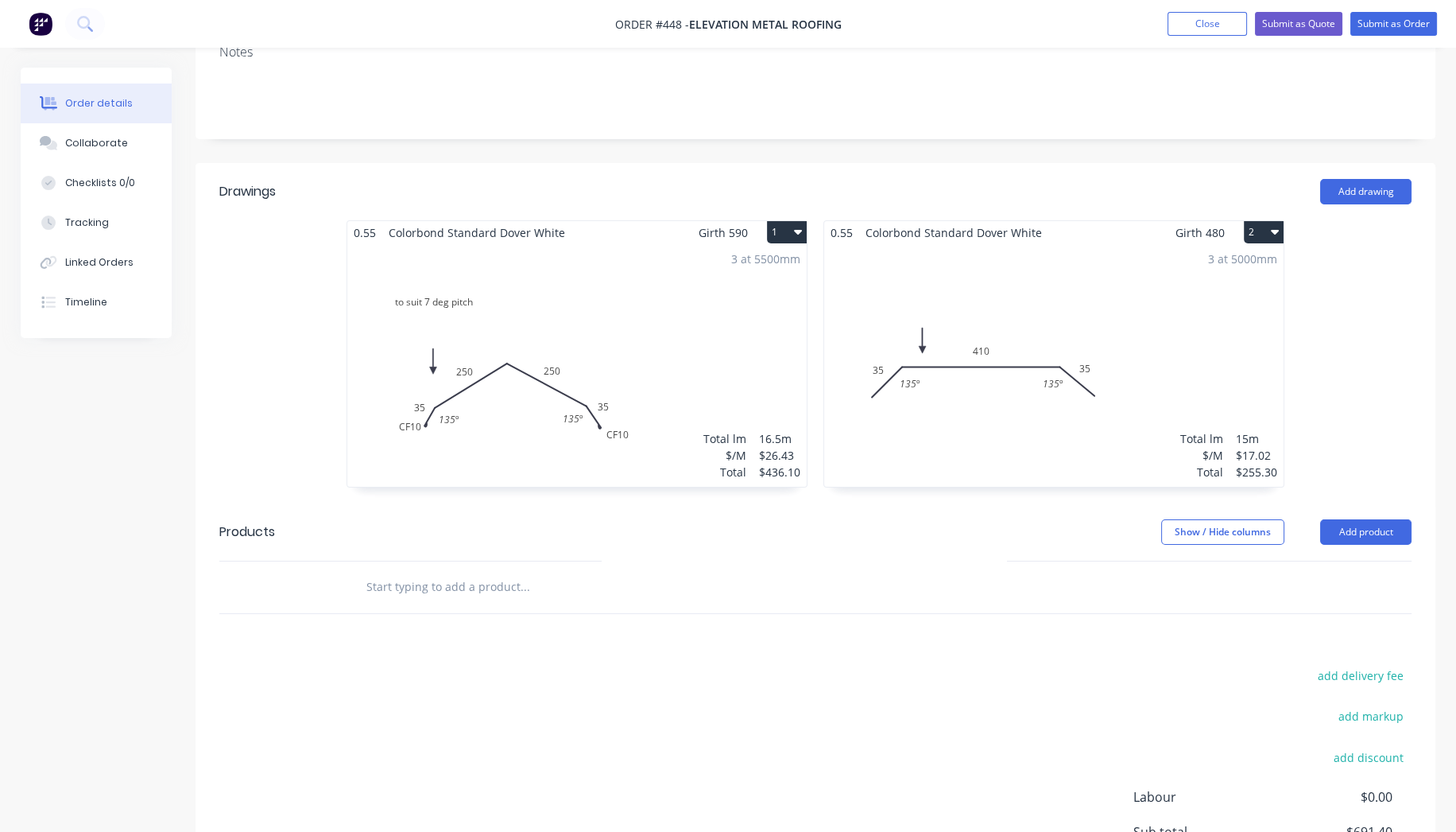
click at [1272, 225] on icon "button" at bounding box center [1274, 232] width 8 height 13
click at [1218, 292] on div "Duplicate" at bounding box center [1208, 302] width 122 height 23
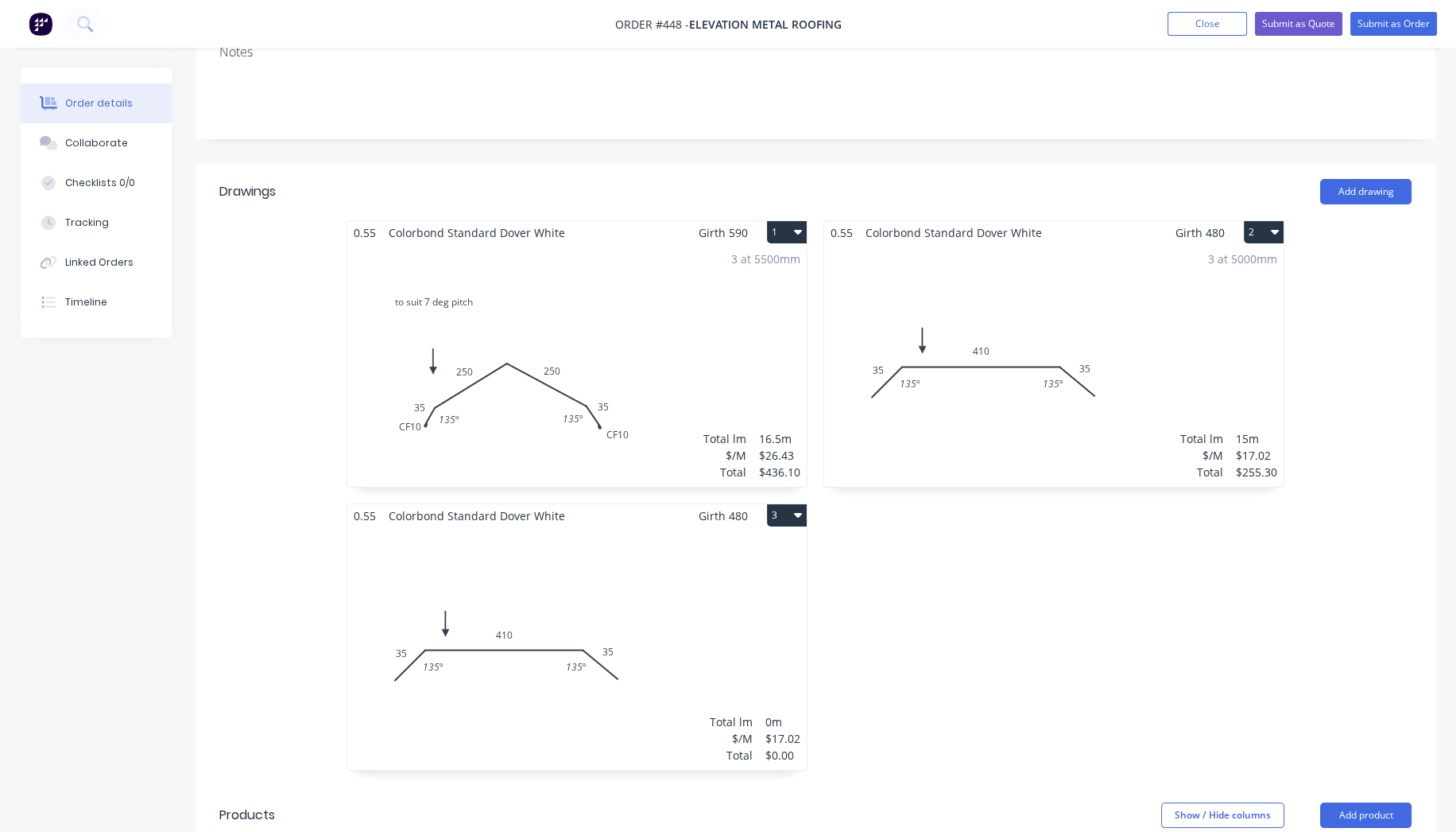
click at [535, 672] on div "Total lm $/M Total 0m $17.02 $0.00" at bounding box center [577, 648] width 459 height 243
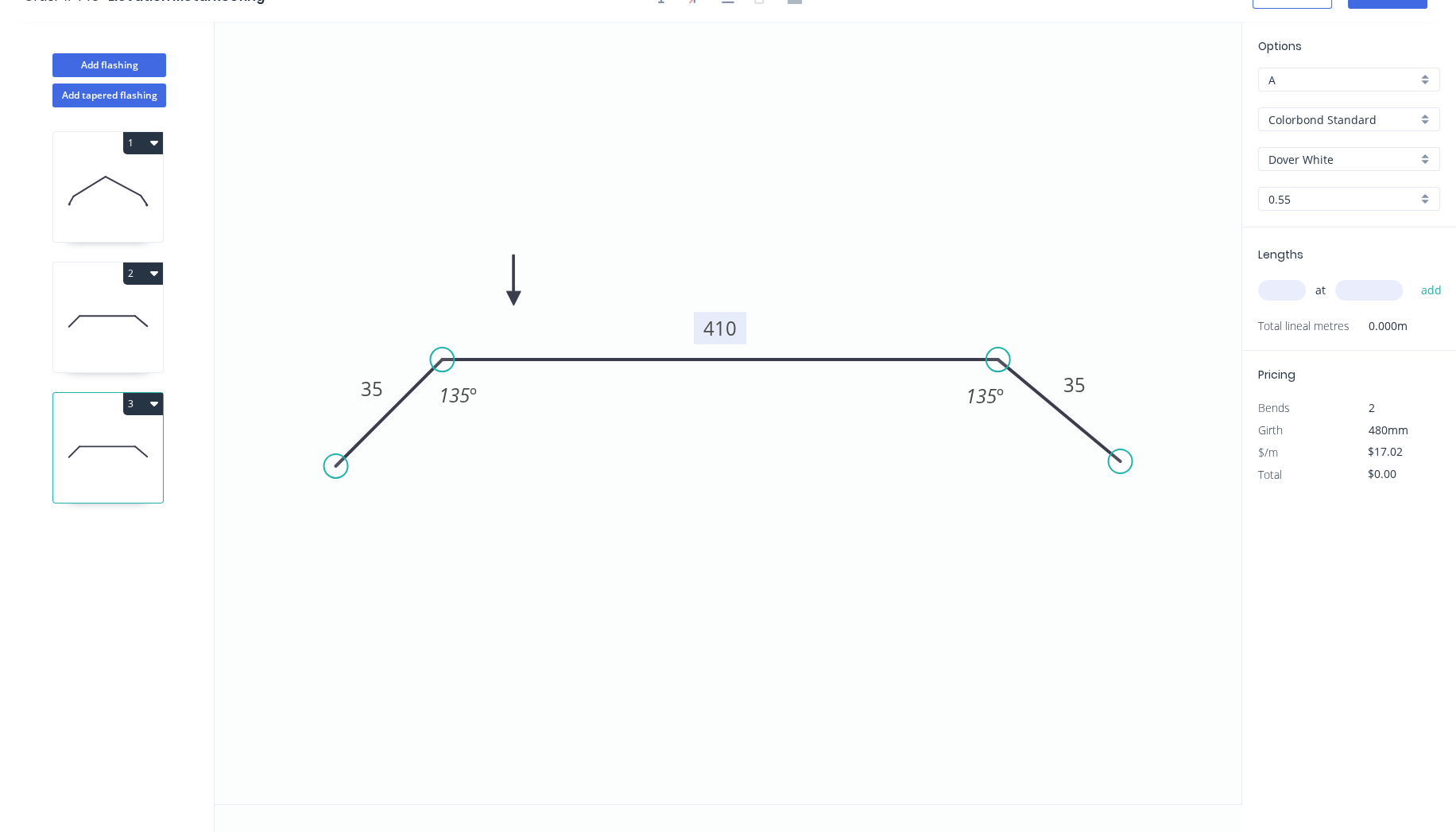
click at [733, 326] on tspan "410" at bounding box center [720, 328] width 33 height 26
click at [1003, 262] on icon "0 35 215 35 135 º 135 º" at bounding box center [728, 413] width 1027 height 782
type input "$12.50"
click at [1294, 288] on input "text" at bounding box center [1282, 290] width 48 height 21
type input "1"
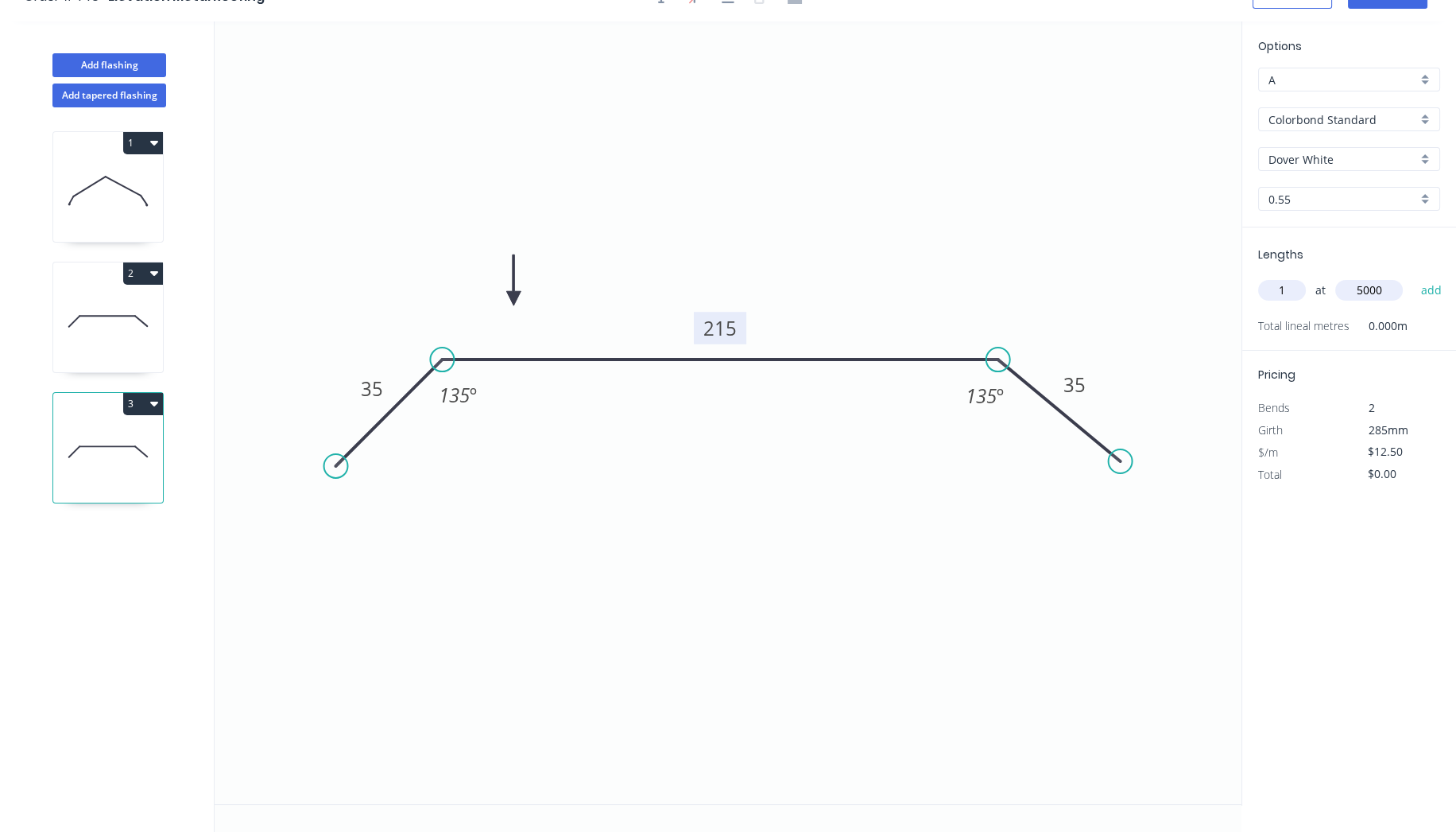
type input "5000"
click at [1412, 277] on button "add" at bounding box center [1431, 290] width 38 height 27
type input "$62.50"
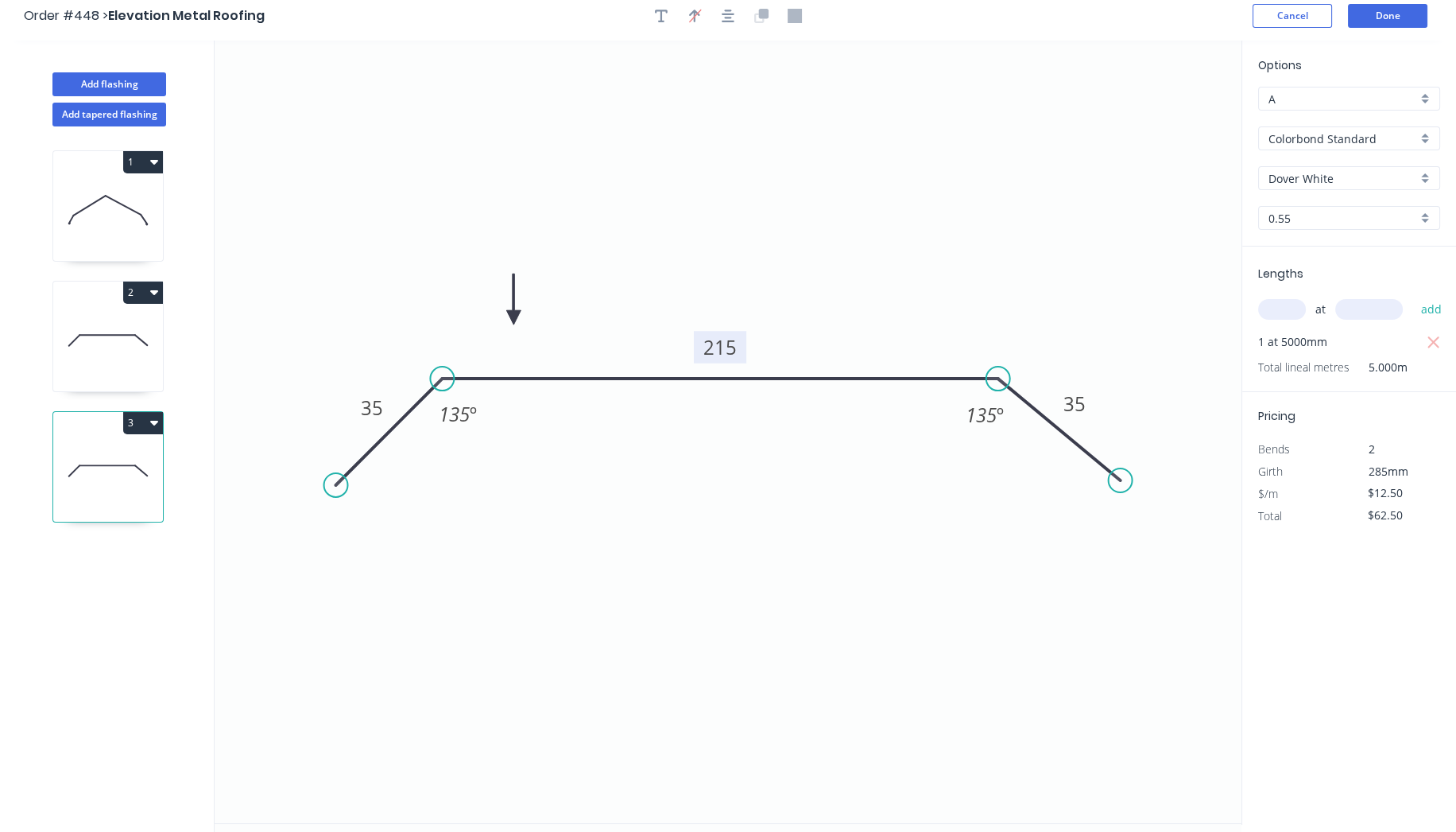
scroll to position [0, 0]
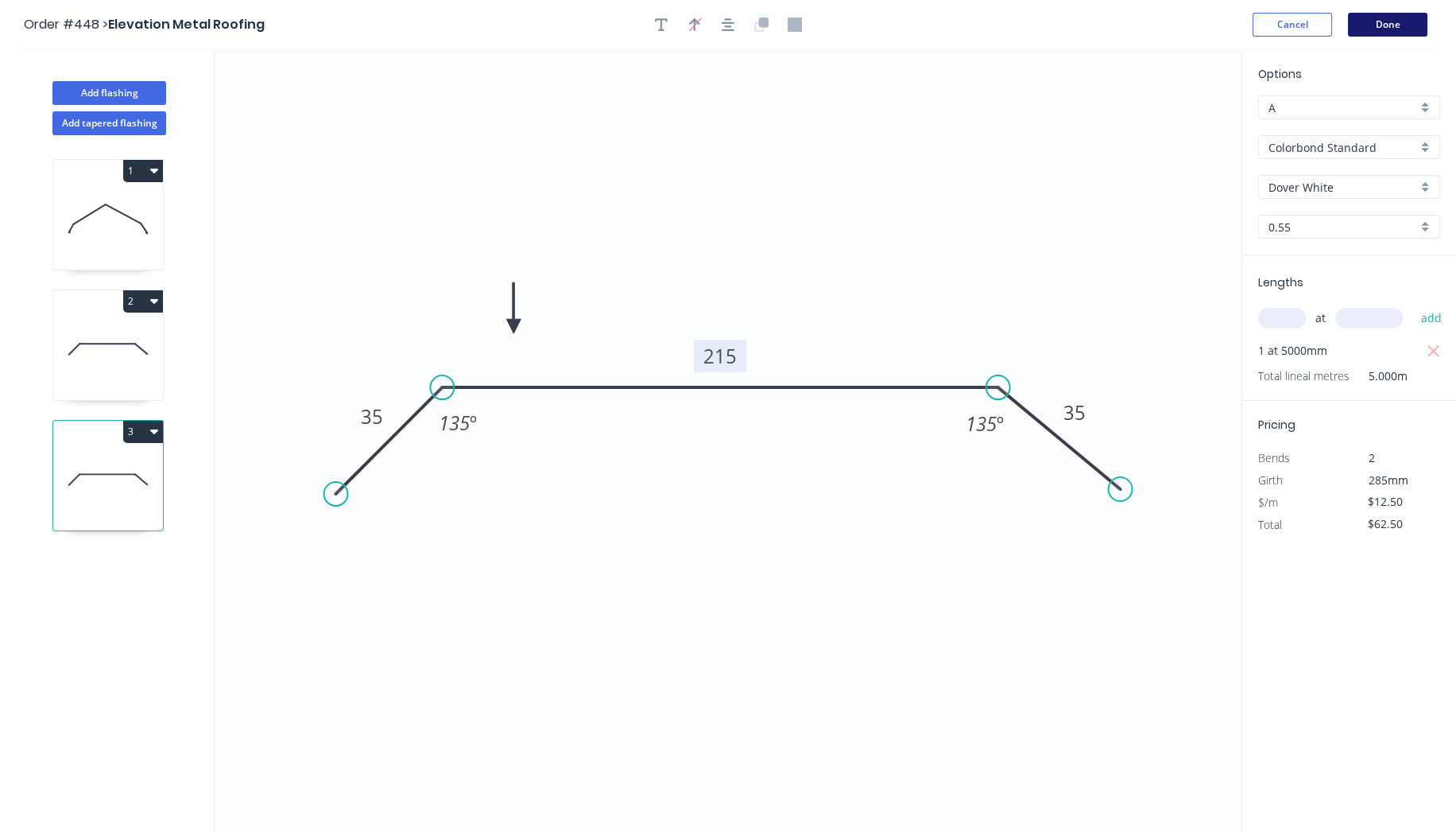
click at [1402, 24] on button "Done" at bounding box center [1387, 24] width 79 height 24
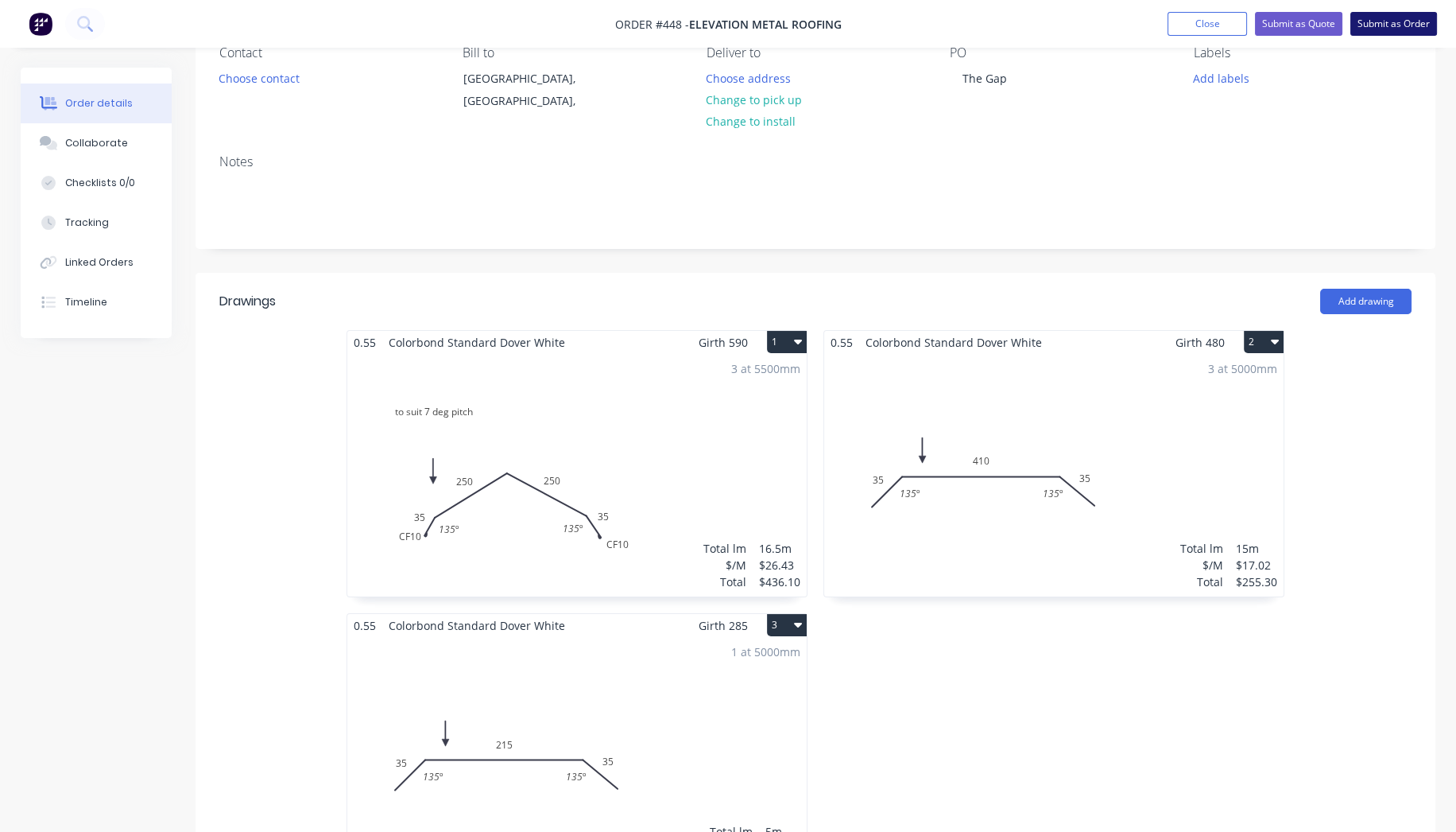
scroll to position [353, 0]
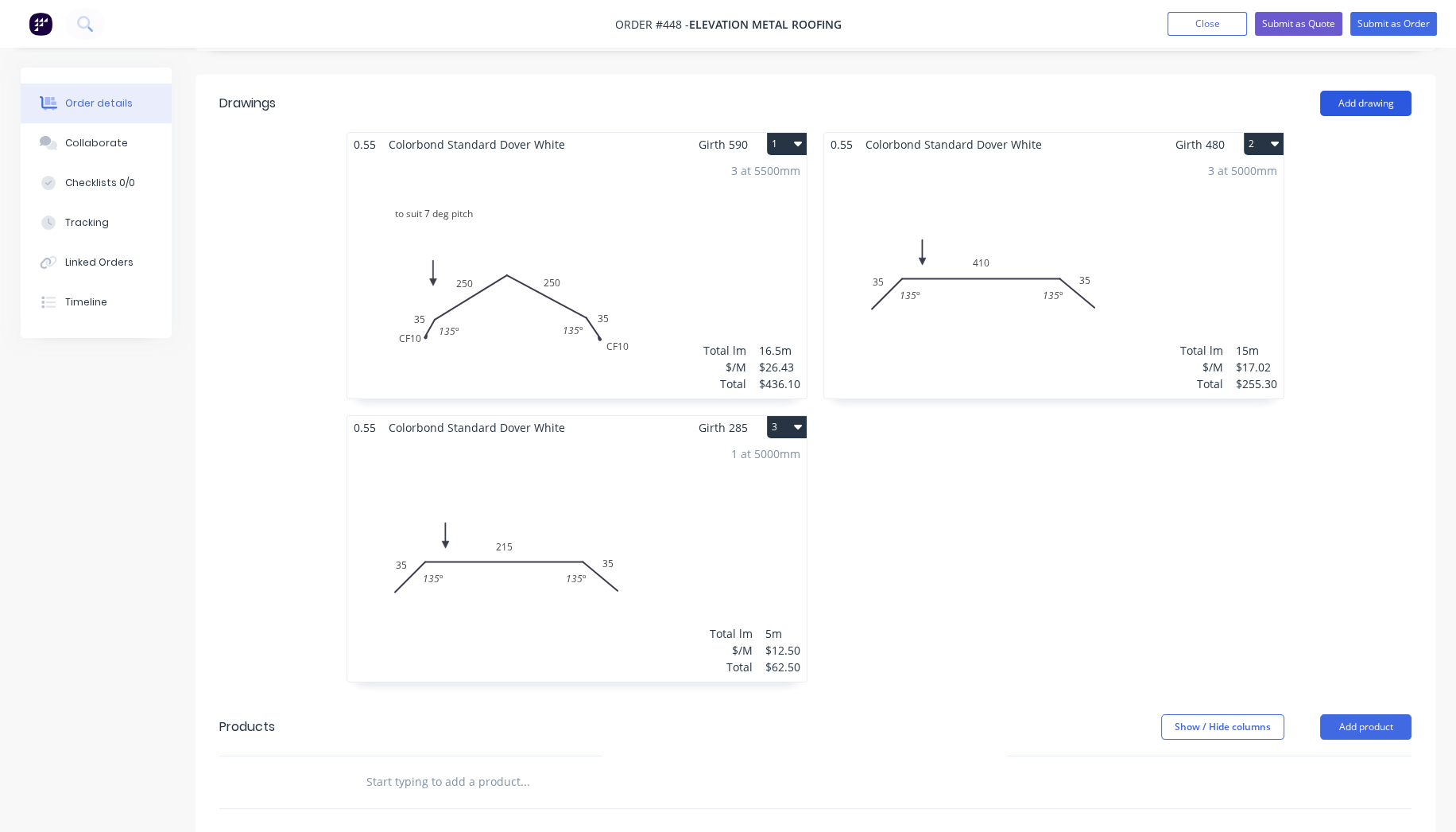
click at [1339, 101] on button "Add drawing" at bounding box center [1366, 103] width 92 height 25
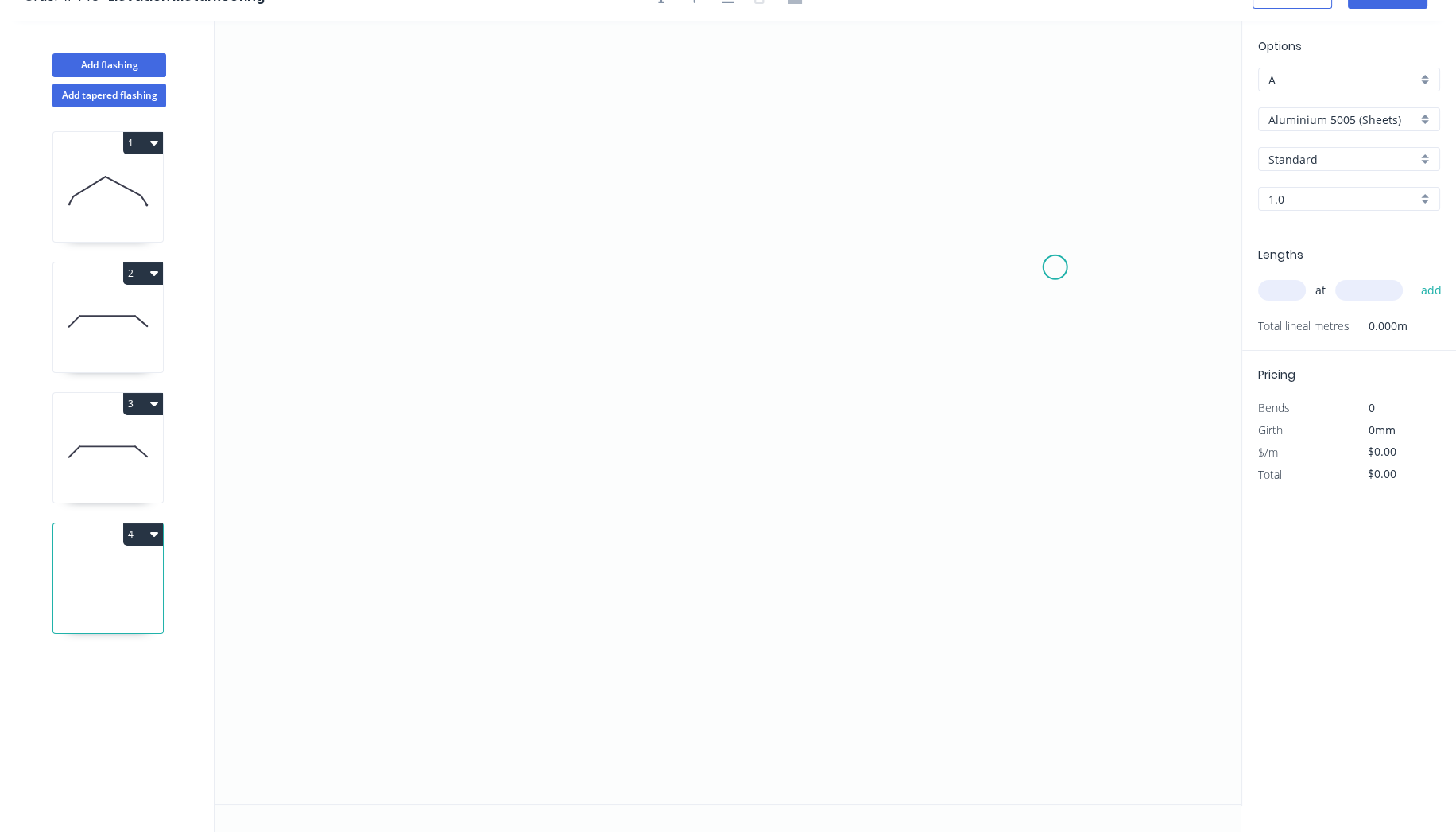
click at [1055, 267] on icon "0" at bounding box center [728, 413] width 1027 height 782
click at [990, 174] on icon at bounding box center [1023, 220] width 66 height 93
click at [521, 159] on icon "0 ?" at bounding box center [728, 413] width 1027 height 782
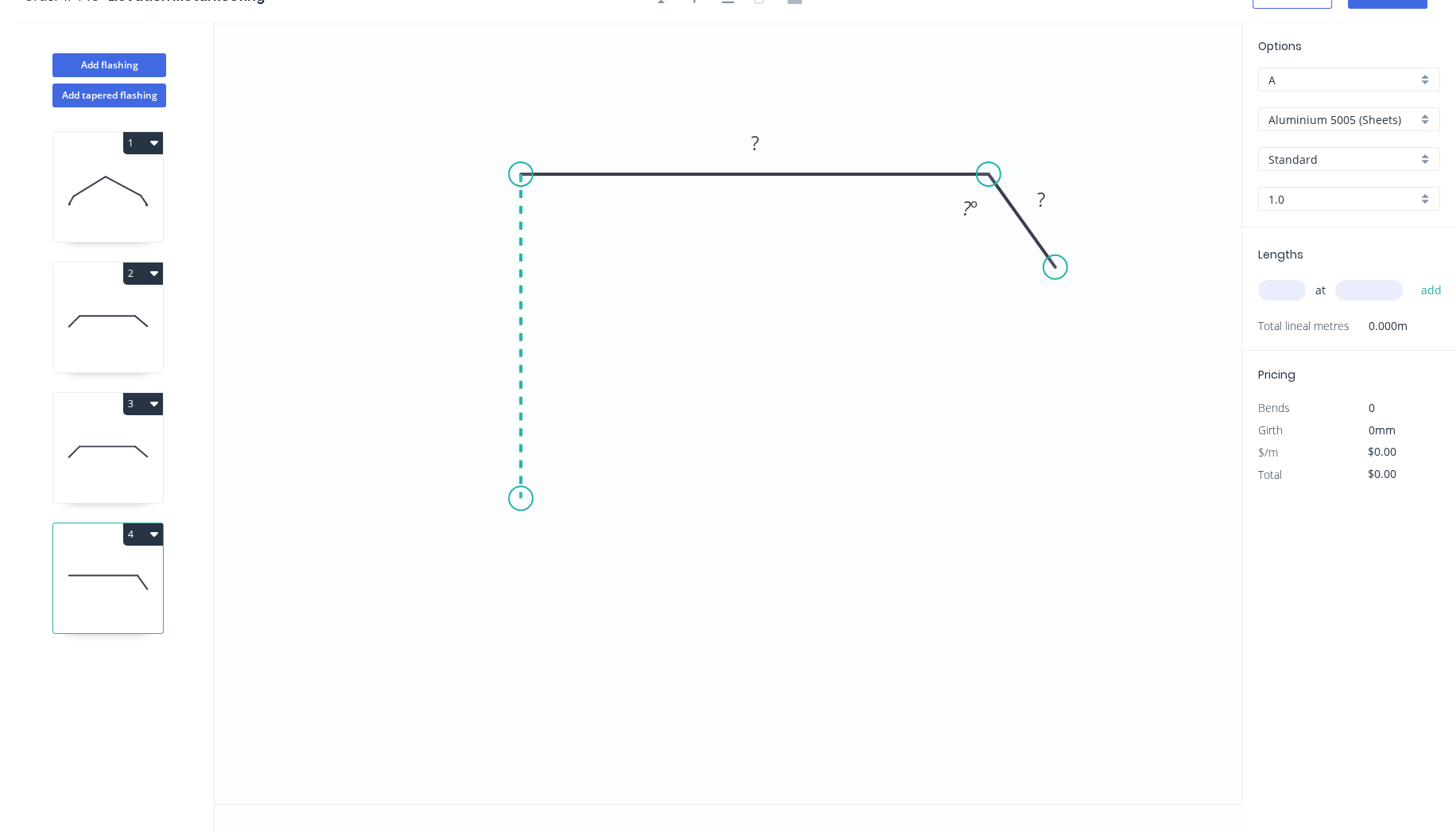
click at [534, 498] on icon "0 ? ? ? º" at bounding box center [728, 413] width 1027 height 782
click at [460, 541] on icon "0 ? ? ? ? º" at bounding box center [728, 413] width 1027 height 782
click at [516, 614] on icon "0 ? ? ? ? ? º ? º" at bounding box center [728, 413] width 1027 height 782
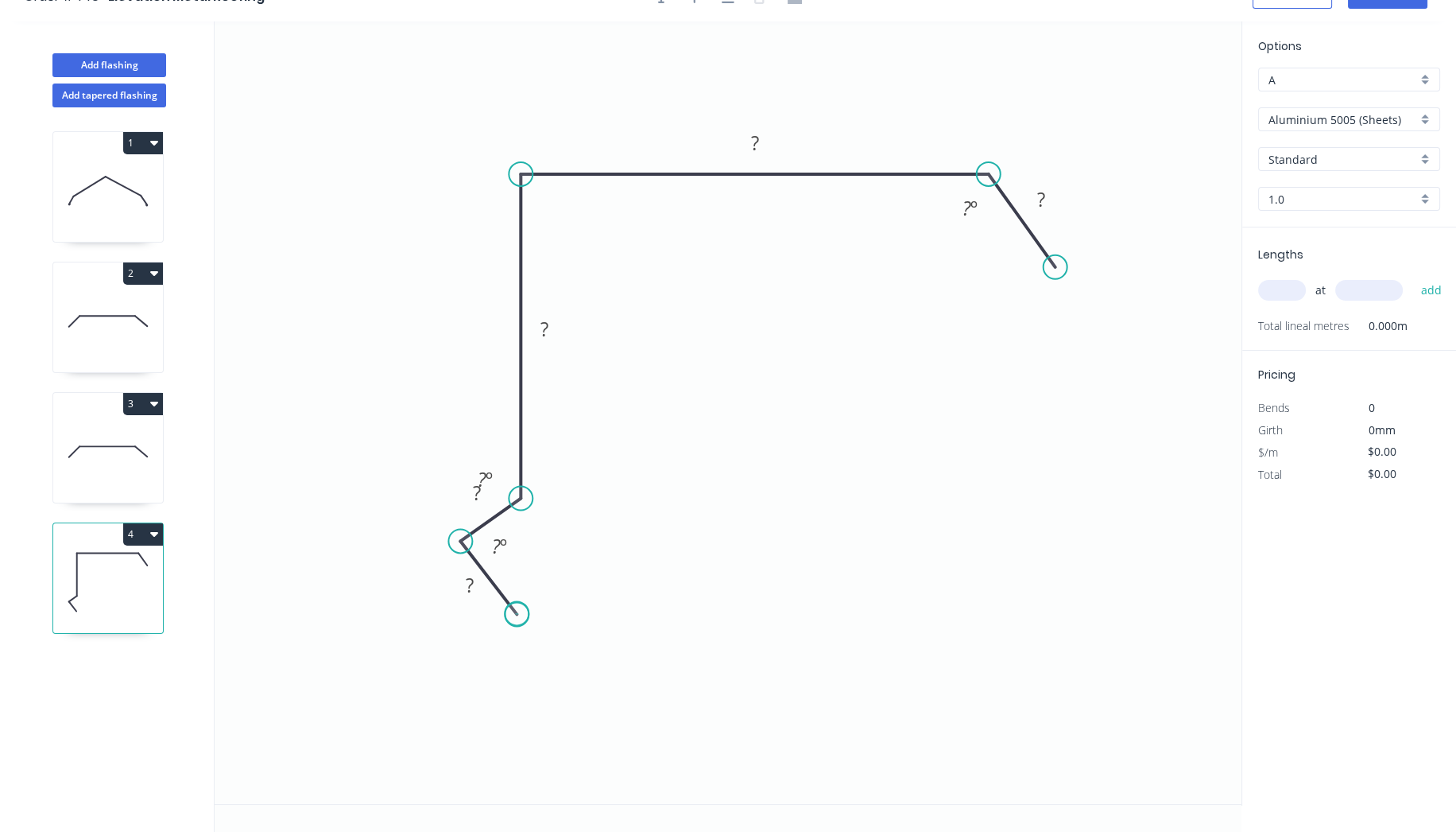
click at [517, 613] on circle at bounding box center [516, 614] width 24 height 24
click at [562, 589] on div "Hide angle" at bounding box center [583, 600] width 160 height 32
click at [550, 519] on div "Hide angle" at bounding box center [583, 522] width 160 height 32
click at [1052, 196] on rect at bounding box center [1041, 200] width 31 height 22
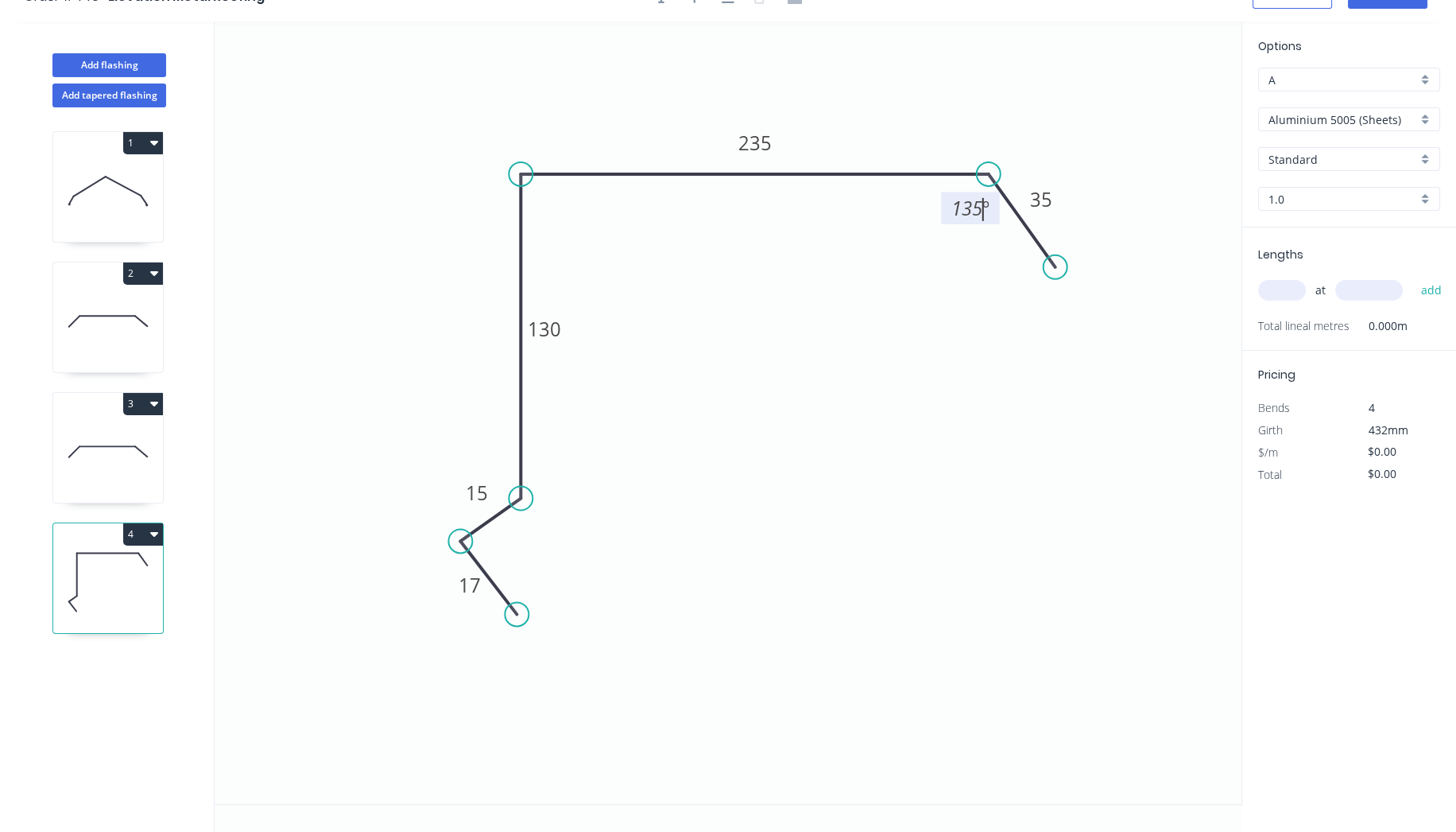
click at [944, 264] on icon "0 17 15 130 235 35 135 º" at bounding box center [728, 413] width 1027 height 782
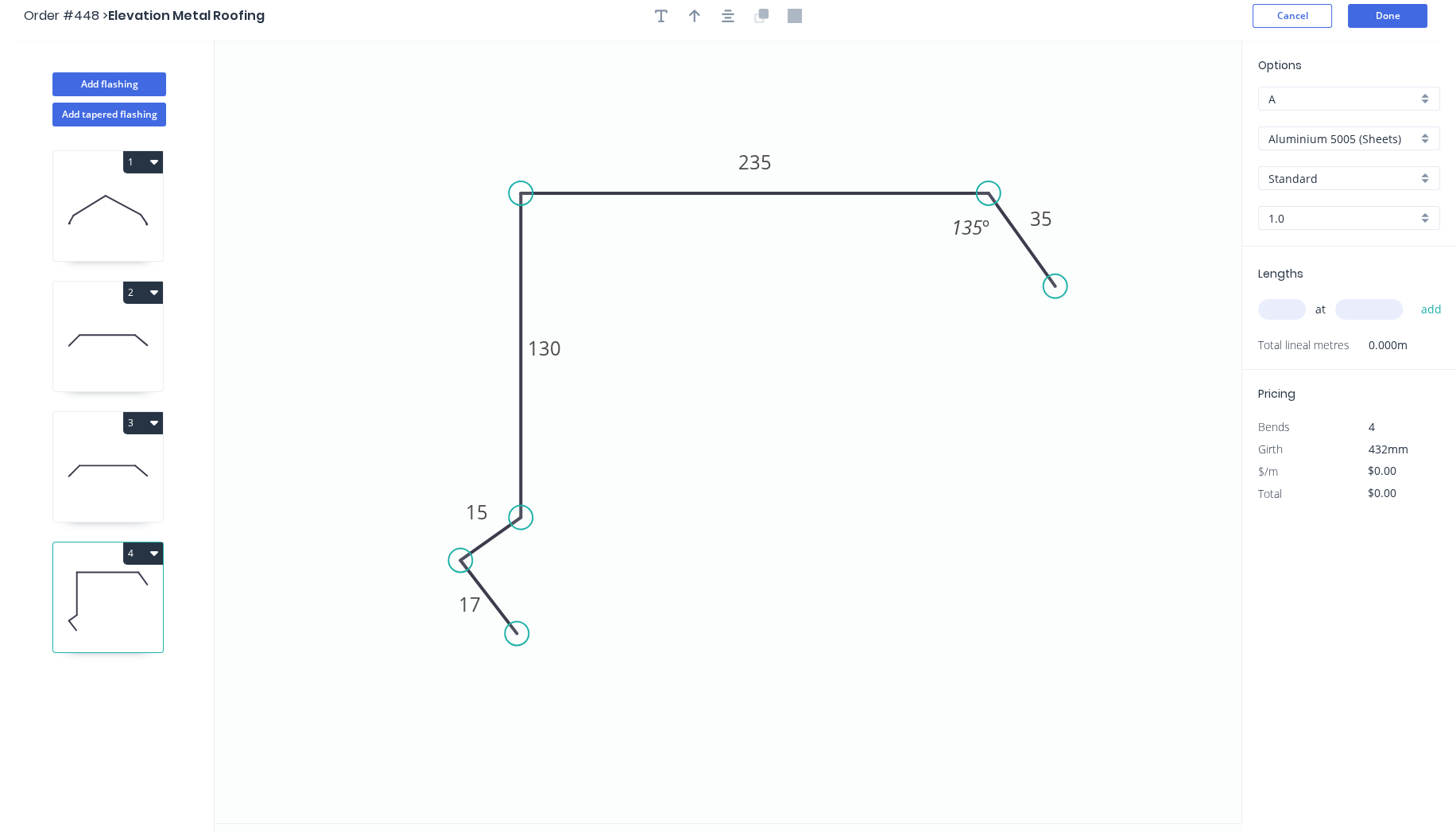
scroll to position [0, 0]
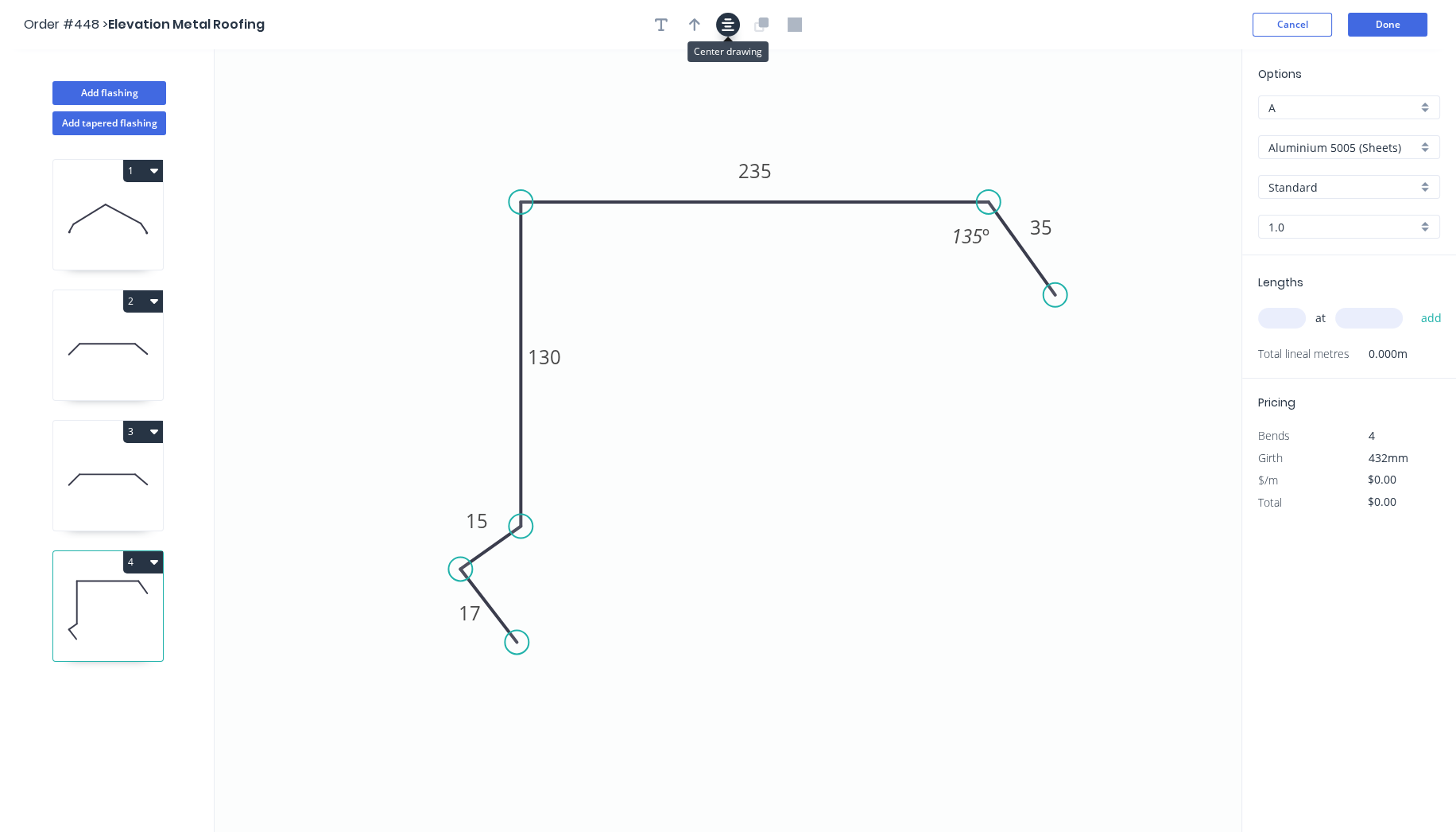
click at [726, 25] on icon "button" at bounding box center [728, 24] width 13 height 13
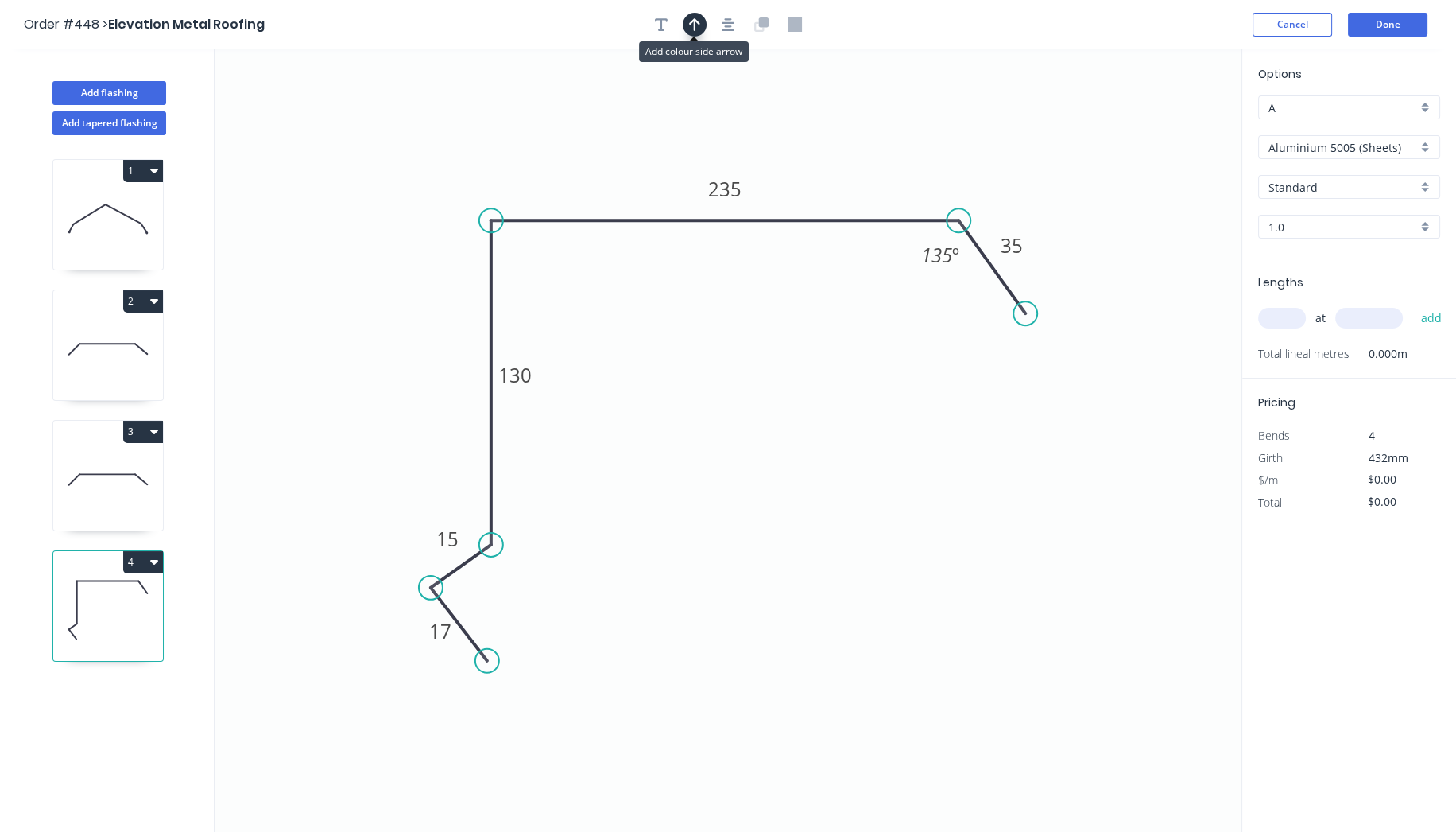
click at [692, 24] on icon "button" at bounding box center [694, 24] width 11 height 14
drag, startPoint x: 1158, startPoint y: 128, endPoint x: 634, endPoint y: 142, distance: 524.2
click at [556, 157] on icon at bounding box center [556, 140] width 14 height 51
click at [1369, 139] on input "Aluminium 5005 (Sheets)" at bounding box center [1342, 147] width 148 height 17
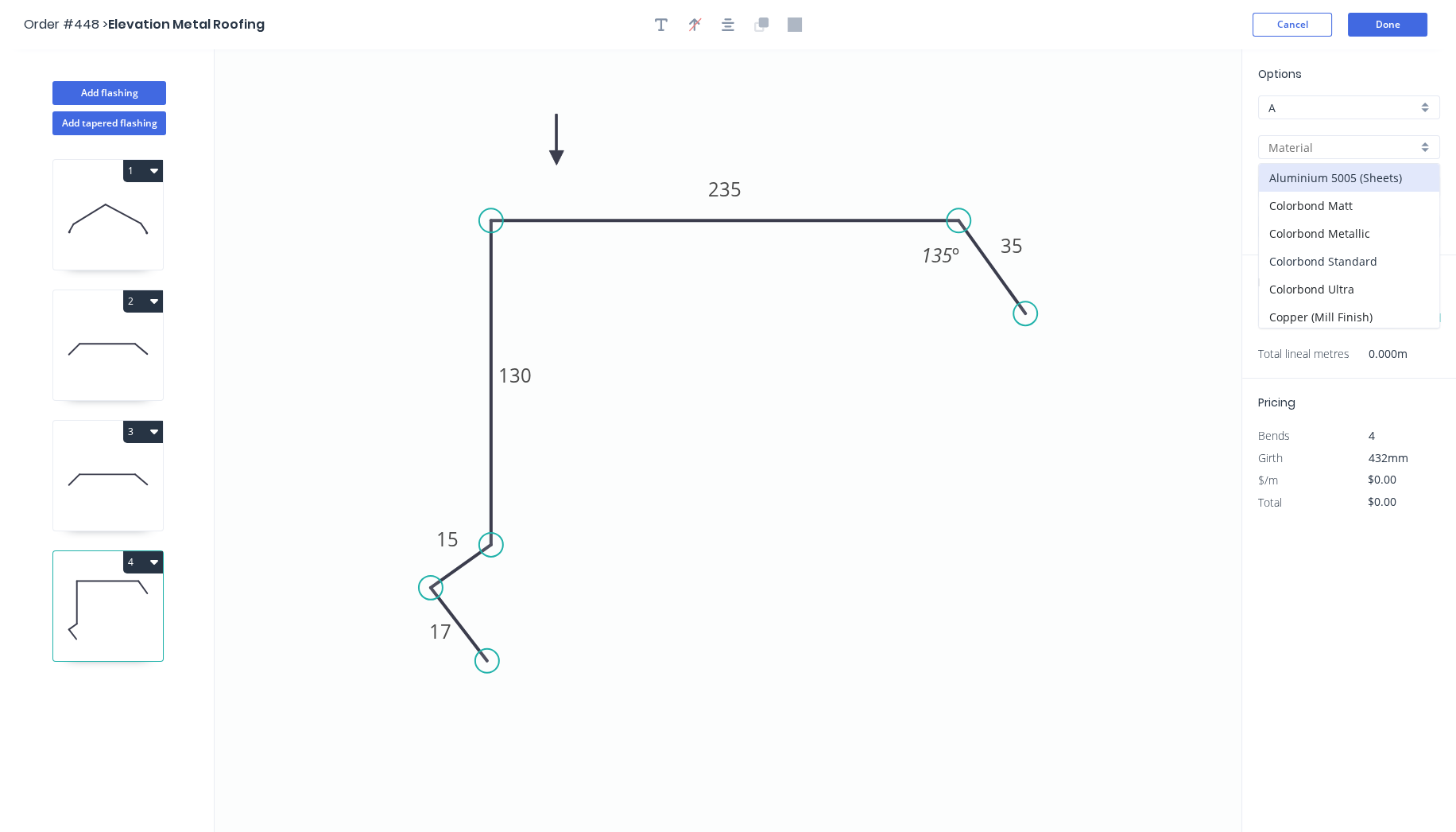
click at [1372, 247] on div "Colorbond Standard" at bounding box center [1349, 261] width 181 height 28
type input "Colorbond Standard"
type input "Basalt"
type input "0.55"
type input "$19.88"
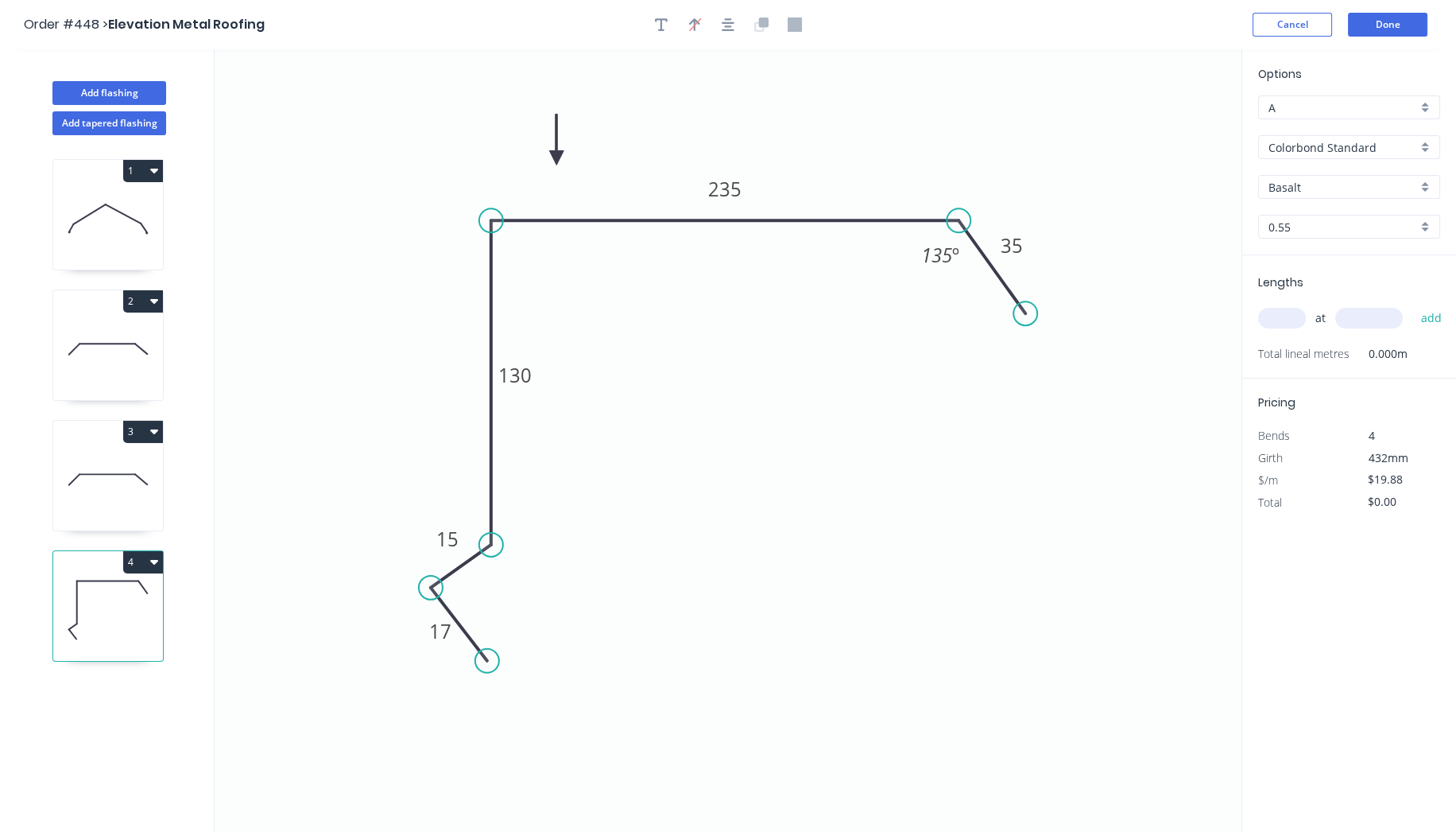
click at [1326, 181] on input "Basalt" at bounding box center [1342, 187] width 148 height 17
click at [1312, 273] on div "Monument" at bounding box center [1349, 287] width 181 height 28
type input "Monument"
click at [1276, 314] on input "text" at bounding box center [1282, 318] width 48 height 21
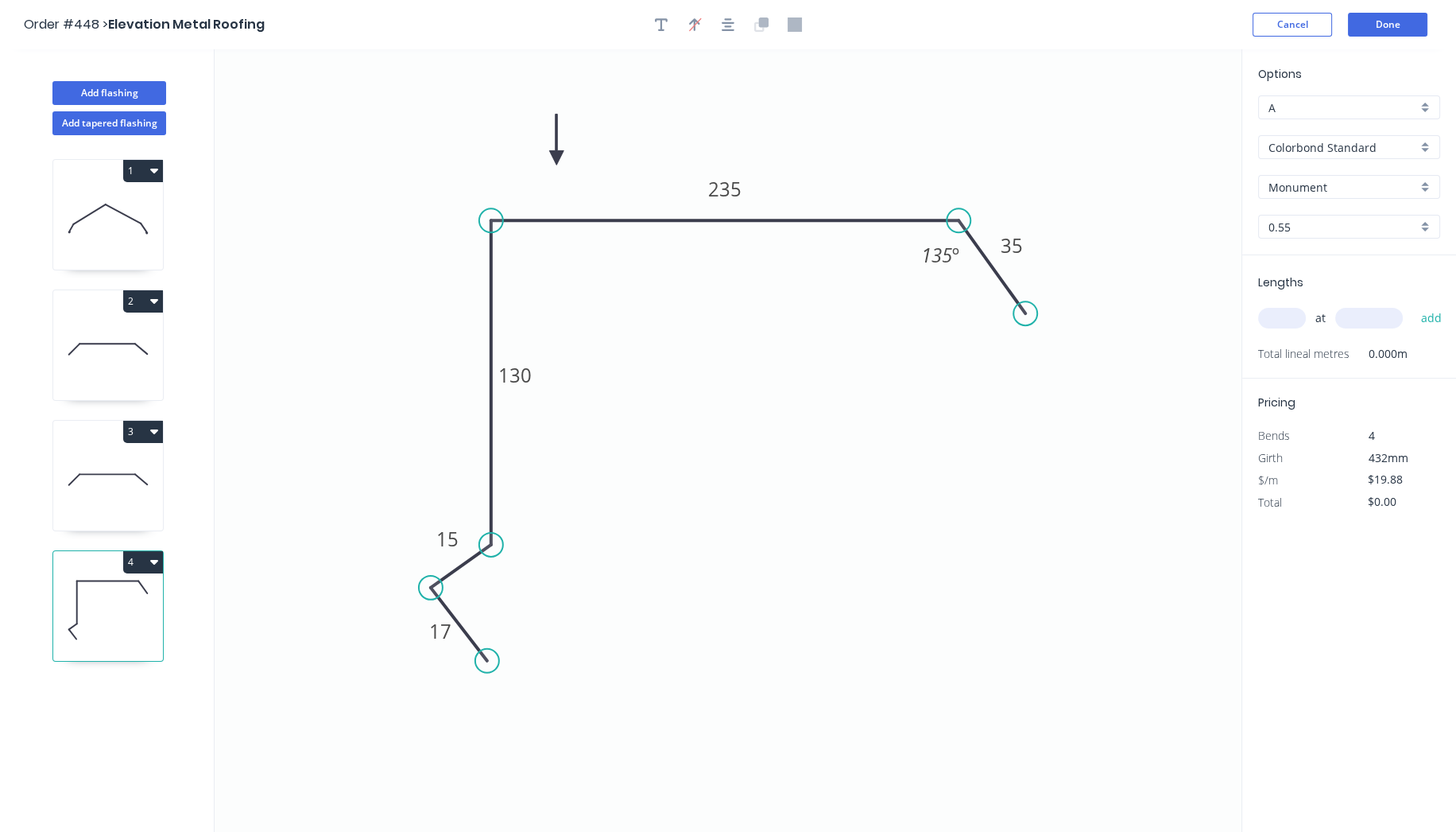
click at [1276, 314] on input "text" at bounding box center [1282, 318] width 48 height 21
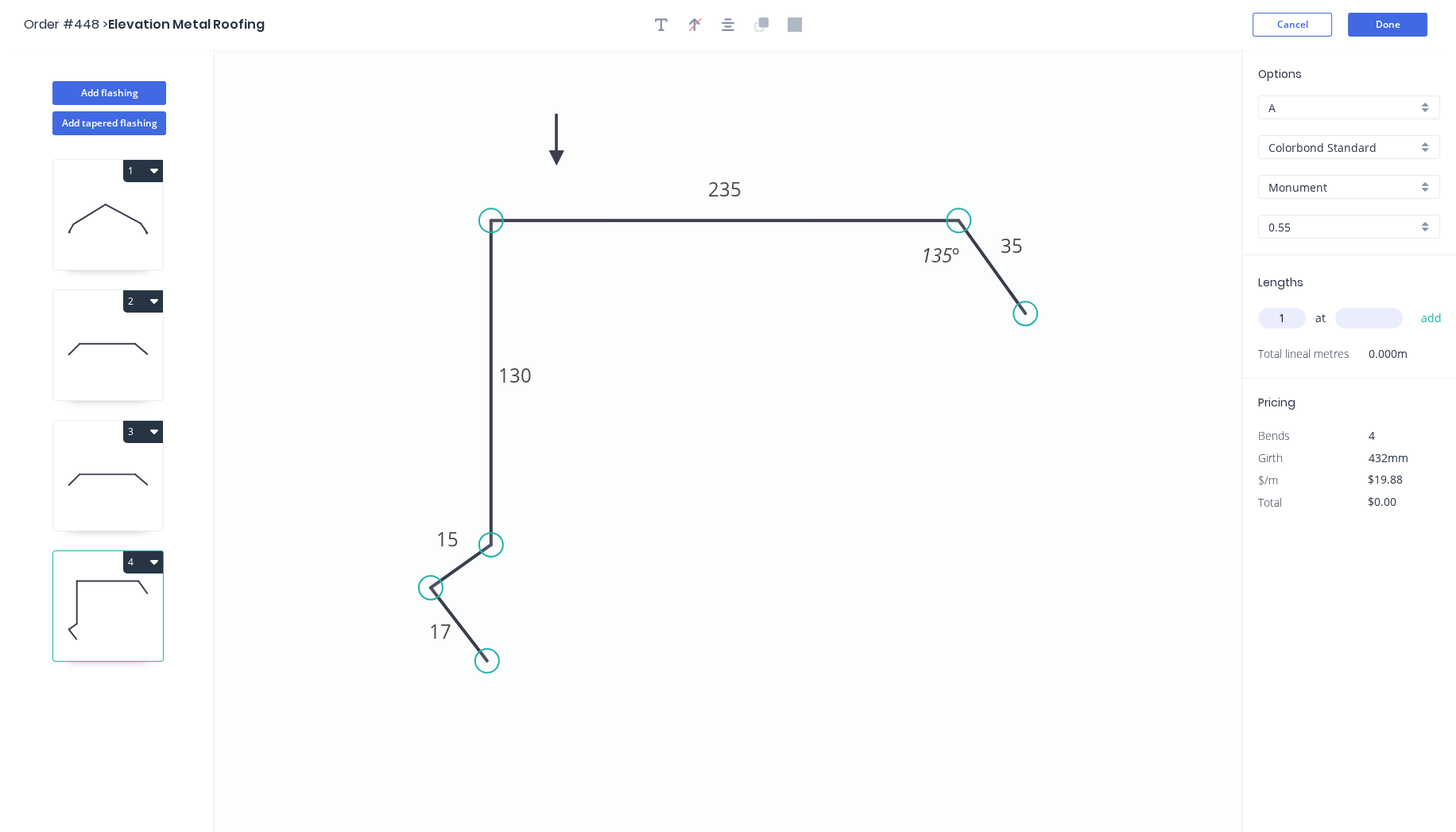
type input "1"
type input "5500"
click at [1412, 305] on button "add" at bounding box center [1431, 318] width 38 height 27
type input "$109.34"
click at [1402, 22] on button "Done" at bounding box center [1387, 24] width 79 height 24
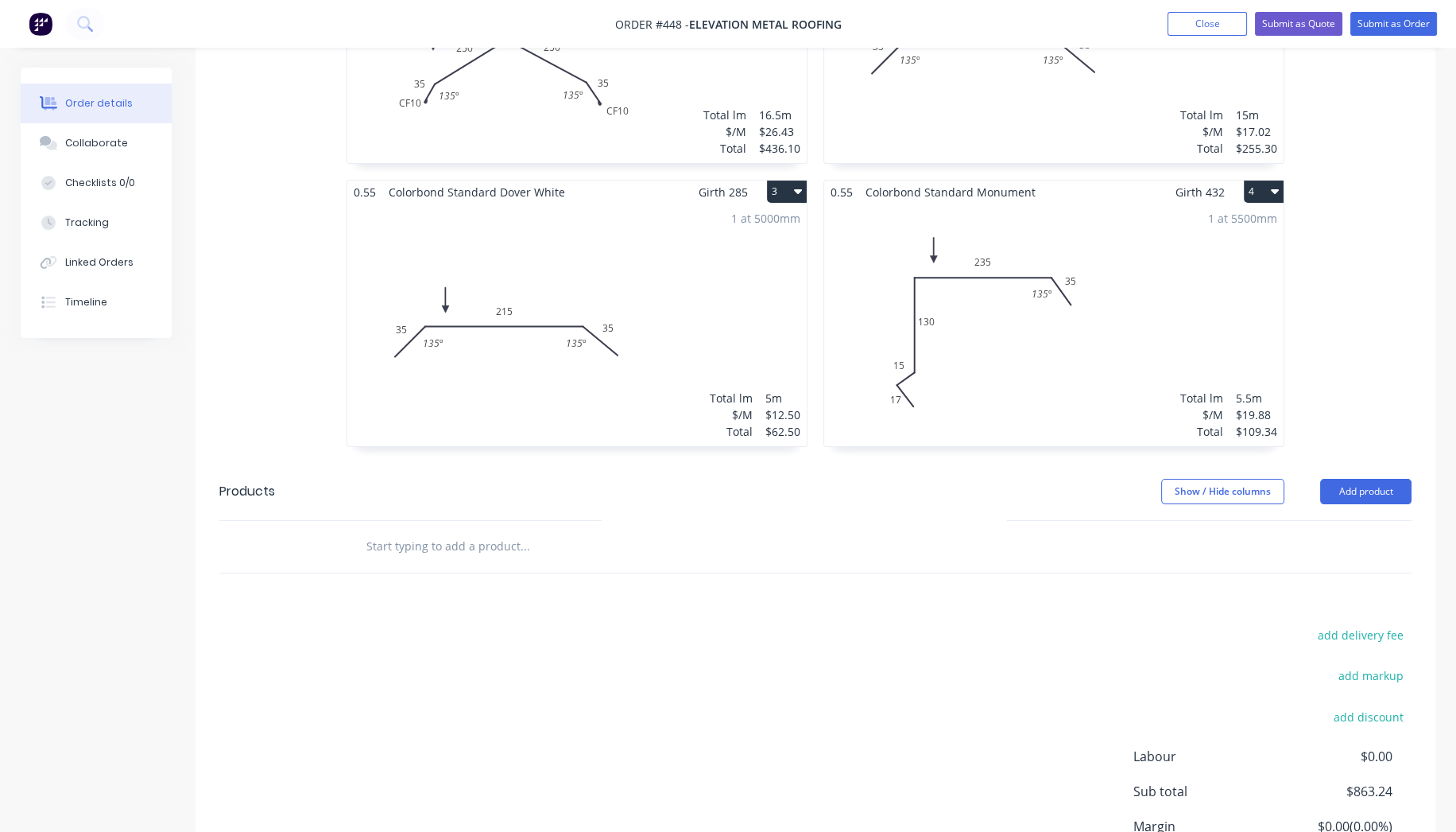
scroll to position [556, 0]
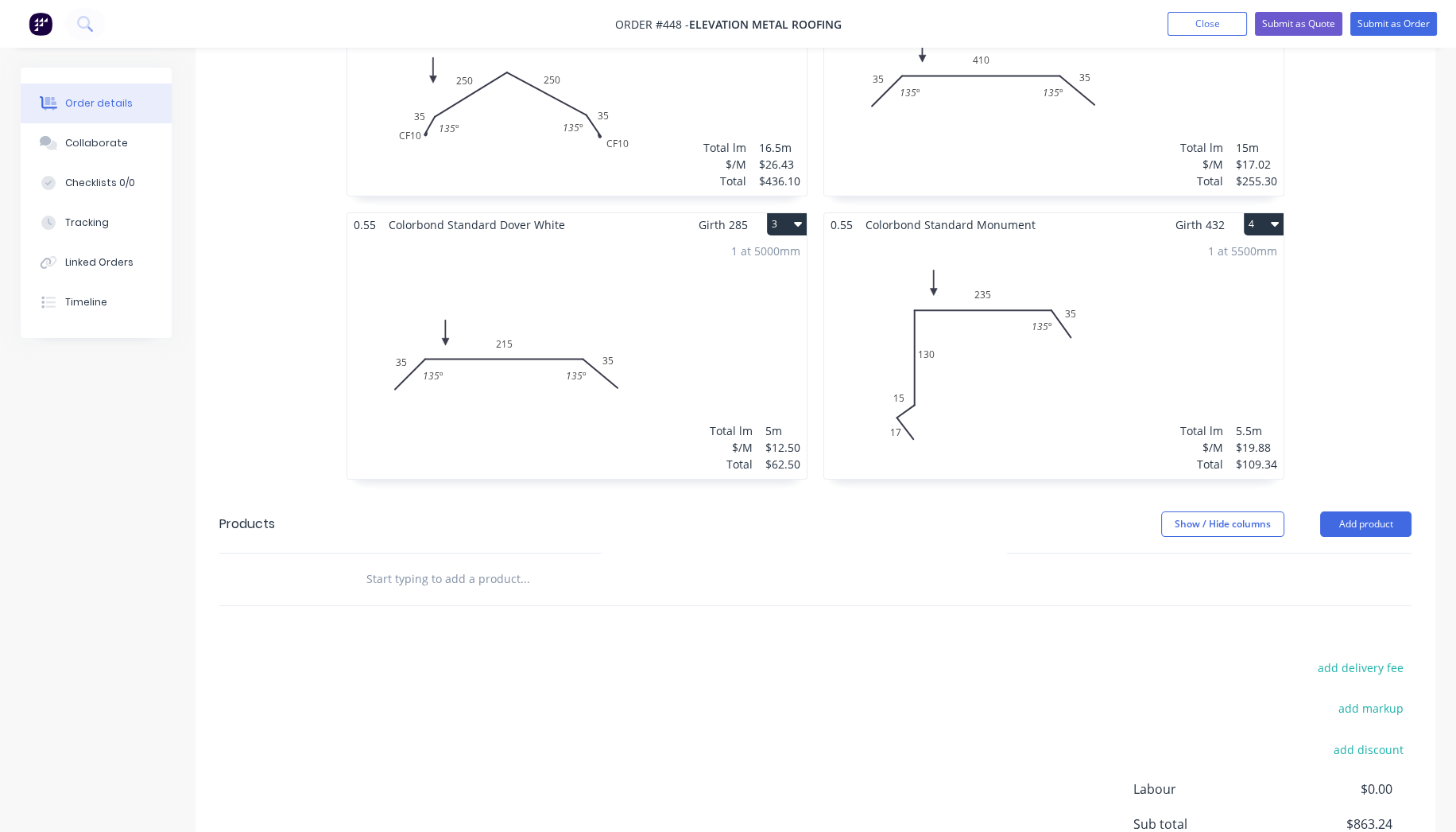
click at [1269, 224] on button "4" at bounding box center [1263, 224] width 39 height 22
click at [1204, 289] on div "Duplicate" at bounding box center [1208, 295] width 122 height 23
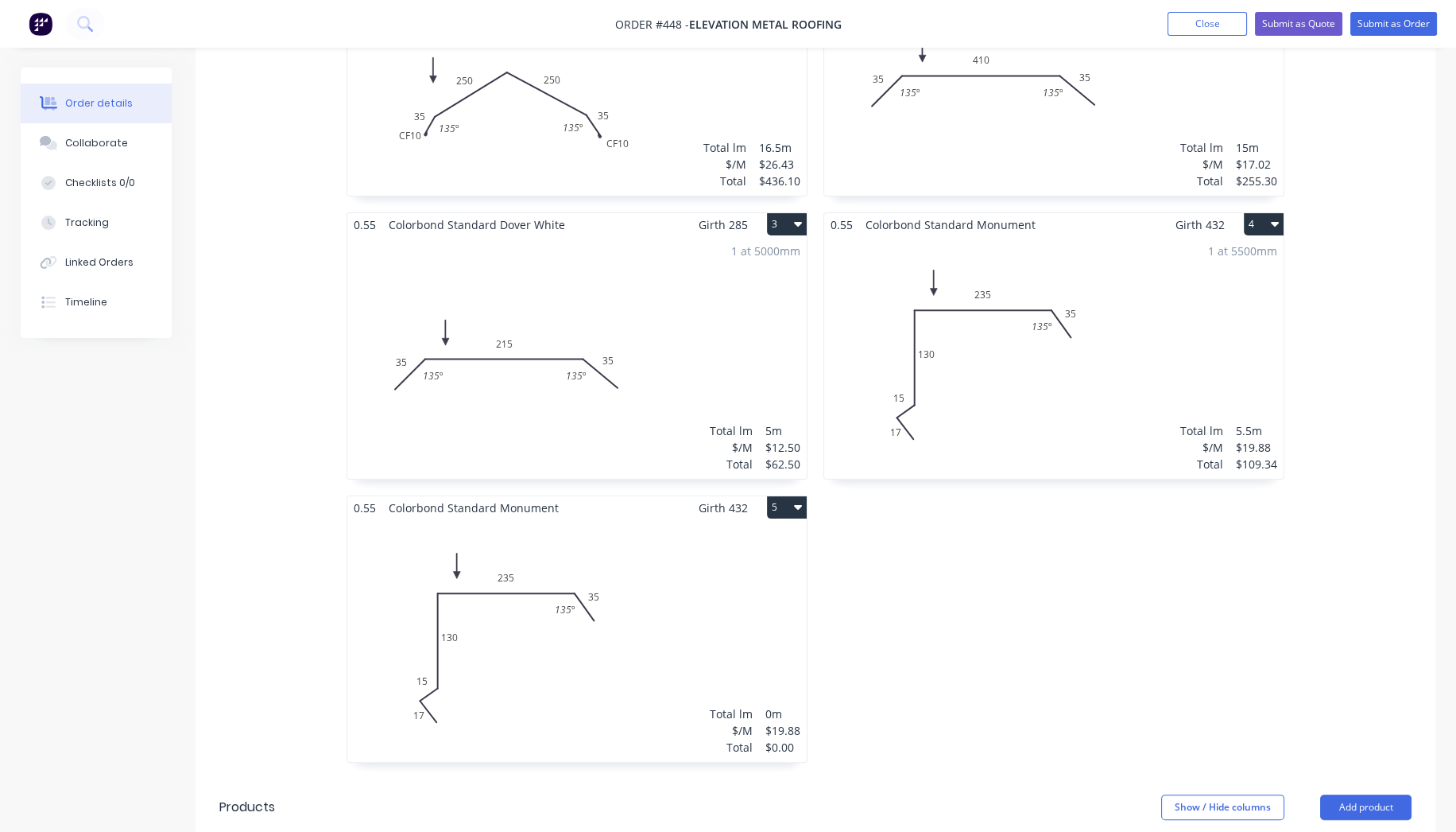
click at [649, 687] on div "Total lm $/M Total 0m $19.88 $0.00" at bounding box center [577, 641] width 459 height 243
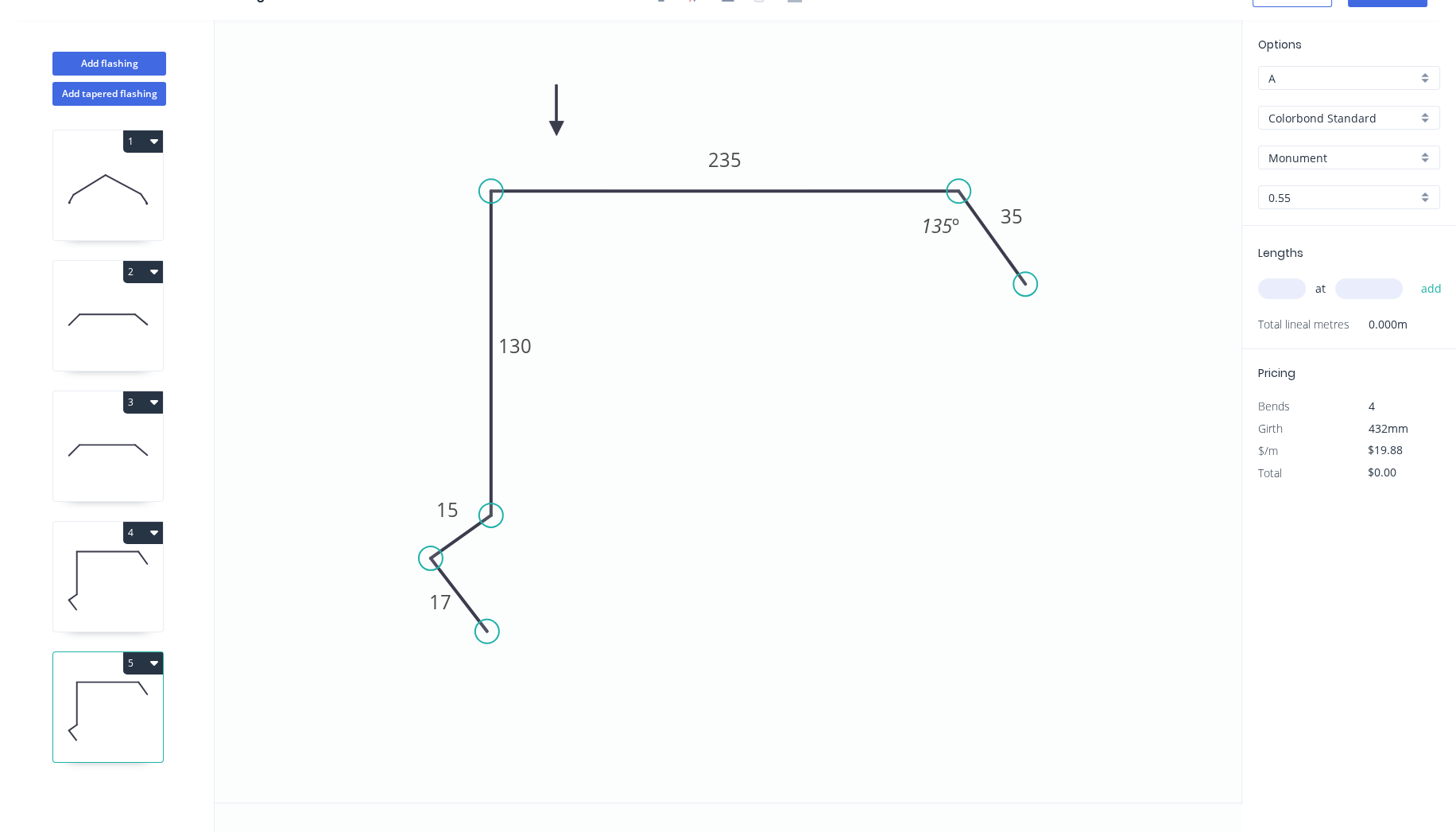
scroll to position [28, 0]
click at [734, 158] on tspan "235" at bounding box center [725, 161] width 33 height 26
click at [846, 485] on icon "0 17 15 130 295 35 135 º" at bounding box center [728, 413] width 1027 height 782
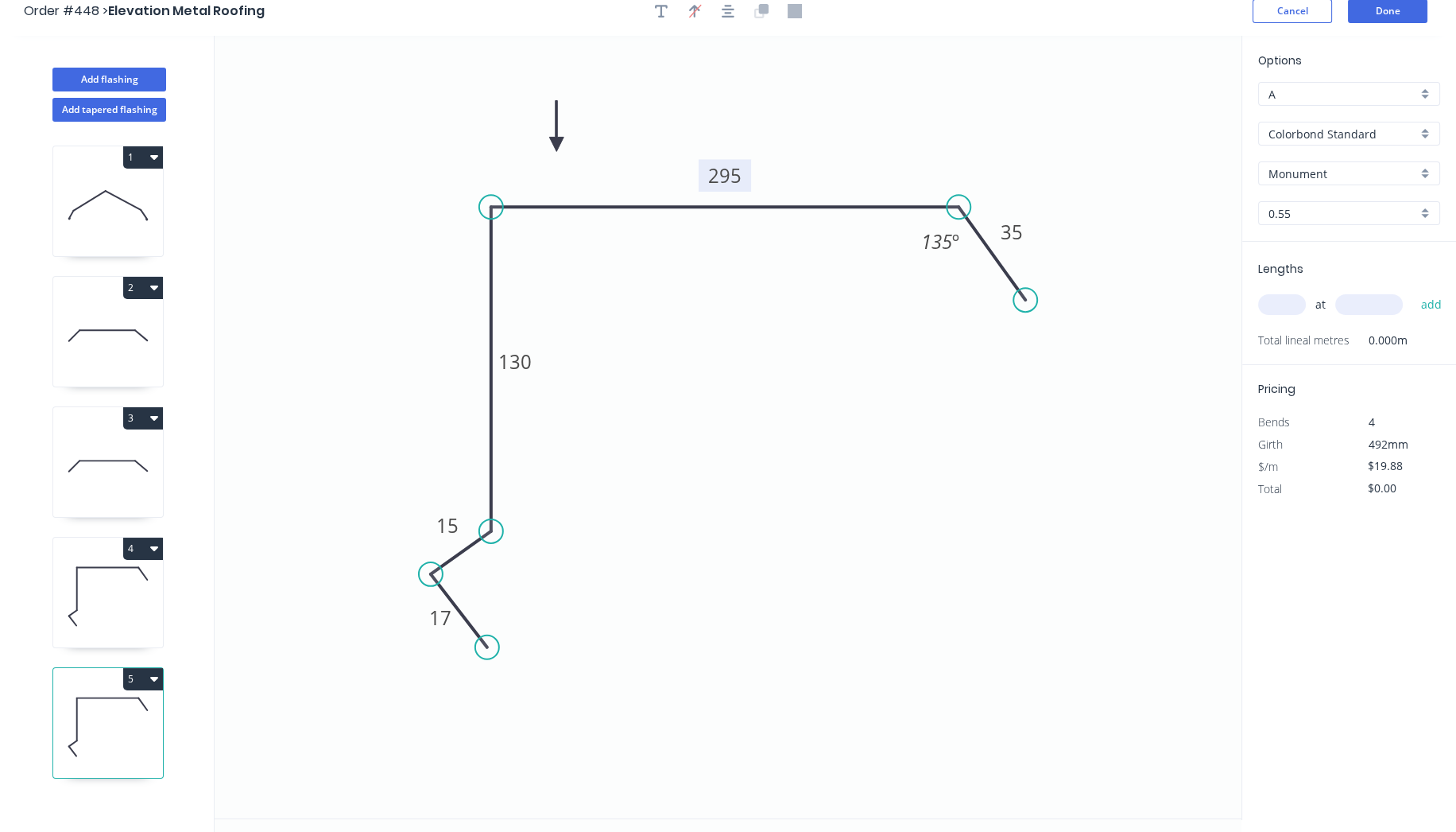
scroll to position [0, 0]
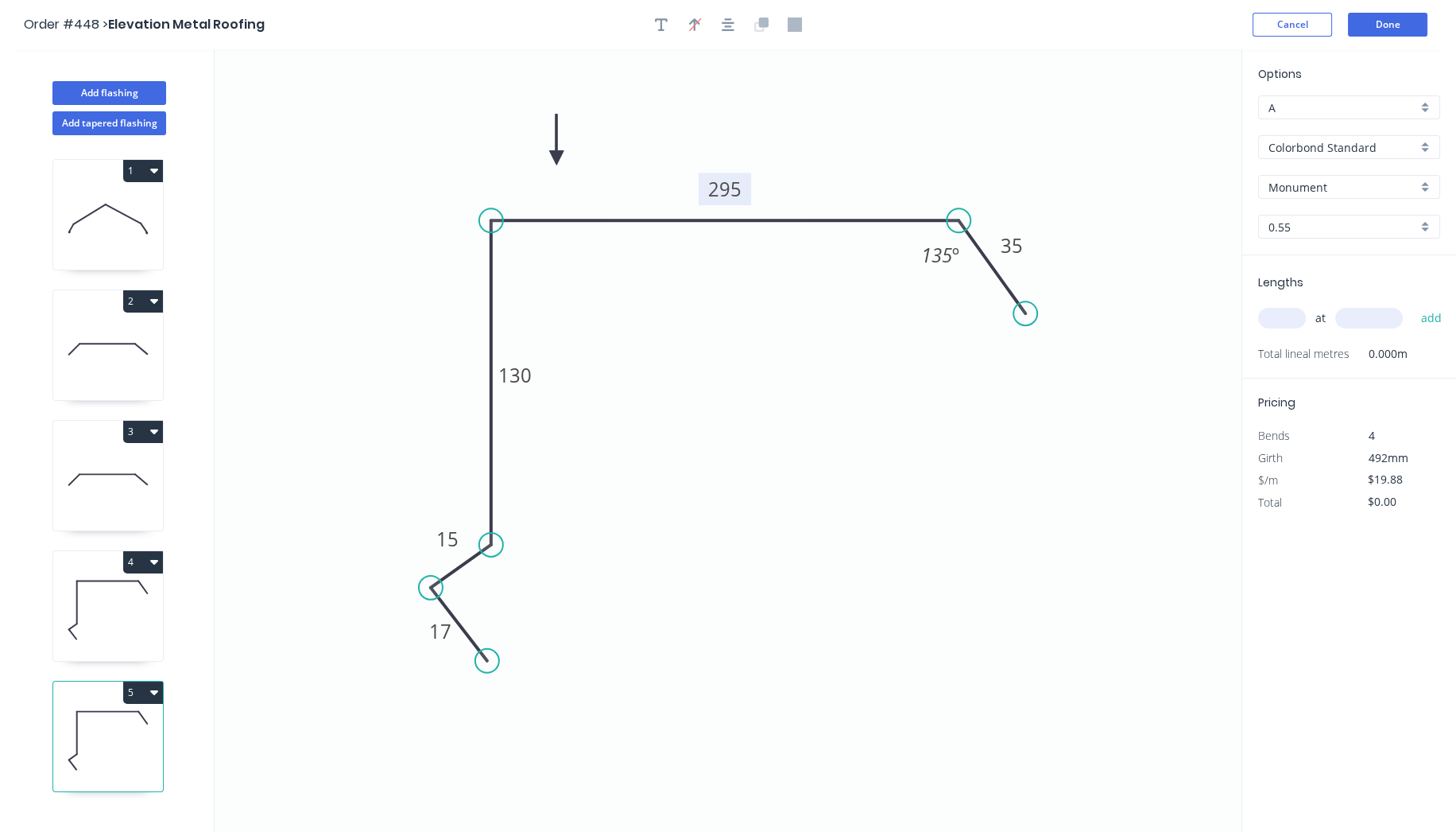
click at [1288, 319] on input "text" at bounding box center [1282, 318] width 48 height 21
type input "1"
type input "5500"
click at [1412, 305] on button "add" at bounding box center [1431, 318] width 38 height 27
type input "$109.34"
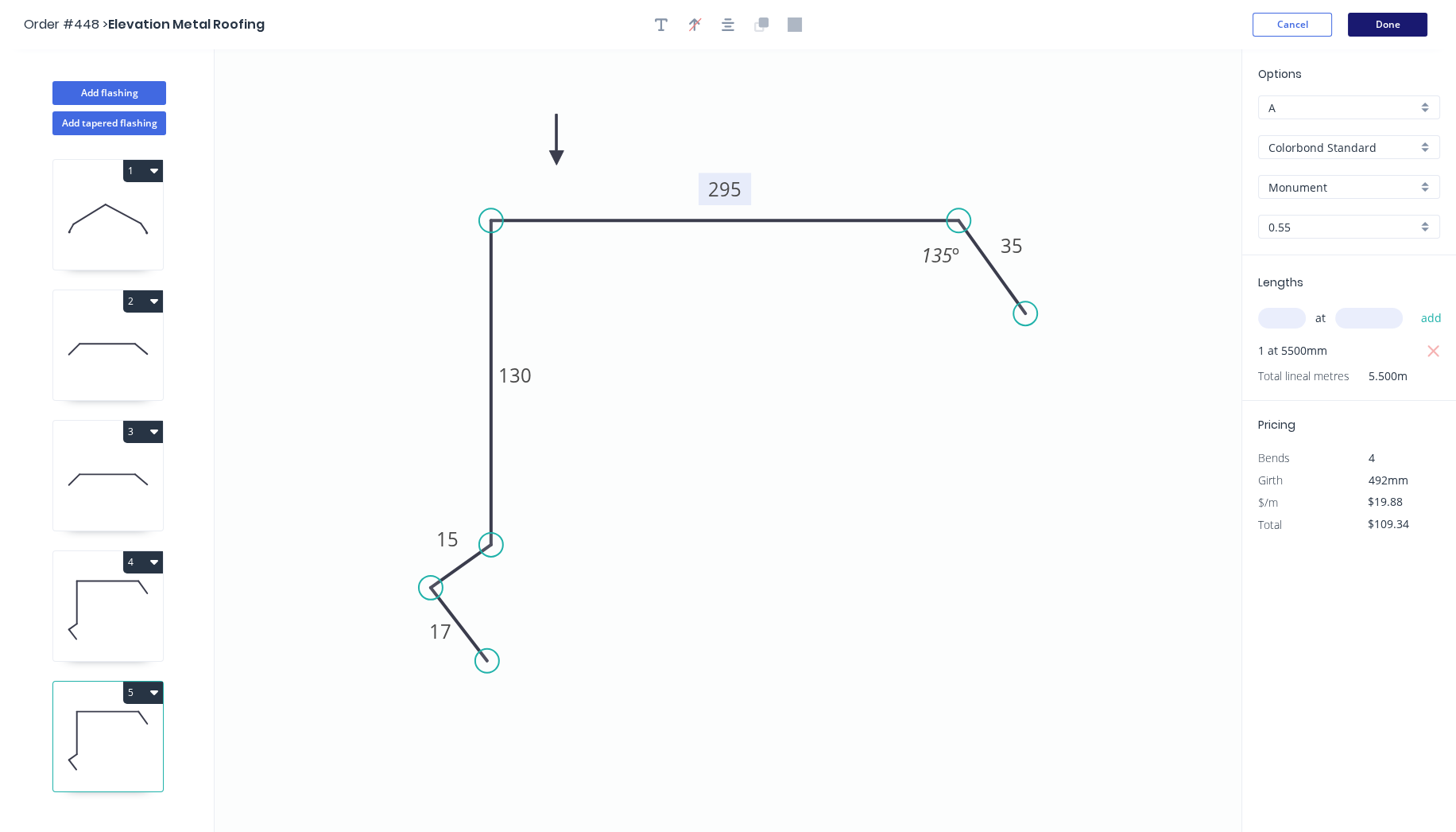
click at [1387, 17] on button "Done" at bounding box center [1387, 24] width 79 height 24
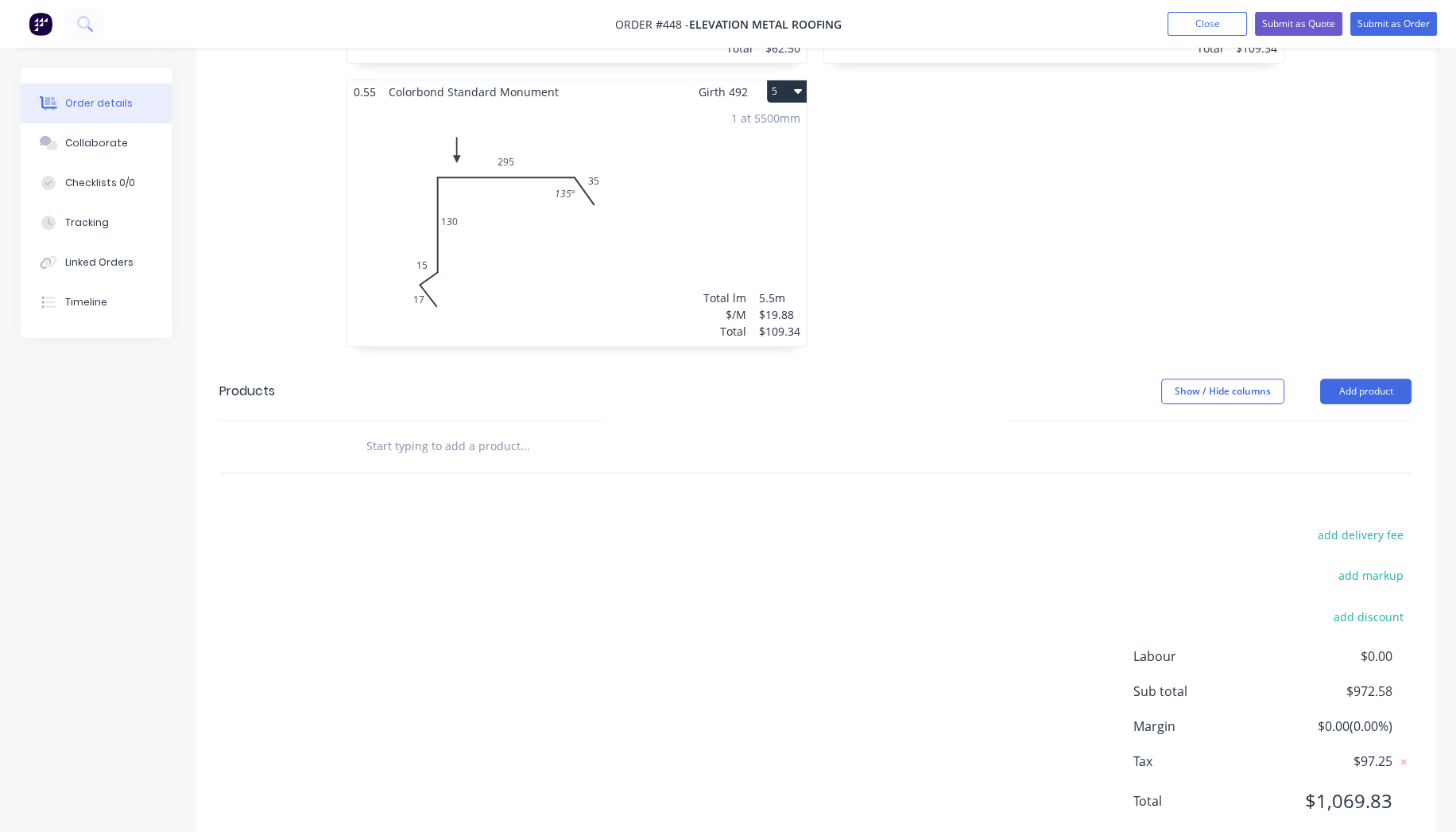
scroll to position [706, 0]
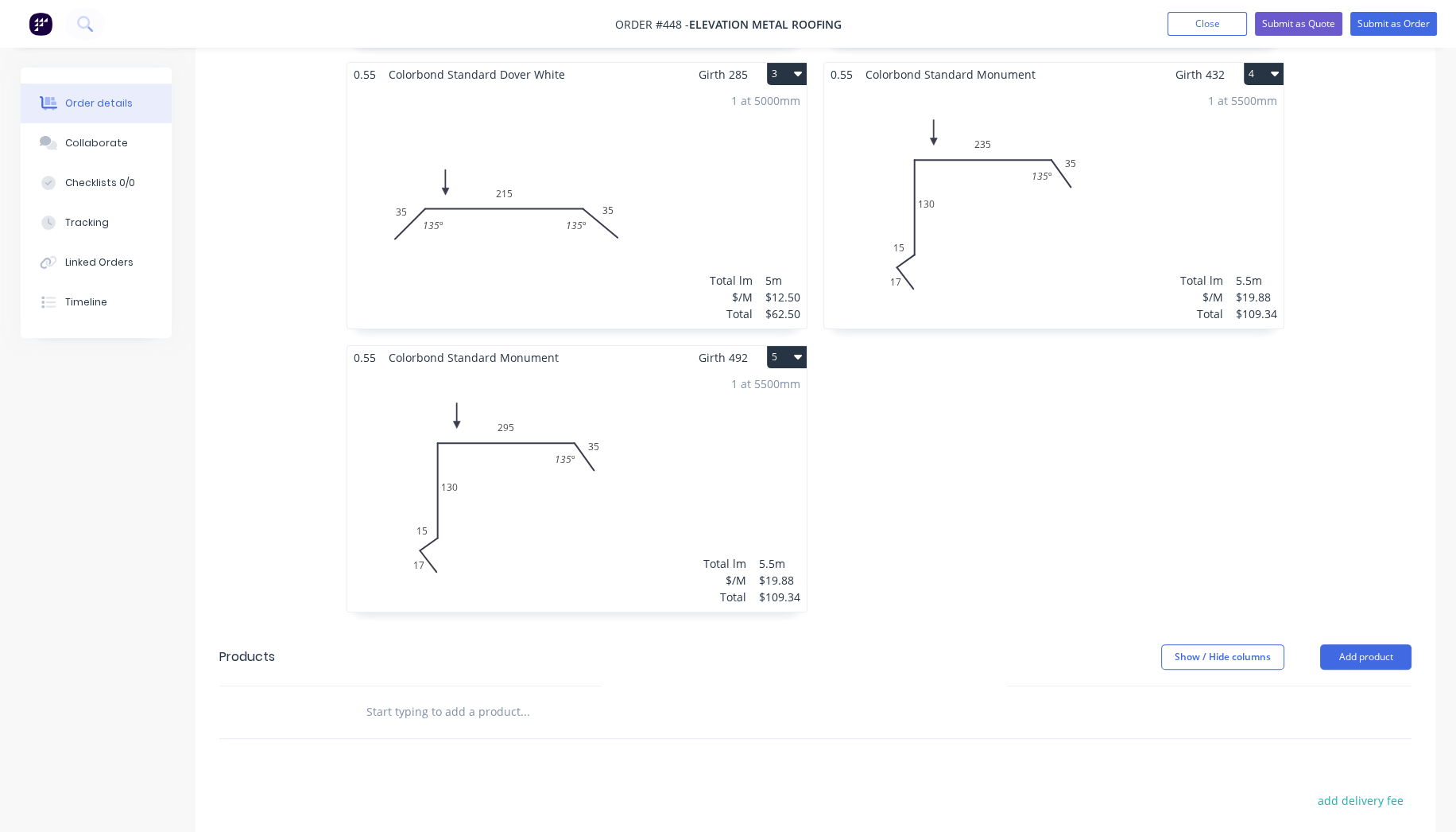
click at [786, 353] on button "5" at bounding box center [786, 357] width 39 height 22
click at [744, 419] on div "Duplicate" at bounding box center [731, 427] width 122 height 23
click at [1065, 497] on div "Total lm $/M Total 0m $19.88 $0.00" at bounding box center [1054, 490] width 459 height 243
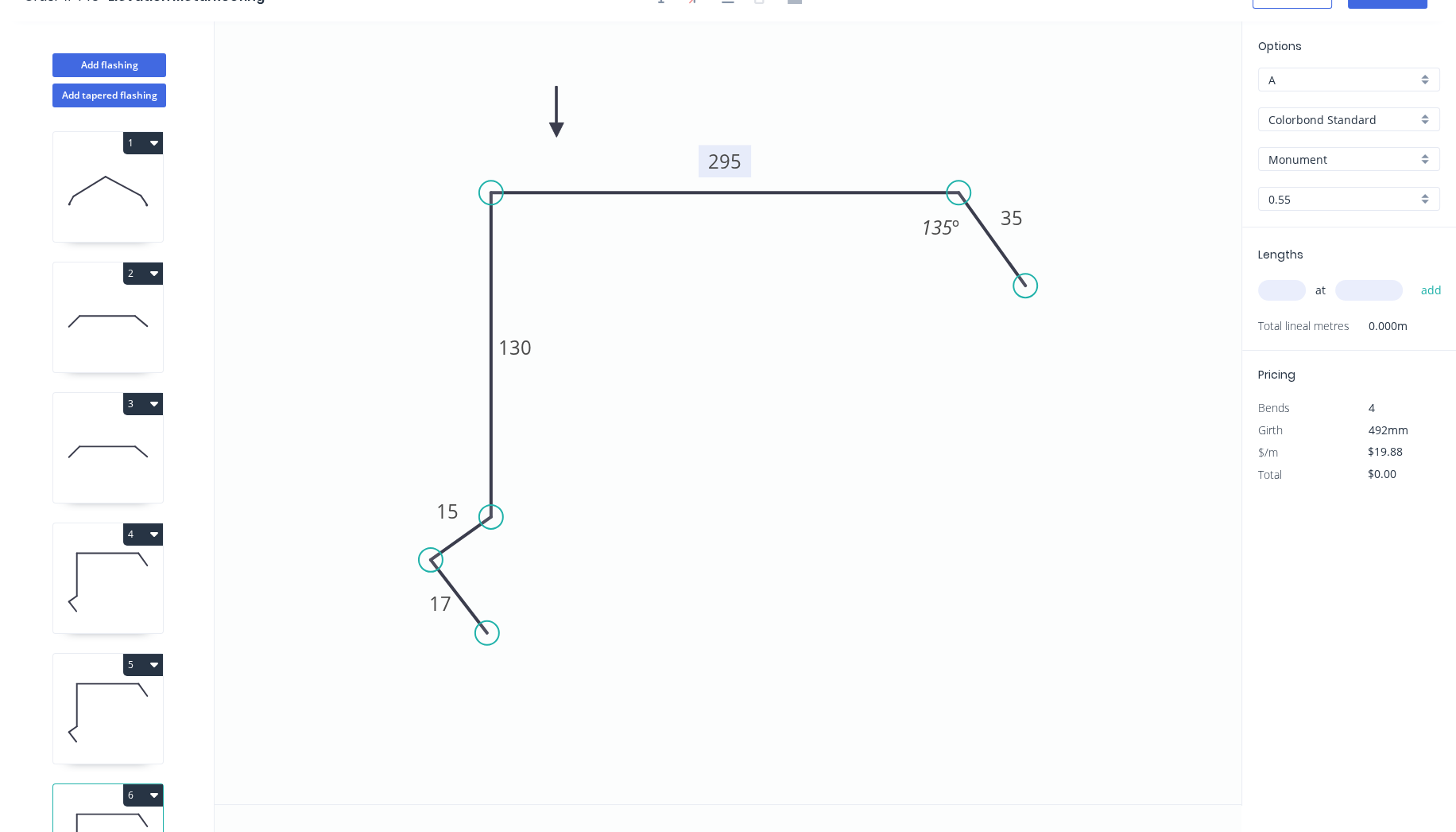
click at [733, 153] on tspan "295" at bounding box center [725, 161] width 33 height 26
click at [776, 448] on icon "0 17 15 130 135 35 135 º" at bounding box center [728, 413] width 1027 height 782
type input "$17.62"
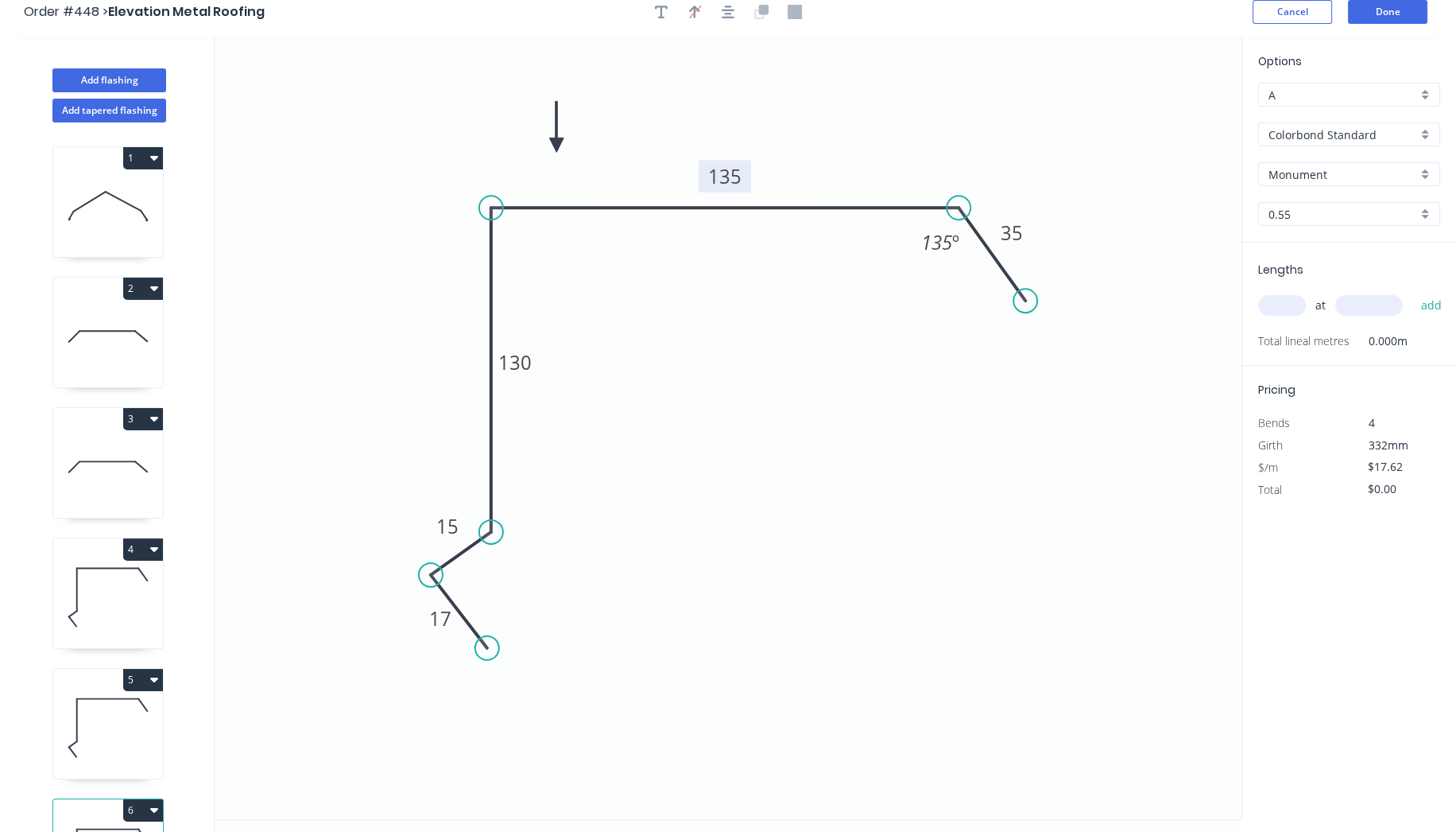
scroll to position [0, 0]
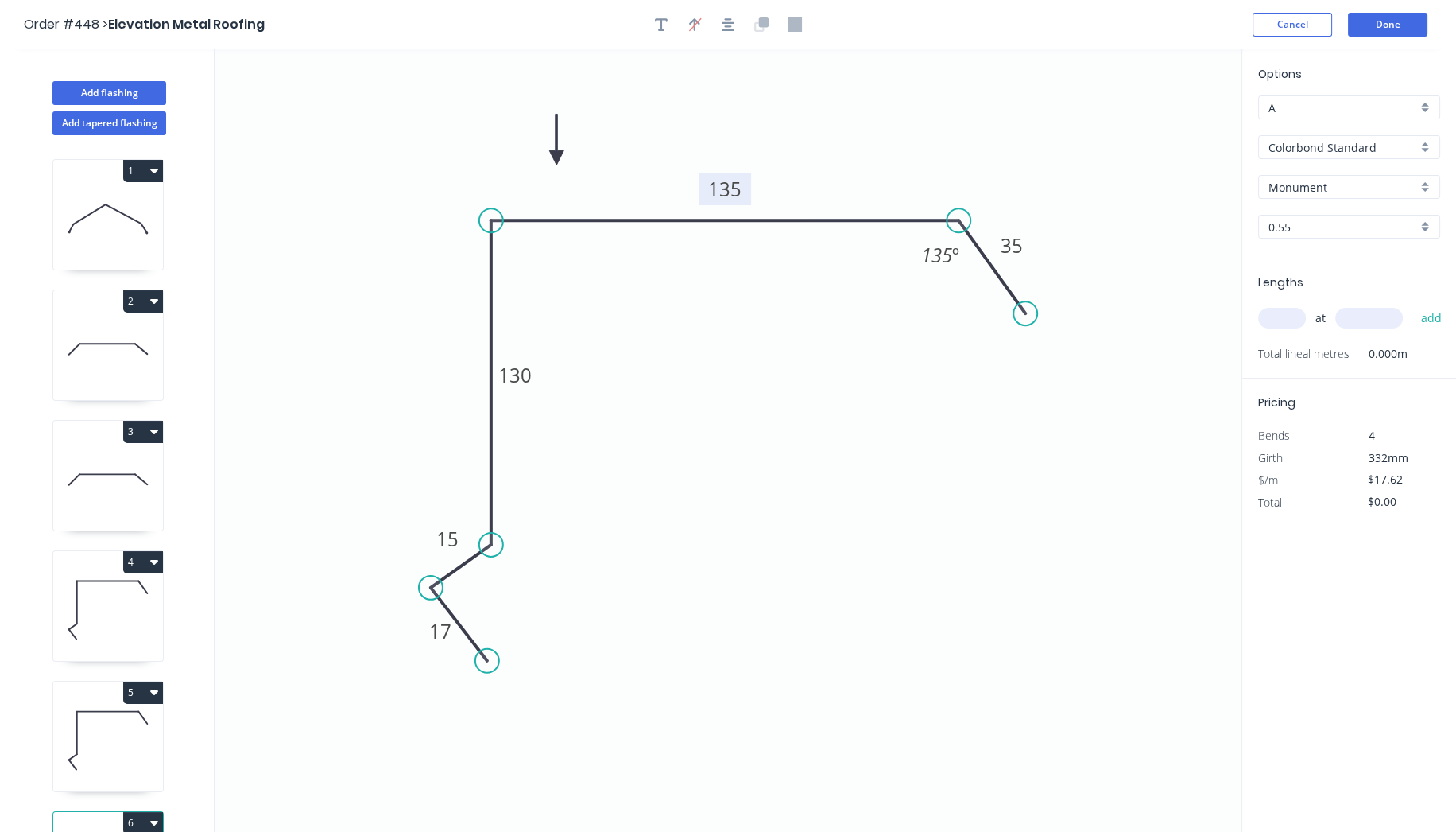
click at [1291, 315] on input "text" at bounding box center [1282, 318] width 48 height 21
type input "1"
type input "5500"
click at [1412, 305] on button "add" at bounding box center [1431, 318] width 38 height 27
type input "$96.91"
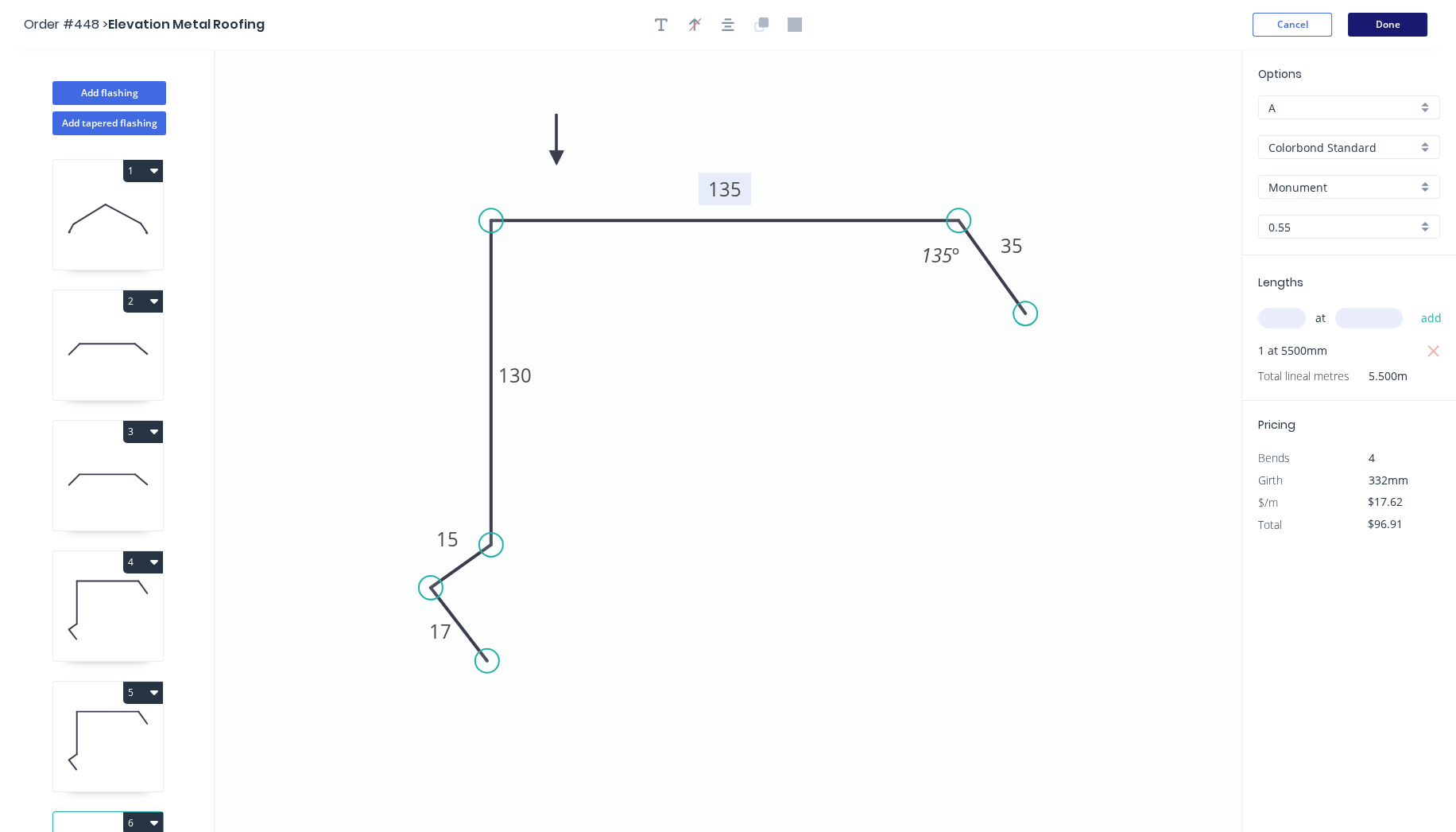
click at [1382, 31] on button "Done" at bounding box center [1387, 24] width 79 height 24
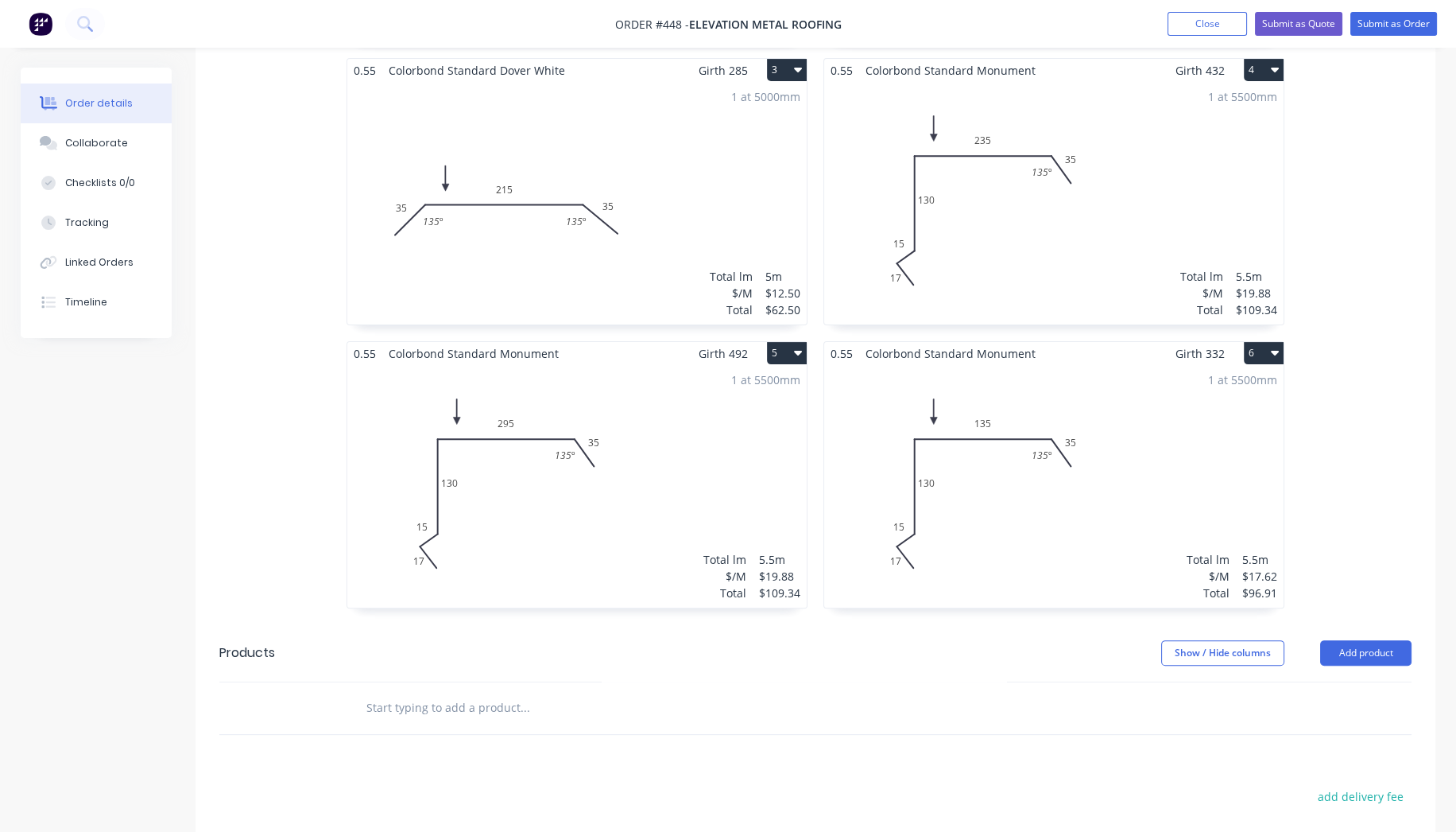
scroll to position [706, 0]
click at [647, 483] on div "1 at 5500mm Total lm $/M Total 5.5m $19.88 $109.34" at bounding box center [577, 490] width 459 height 243
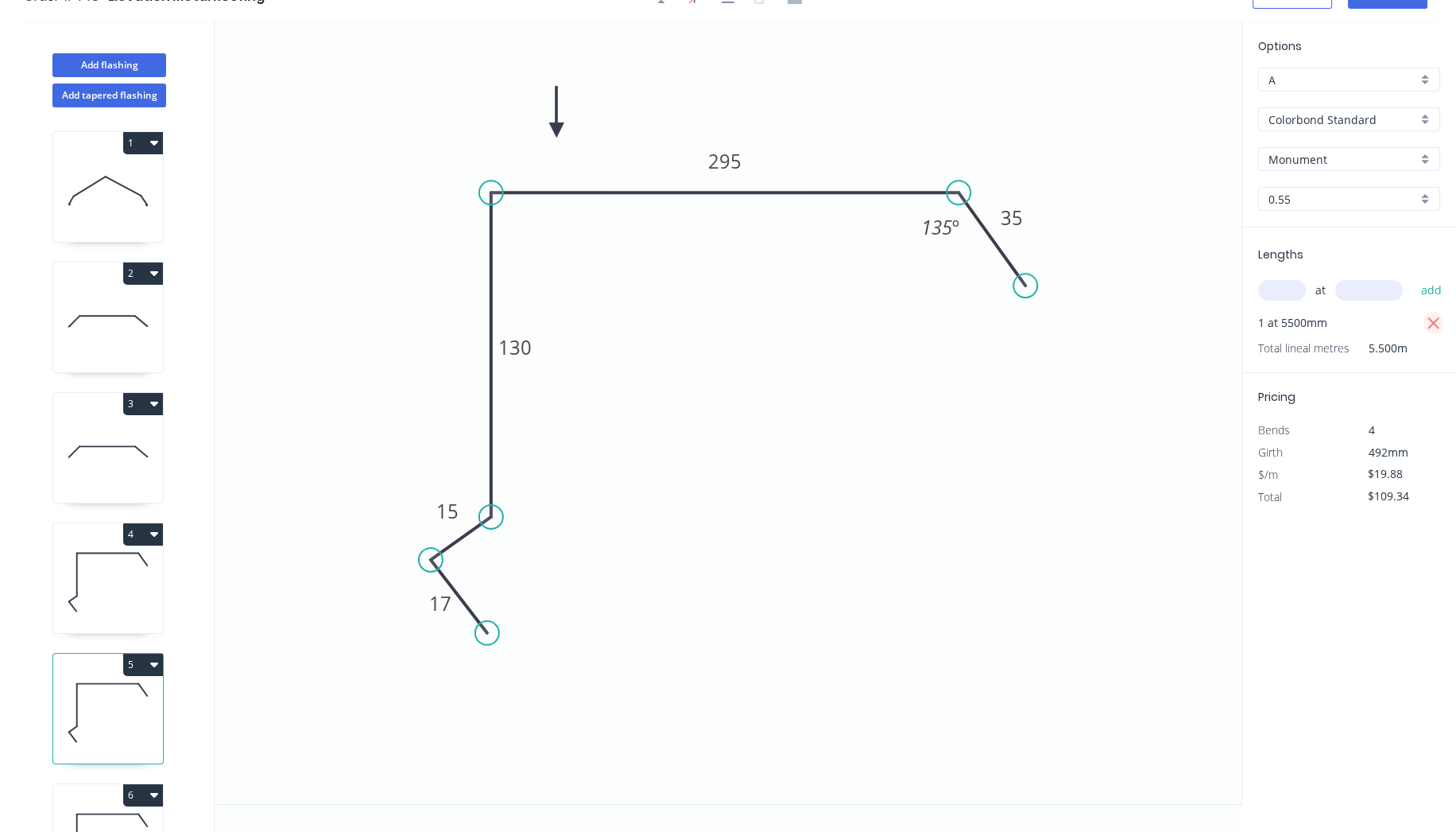
click at [1439, 322] on icon "button" at bounding box center [1433, 323] width 14 height 19
type input "$0.00"
click at [1275, 283] on input "text" at bounding box center [1282, 290] width 48 height 21
type input "2"
type input "5500"
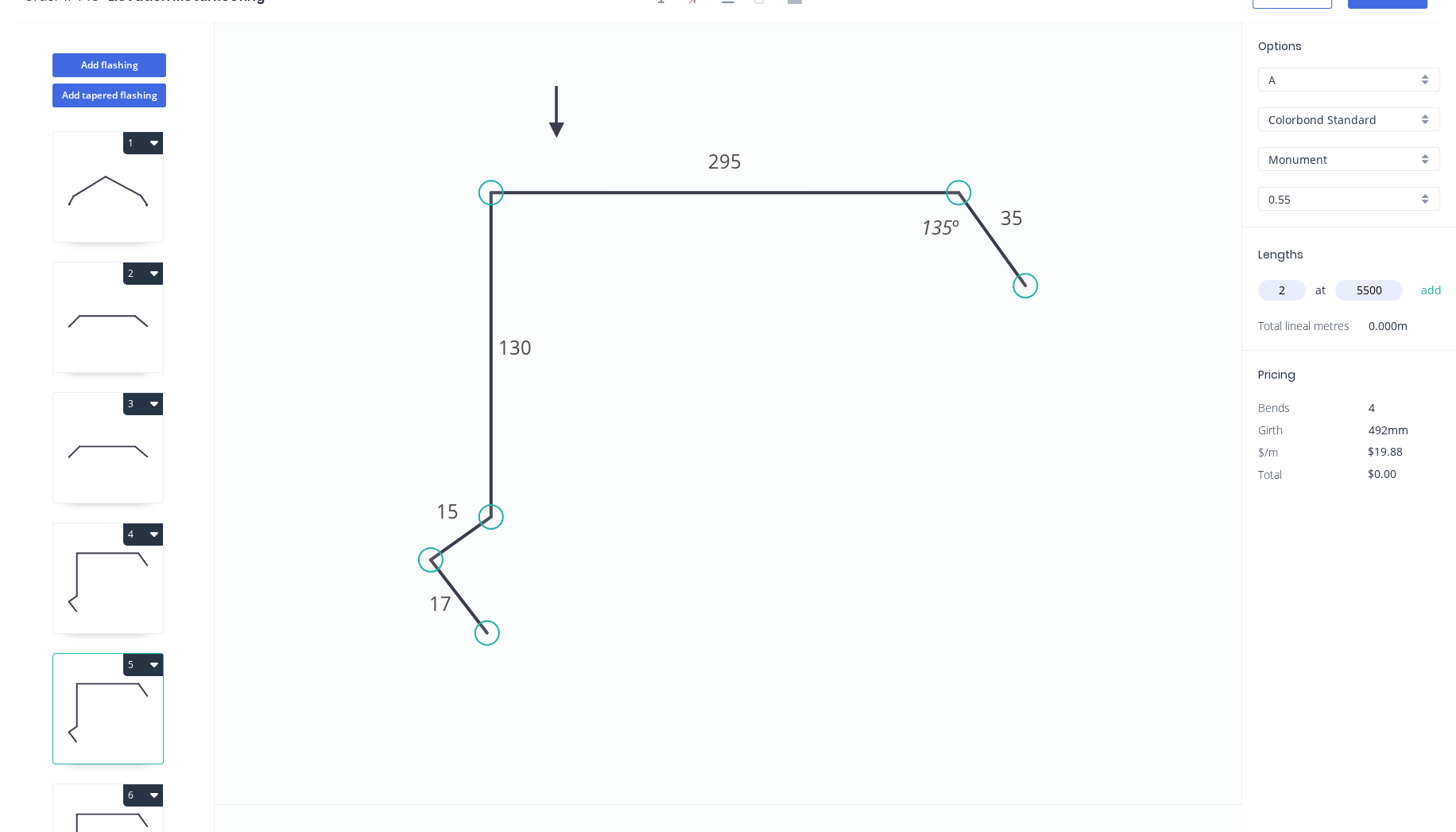
click at [1412, 277] on button "add" at bounding box center [1431, 290] width 38 height 27
type input "$218.68"
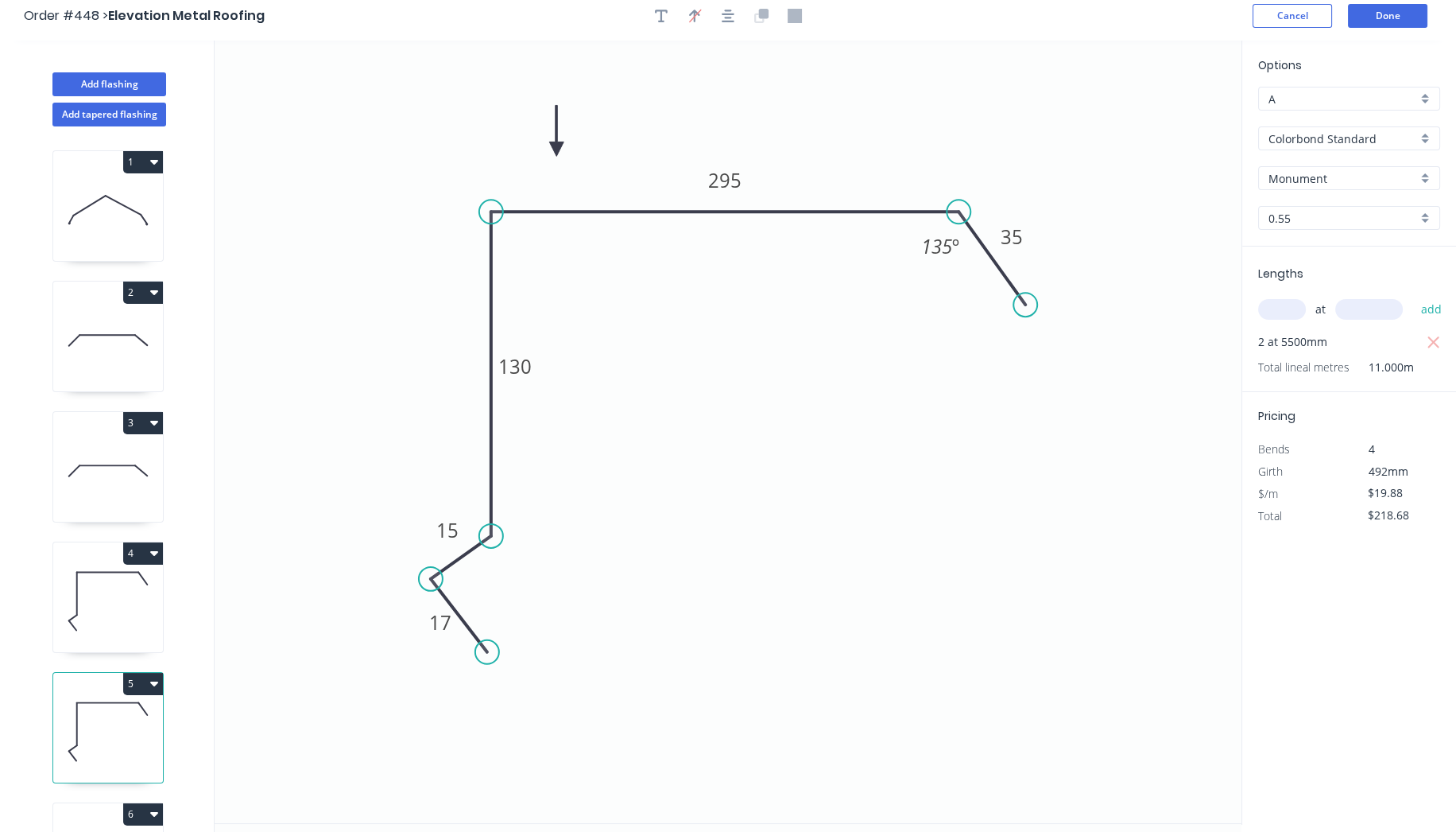
scroll to position [0, 0]
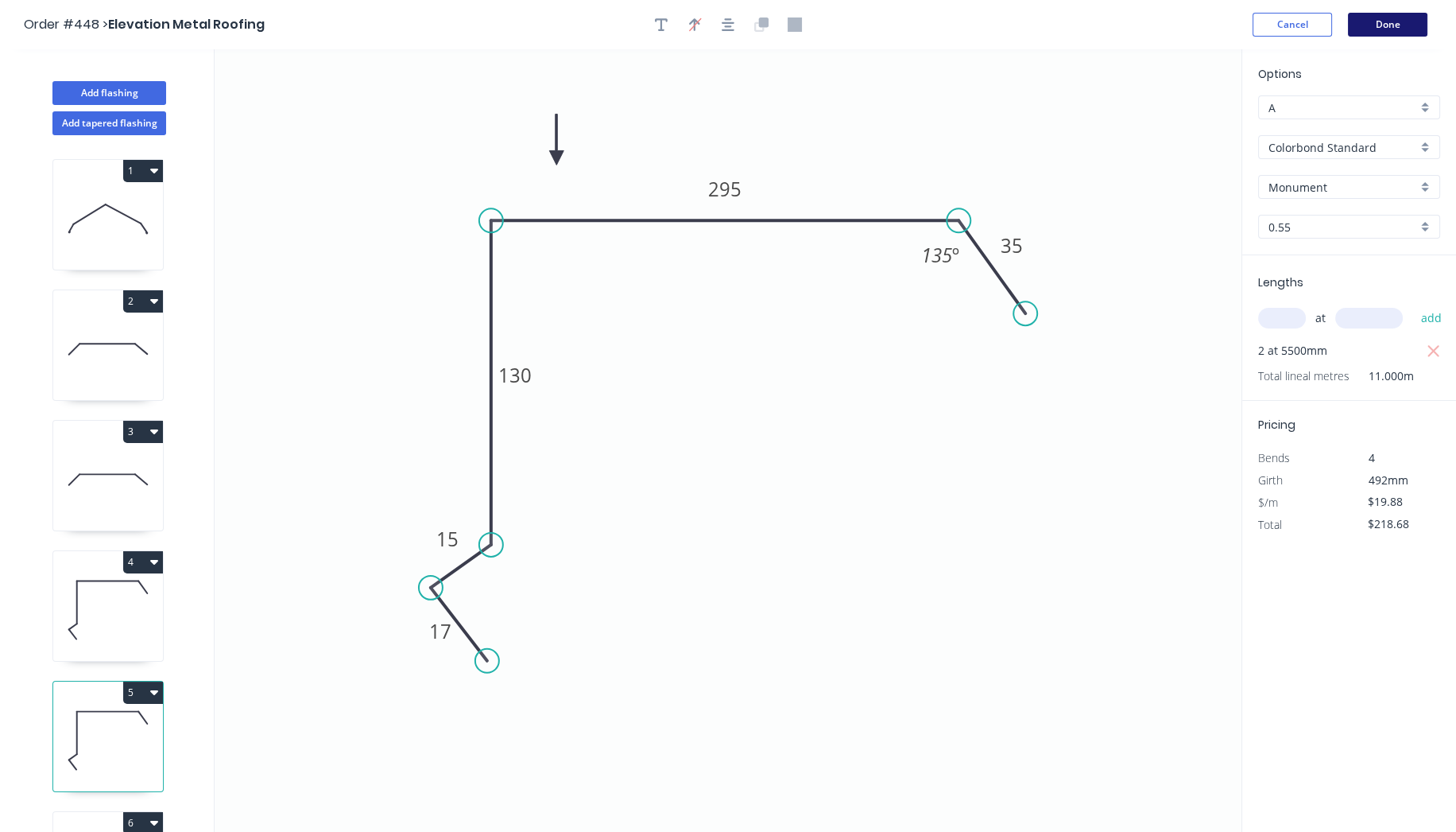
click at [1396, 24] on button "Done" at bounding box center [1387, 24] width 79 height 24
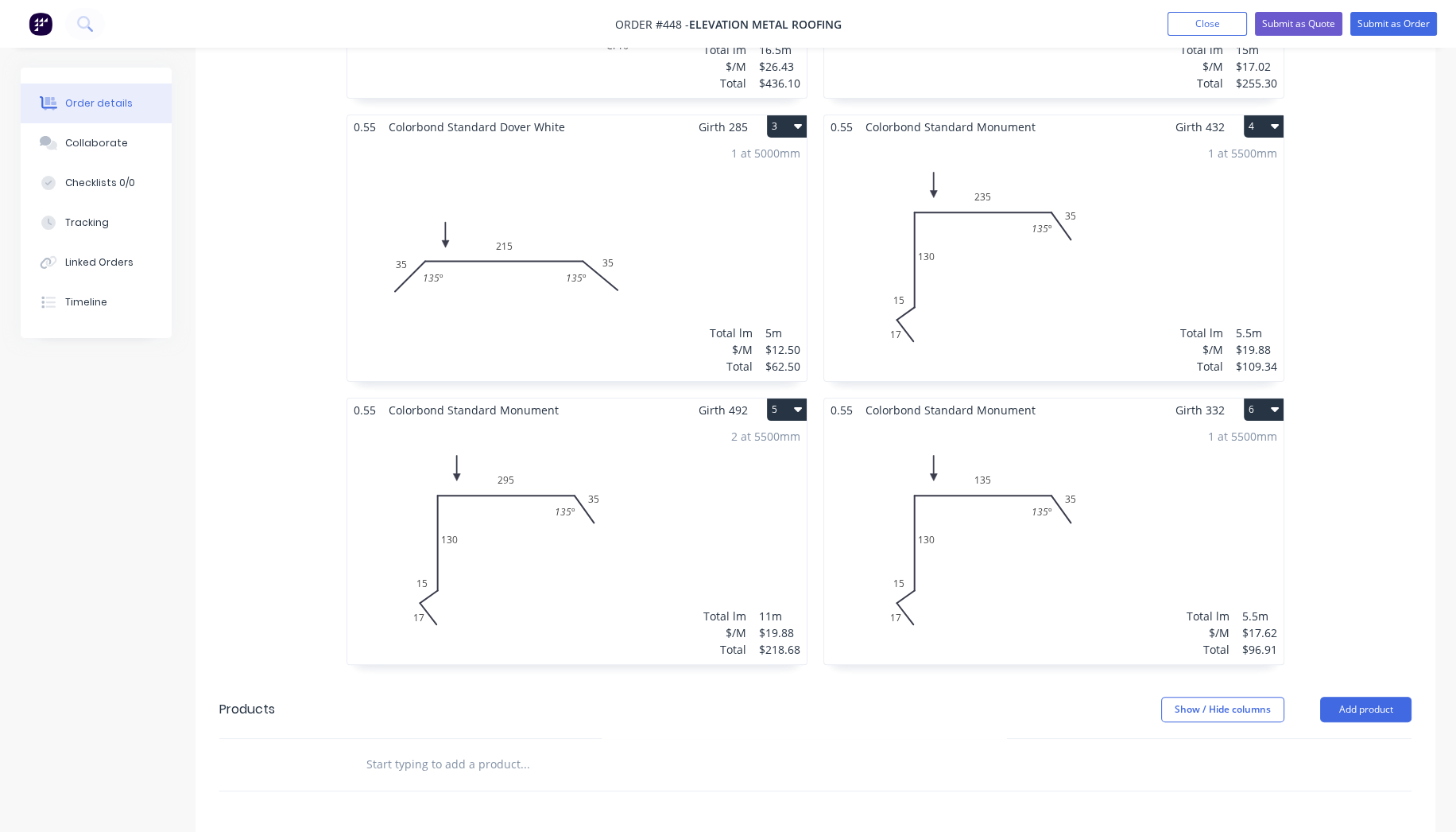
scroll to position [618, 0]
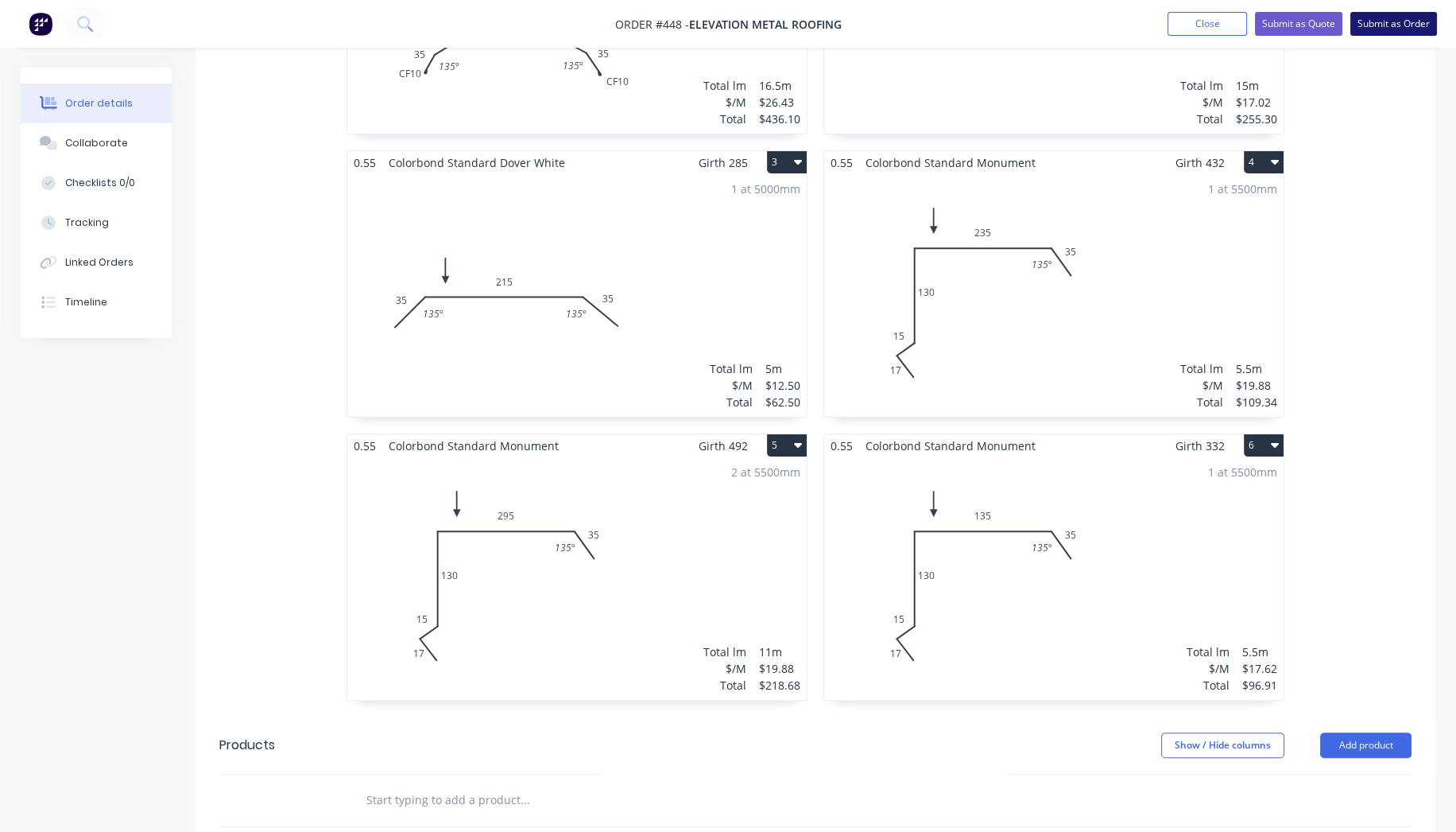
click at [1388, 22] on button "Submit as Order" at bounding box center [1393, 24] width 86 height 24
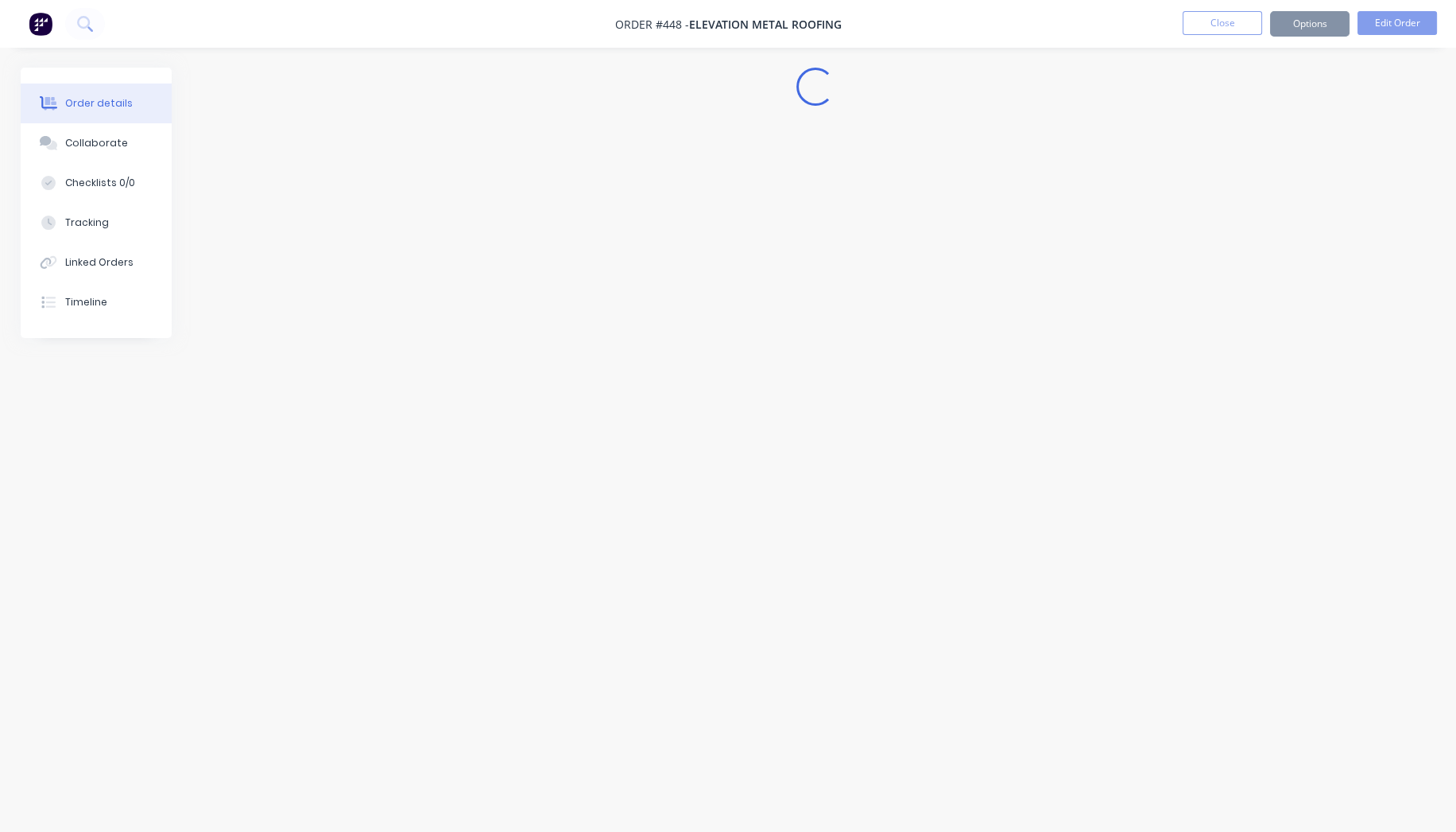
scroll to position [0, 0]
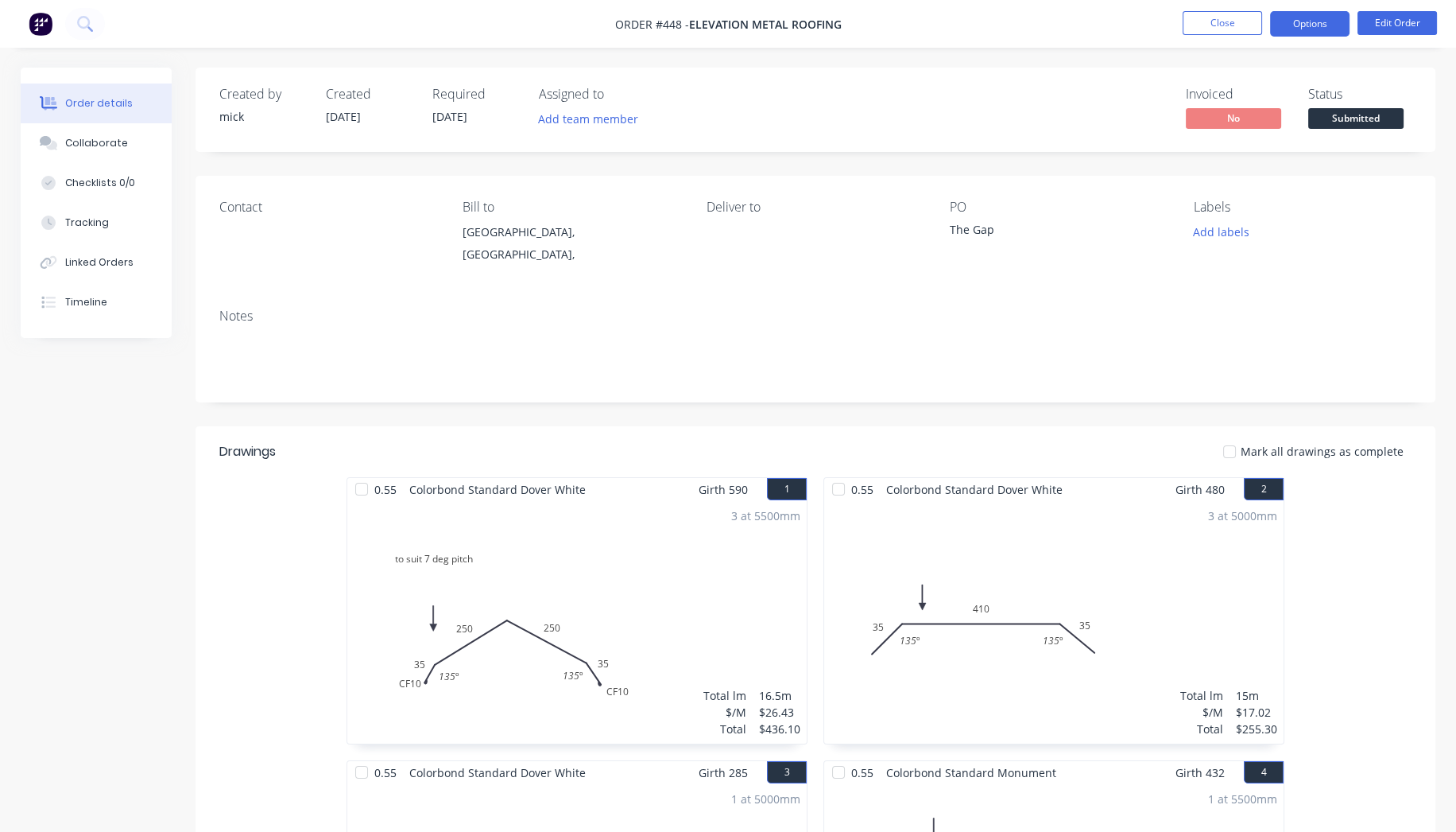
click at [1332, 31] on button "Options" at bounding box center [1309, 24] width 79 height 25
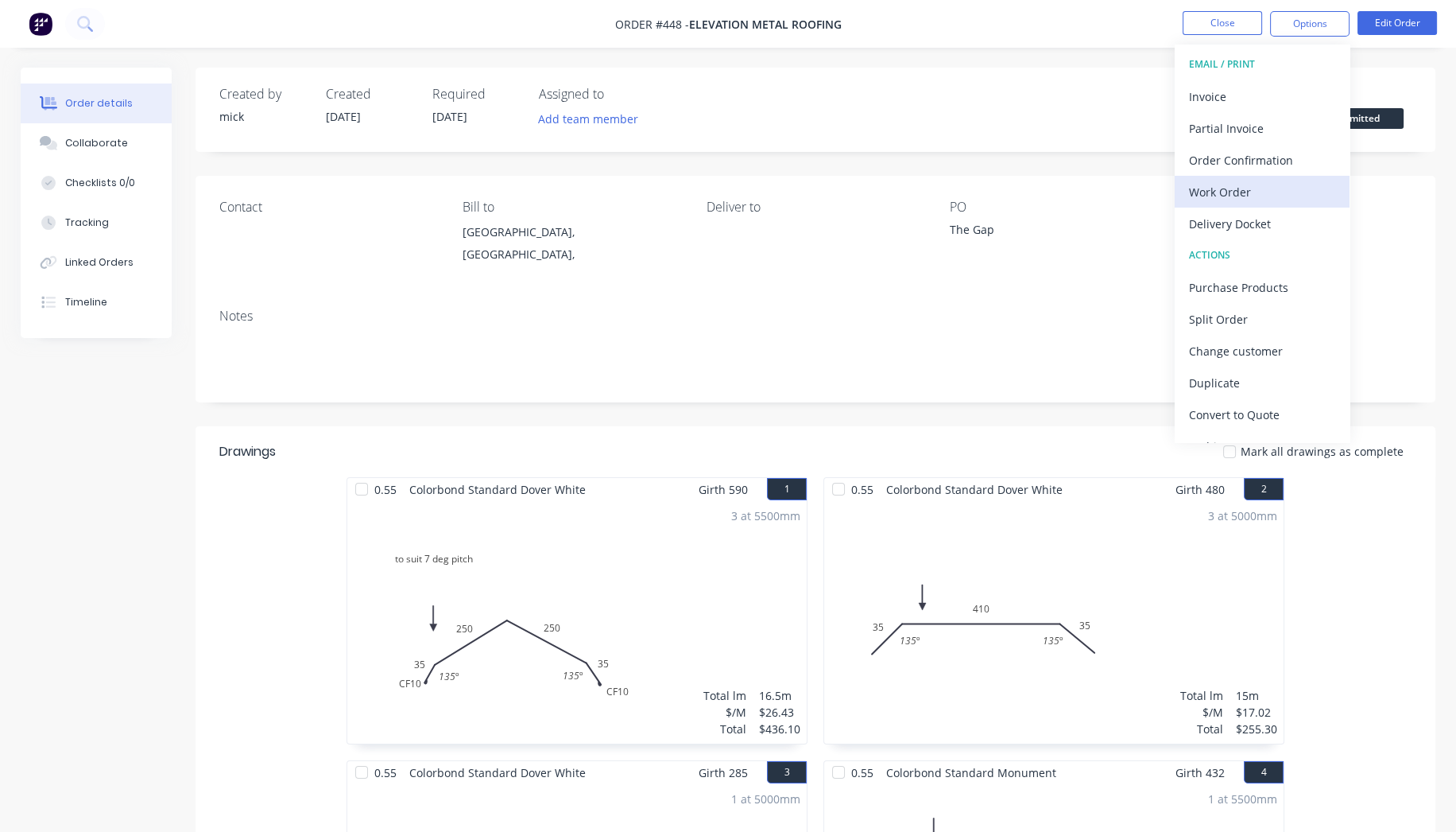
click at [1244, 177] on button "Work Order" at bounding box center [1262, 191] width 175 height 31
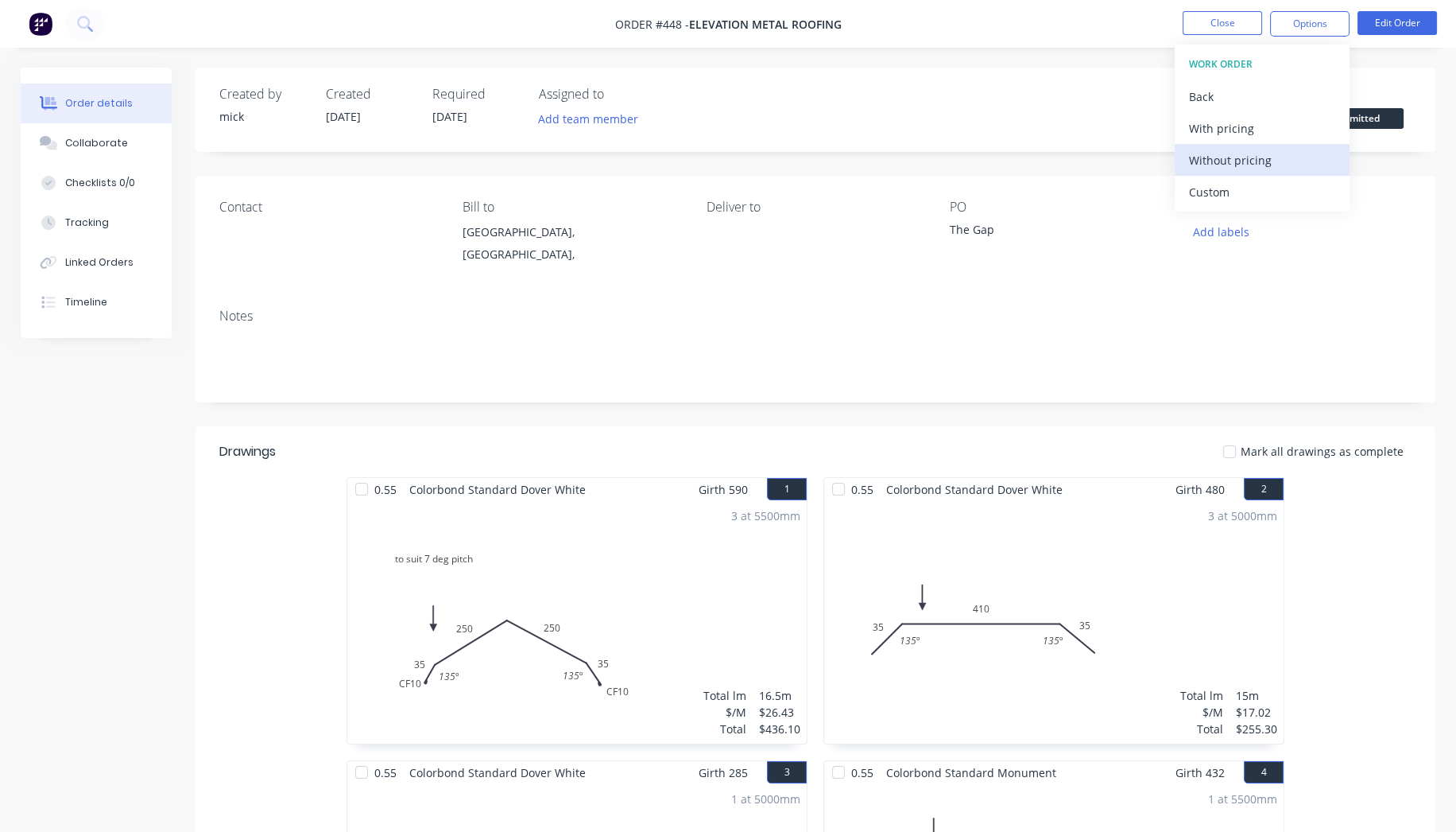
click at [1230, 150] on div "Without pricing" at bounding box center [1261, 160] width 146 height 23
